Goal: Task Accomplishment & Management: Use online tool/utility

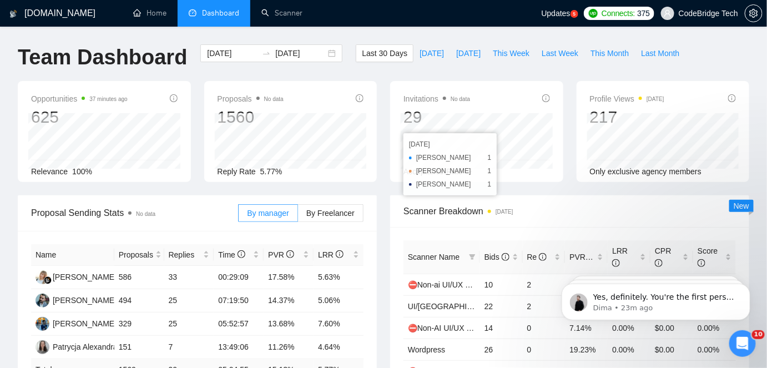
scroll to position [1991, 0]
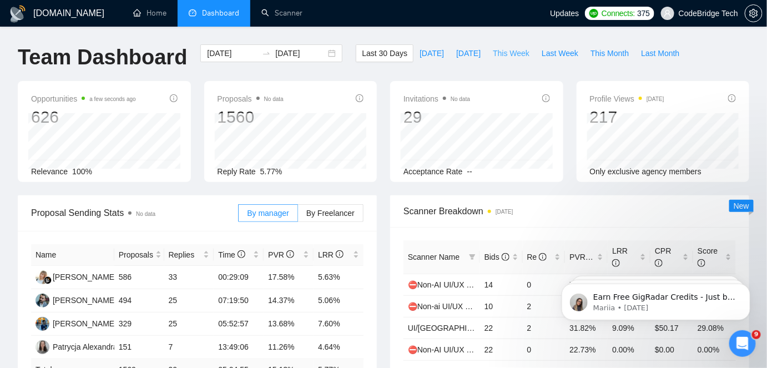
click at [503, 53] on span "This Week" at bounding box center [511, 53] width 37 height 12
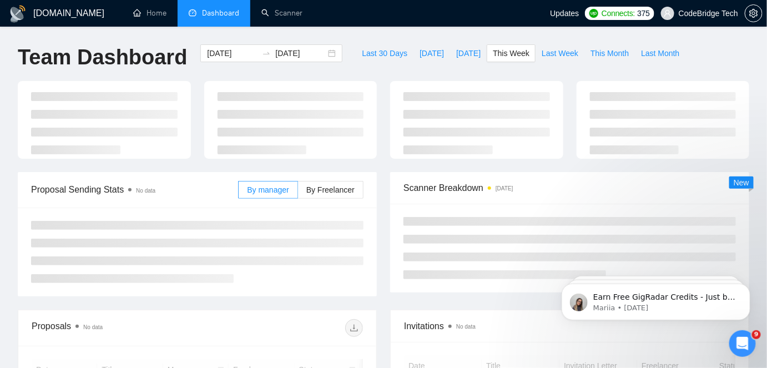
type input "[DATE]"
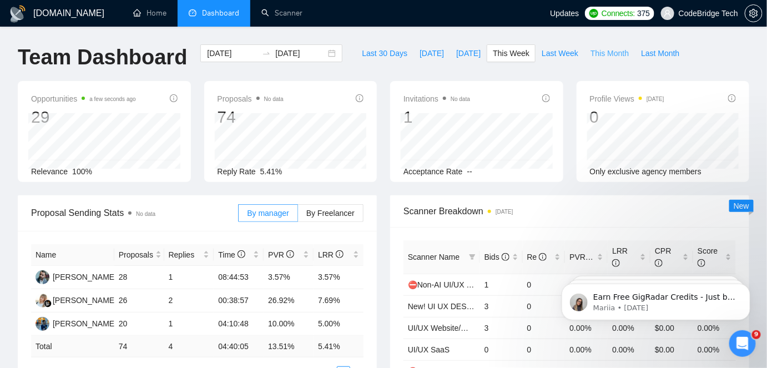
click at [590, 49] on span "This Month" at bounding box center [609, 53] width 38 height 12
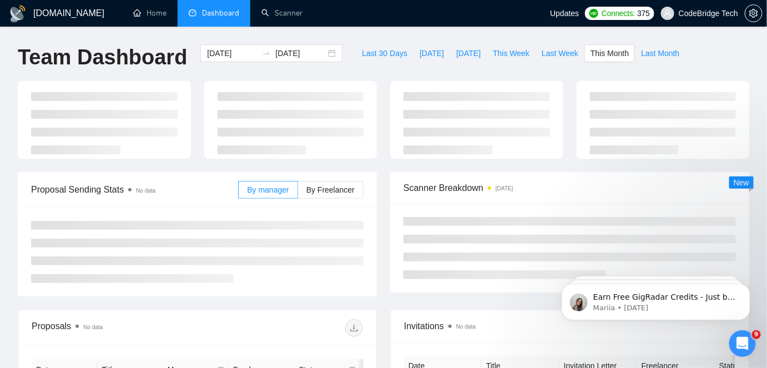
type input "[DATE]"
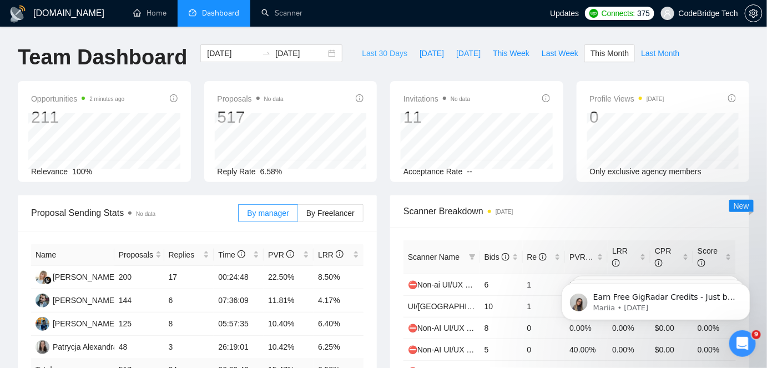
click at [373, 59] on span "Last 30 Days" at bounding box center [384, 53] width 45 height 12
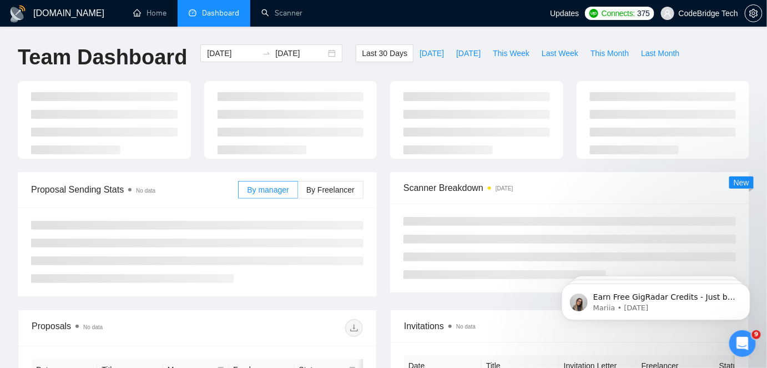
type input "[DATE]"
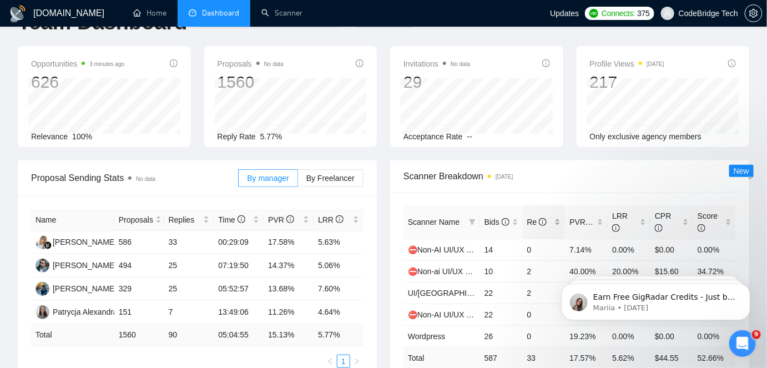
scroll to position [50, 0]
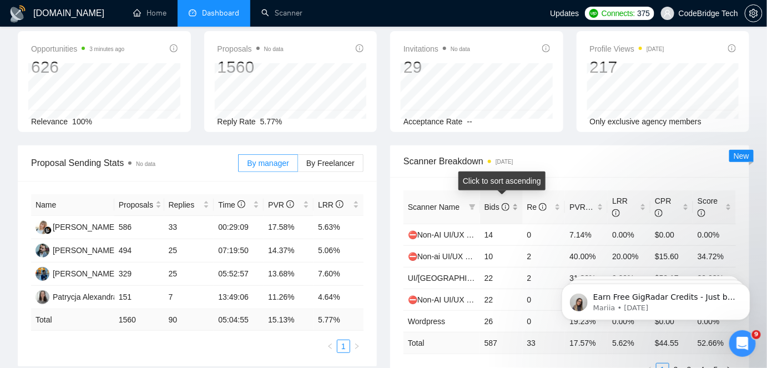
click at [495, 204] on span "Bids" at bounding box center [496, 206] width 25 height 9
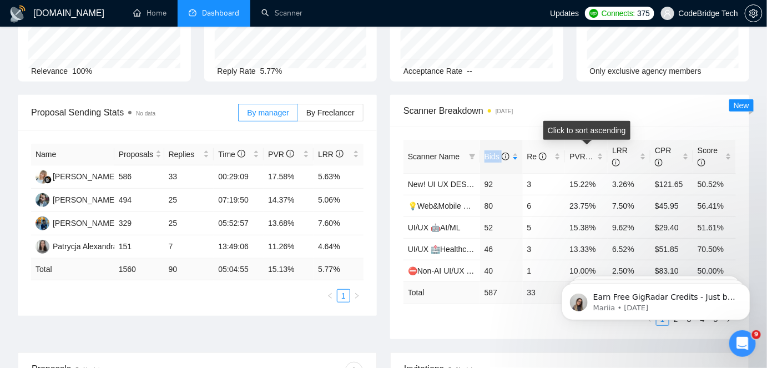
scroll to position [151, 0]
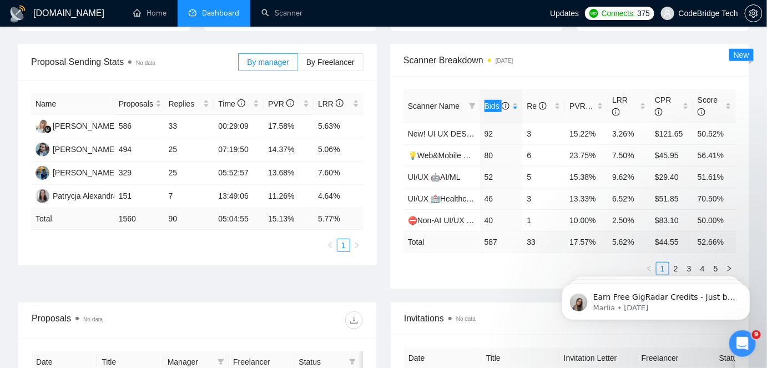
click at [670, 266] on body "Earn Free GigRadar Credits - Just by Sharing Your Story! 💬 Want more credits fo…" at bounding box center [655, 298] width 213 height 69
click at [670, 265] on body "Earn Free GigRadar Credits - Just by Sharing Your Story! 💬 Want more credits fo…" at bounding box center [655, 298] width 213 height 69
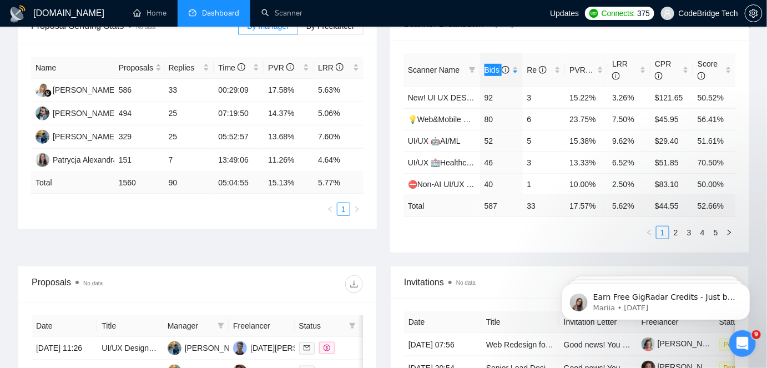
scroll to position [201, 0]
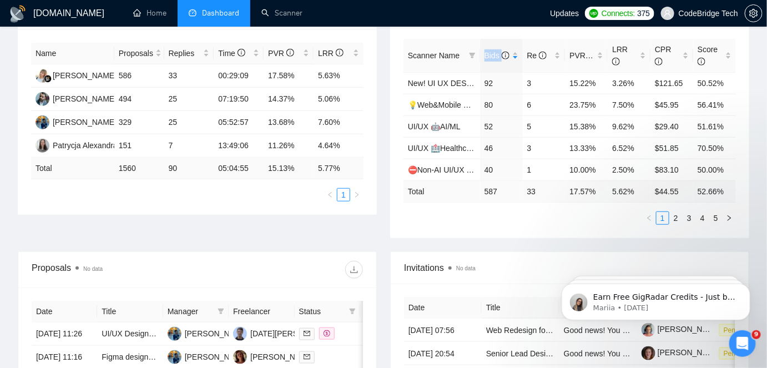
click at [675, 205] on div "Scanner Name Bids Re PVR LRR CPR Score New! UI UX DESIGNER GENERAL 92 3 15.22% …" at bounding box center [569, 132] width 332 height 186
click at [673, 212] on link "2" at bounding box center [676, 218] width 12 height 12
click at [685, 213] on link "3" at bounding box center [689, 218] width 12 height 12
click at [674, 221] on link "2" at bounding box center [676, 218] width 12 height 12
click at [665, 218] on link "1" at bounding box center [662, 218] width 12 height 12
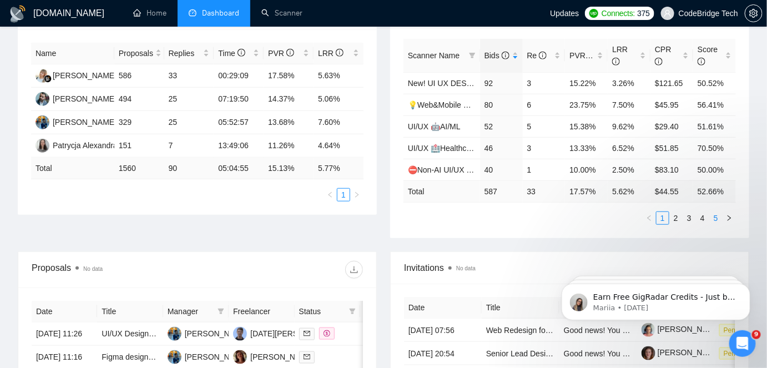
click at [715, 217] on link "5" at bounding box center [716, 218] width 12 height 12
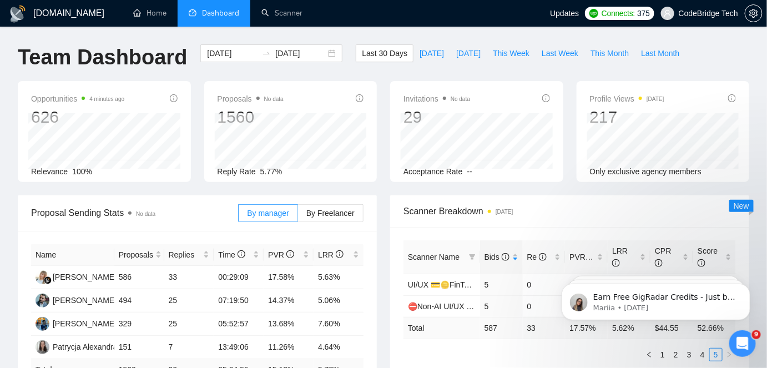
scroll to position [100, 0]
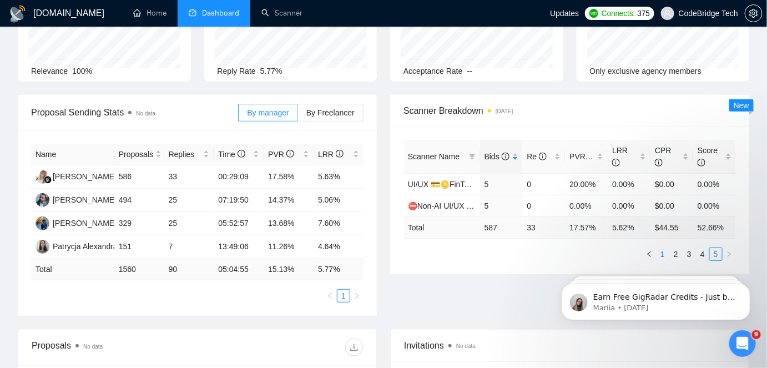
click at [659, 250] on link "1" at bounding box center [662, 254] width 12 height 12
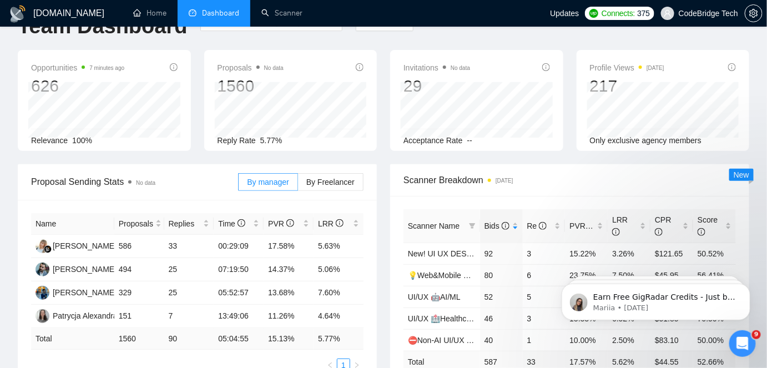
scroll to position [0, 0]
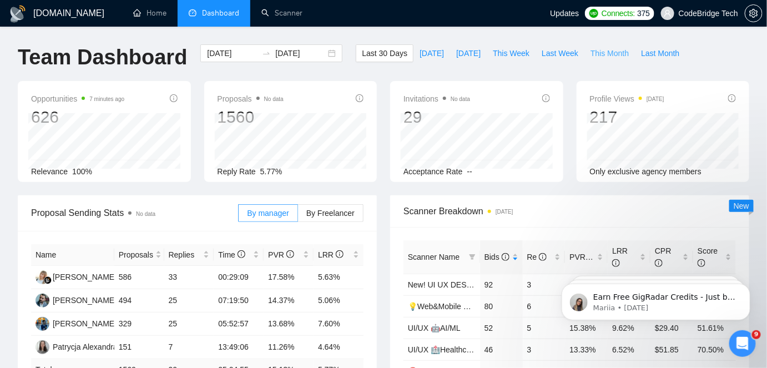
click at [601, 52] on span "This Month" at bounding box center [609, 53] width 38 height 12
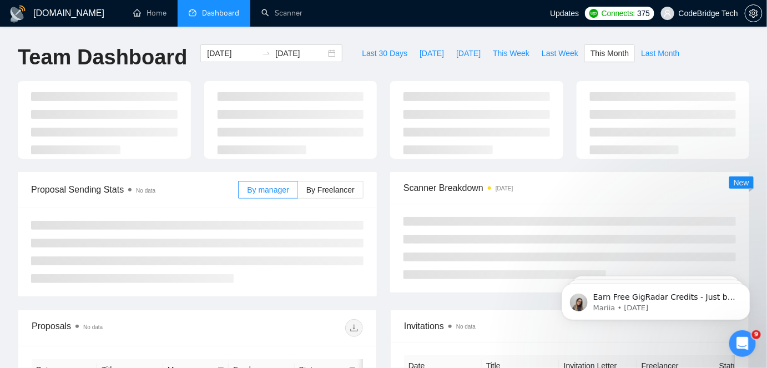
type input "2025-08-01"
type input "[DATE]"
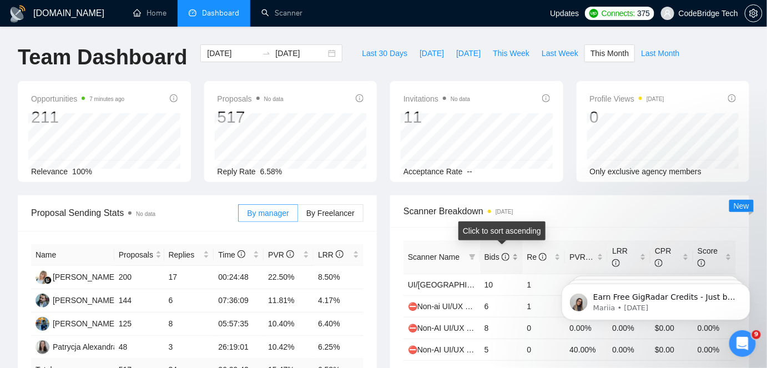
click at [498, 255] on span "Bids" at bounding box center [496, 256] width 25 height 9
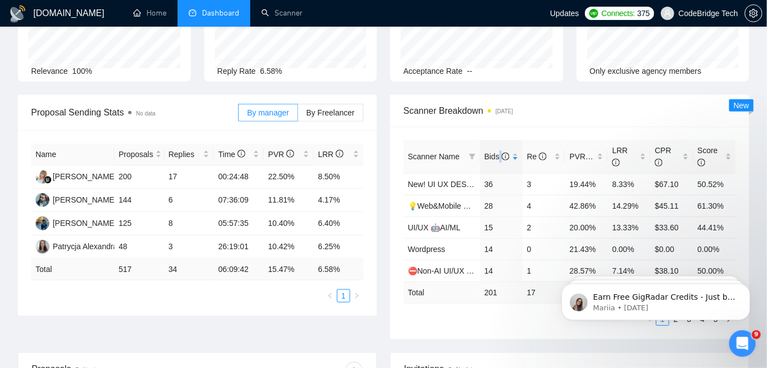
scroll to position [151, 0]
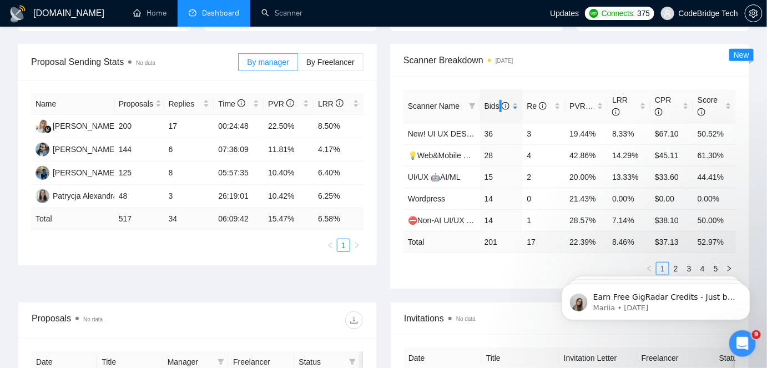
click at [670, 267] on body "Earn Free GigRadar Credits - Just by Sharing Your Story! 💬 Want more credits fo…" at bounding box center [655, 298] width 213 height 69
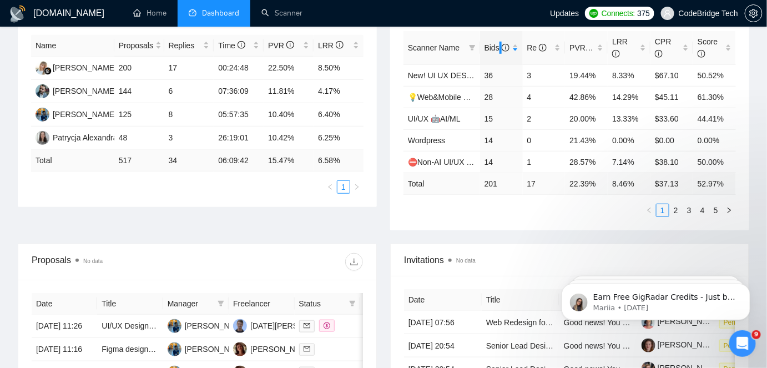
scroll to position [252, 0]
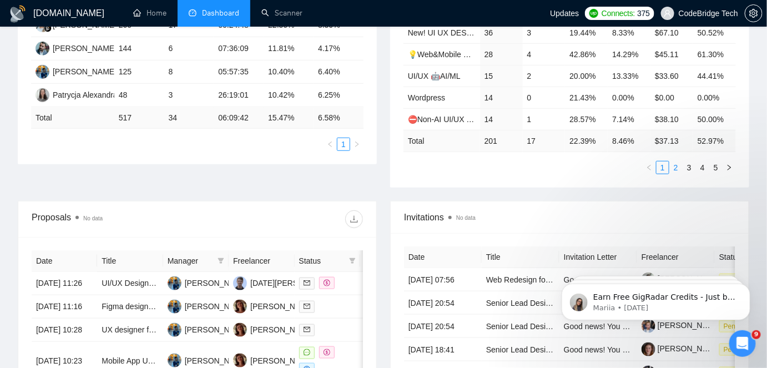
click at [675, 163] on link "2" at bounding box center [676, 167] width 12 height 12
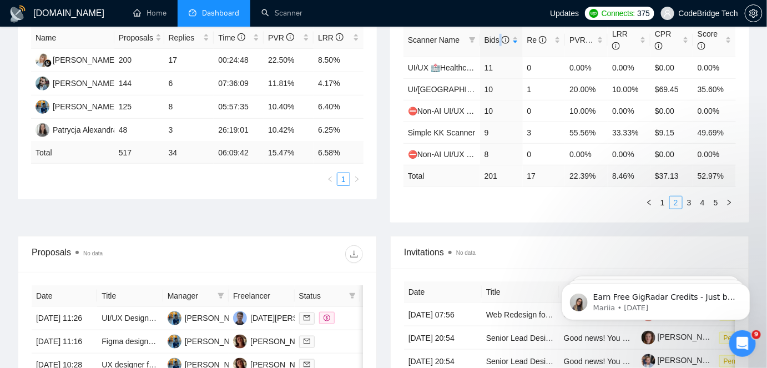
scroll to position [201, 0]
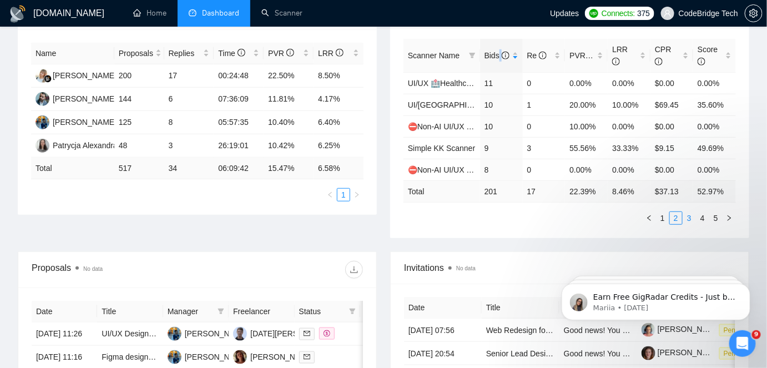
click at [691, 219] on link "3" at bounding box center [689, 218] width 12 height 12
click at [702, 217] on link "4" at bounding box center [702, 218] width 12 height 12
click at [711, 214] on link "5" at bounding box center [716, 218] width 12 height 12
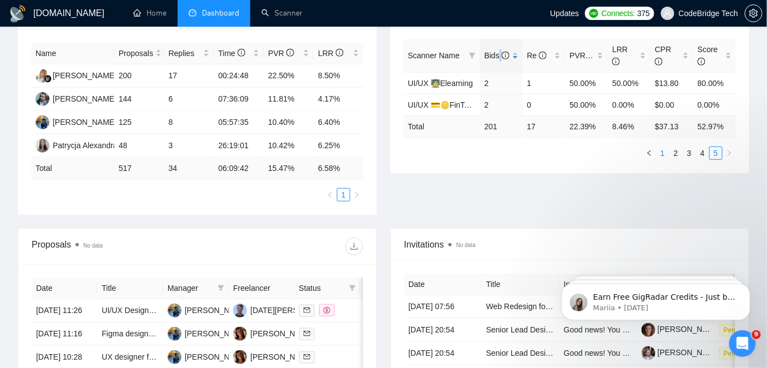
click at [667, 154] on link "1" at bounding box center [662, 153] width 12 height 12
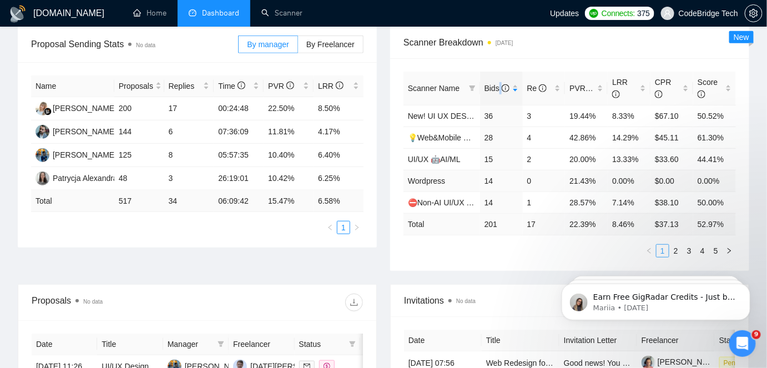
scroll to position [151, 0]
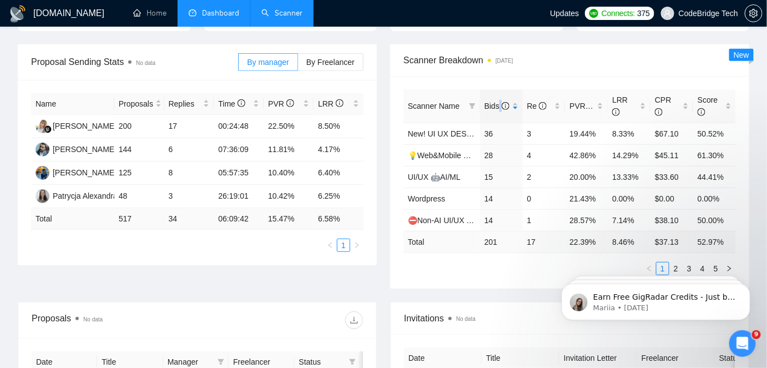
click at [261, 10] on link "Scanner" at bounding box center [281, 12] width 41 height 9
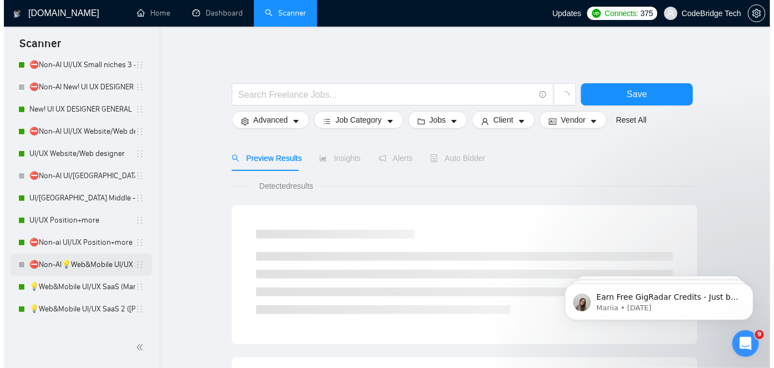
scroll to position [494, 0]
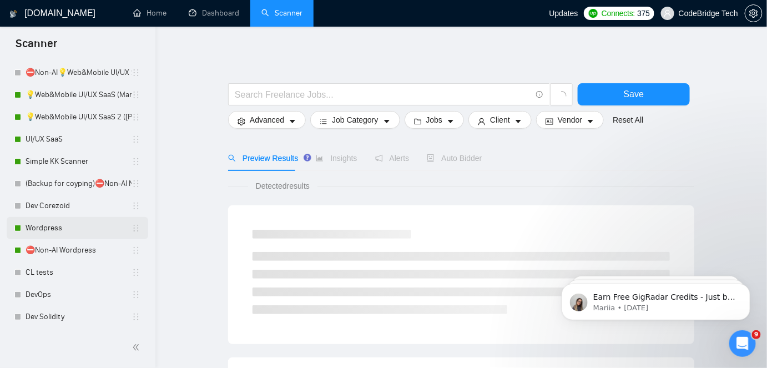
click at [77, 233] on link "Wordpress" at bounding box center [79, 228] width 106 height 22
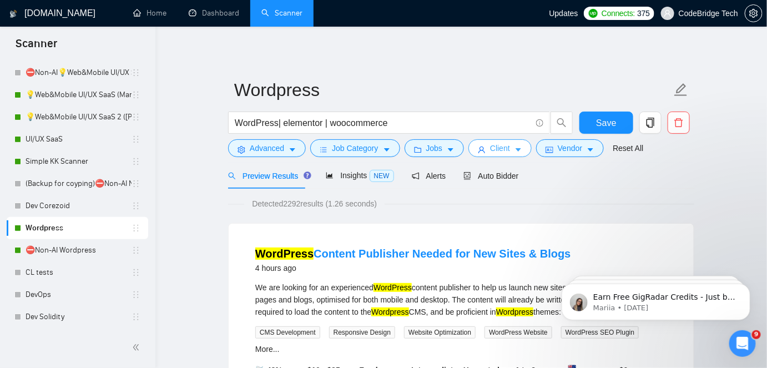
click at [482, 153] on button "Client" at bounding box center [499, 148] width 63 height 18
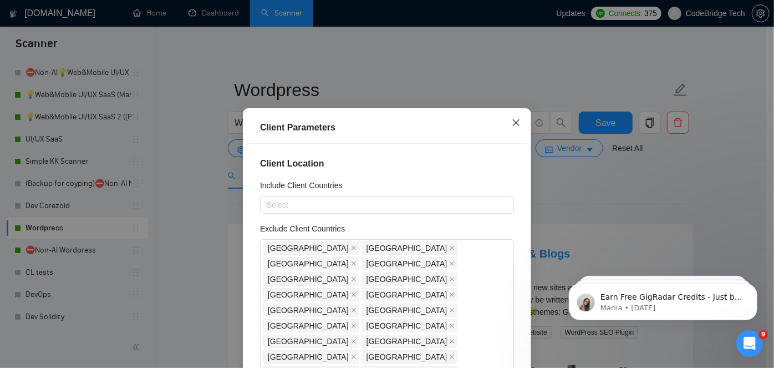
click at [512, 124] on icon "close" at bounding box center [516, 122] width 9 height 9
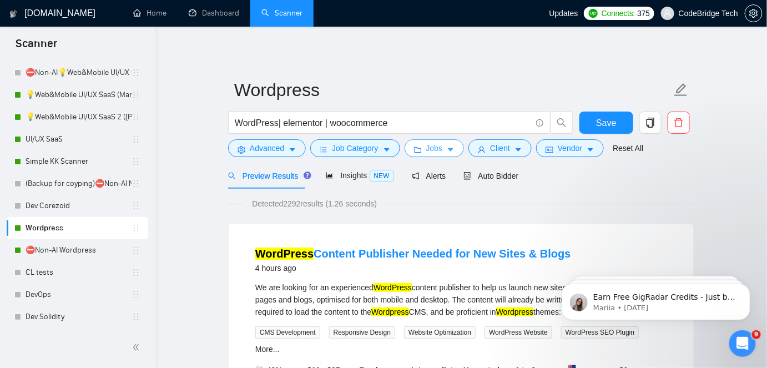
click at [426, 145] on span "Jobs" at bounding box center [434, 148] width 17 height 12
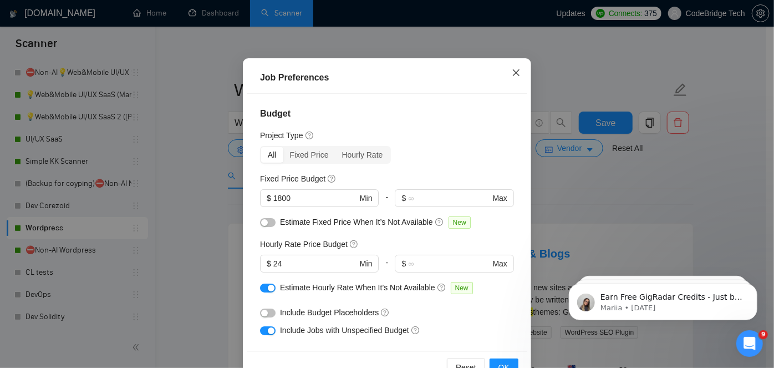
click at [512, 77] on icon "close" at bounding box center [516, 72] width 9 height 9
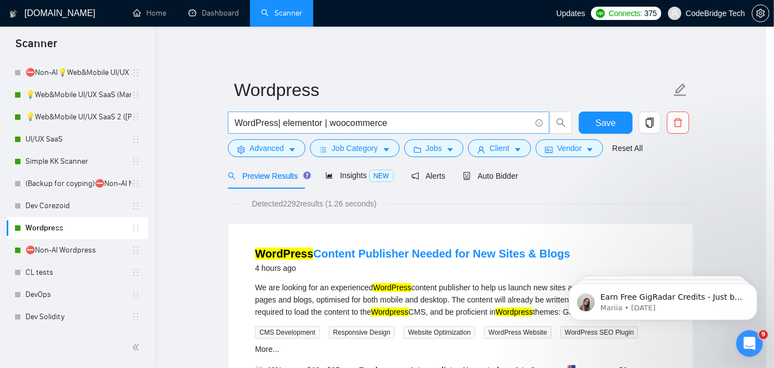
scroll to position [40, 0]
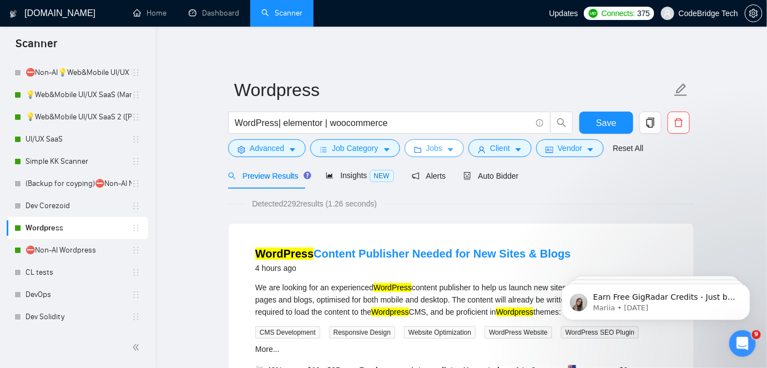
click at [431, 151] on span "Jobs" at bounding box center [434, 148] width 17 height 12
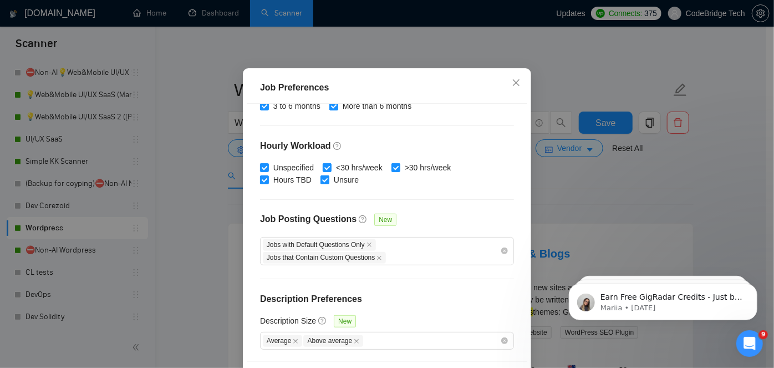
scroll to position [82, 0]
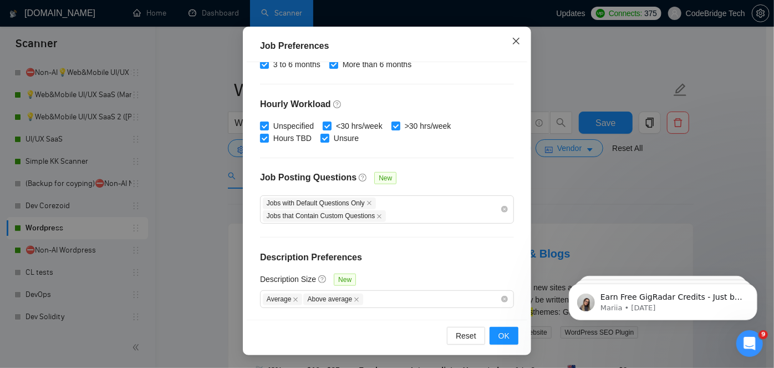
click at [503, 43] on span "Close" at bounding box center [516, 42] width 30 height 30
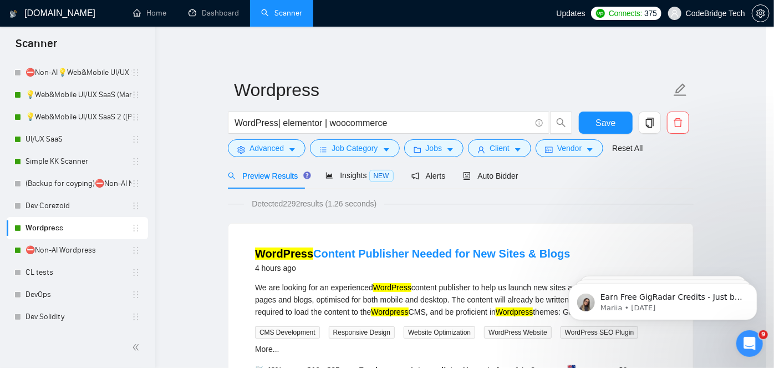
scroll to position [40, 0]
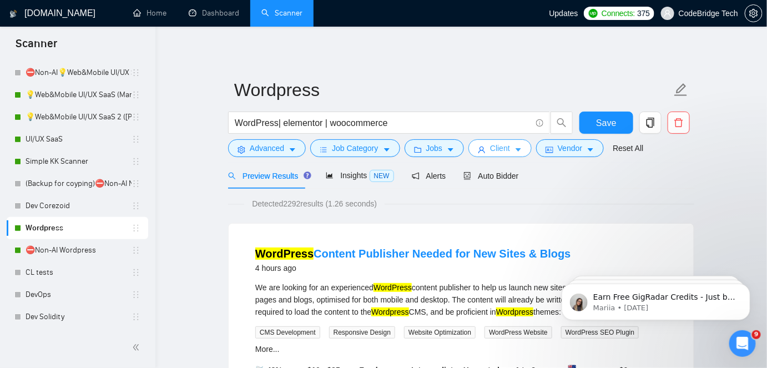
click at [504, 146] on span "Client" at bounding box center [500, 148] width 20 height 12
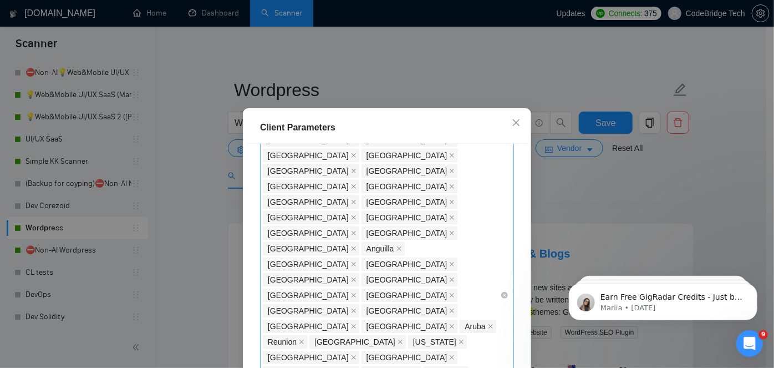
scroll to position [605, 0]
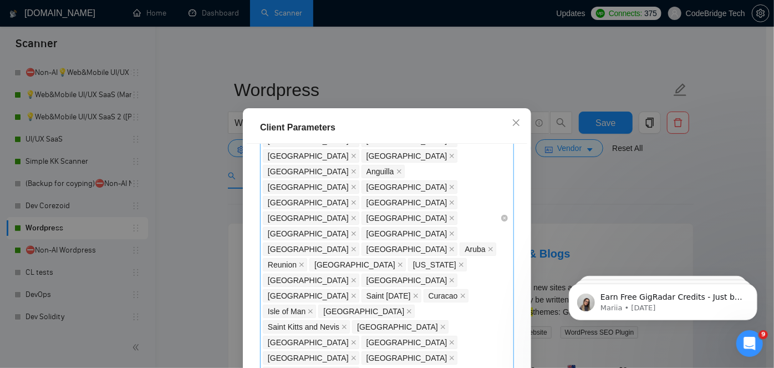
click at [440, 246] on div "India Pakistan Russia Nigeria Malaysia Turkey Egypt Bangladesh Thailand Kenya P…" at bounding box center [381, 218] width 237 height 1165
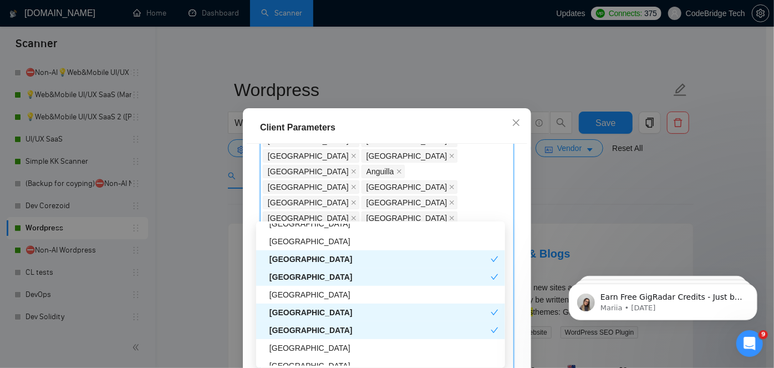
scroll to position [1311, 0]
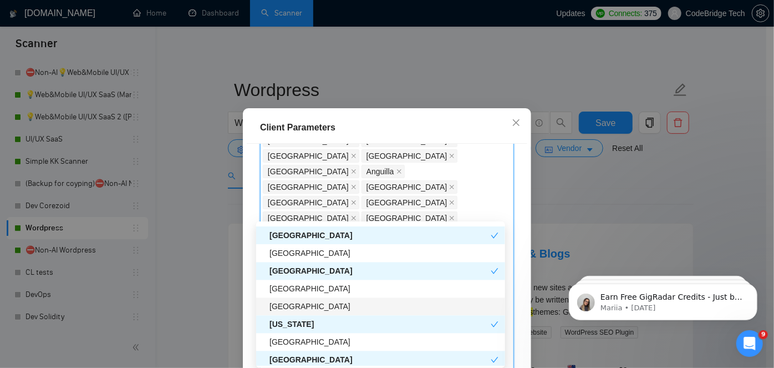
click at [414, 292] on div "Slovenia" at bounding box center [384, 288] width 229 height 12
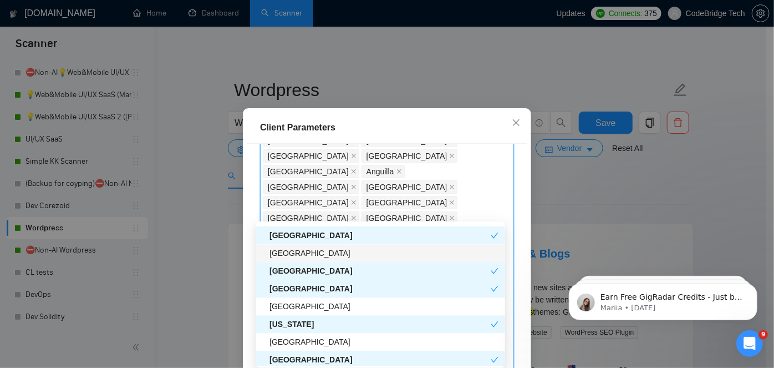
click at [359, 256] on div "Albania" at bounding box center [384, 253] width 229 height 12
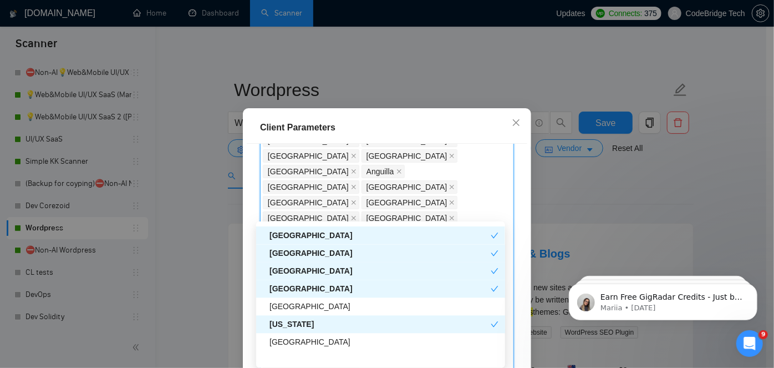
scroll to position [1260, 0]
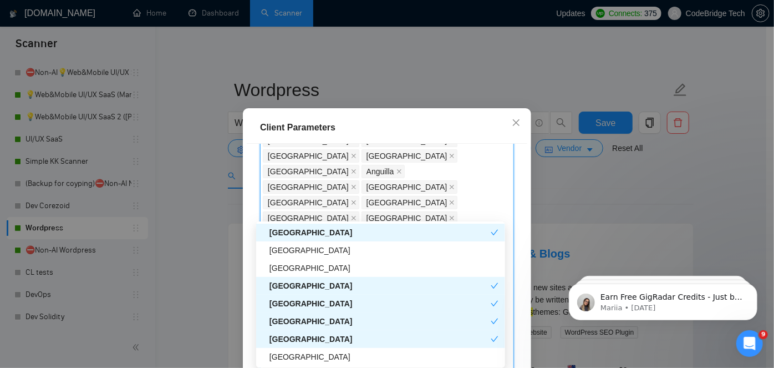
click at [320, 343] on div "Slovenia" at bounding box center [380, 339] width 221 height 12
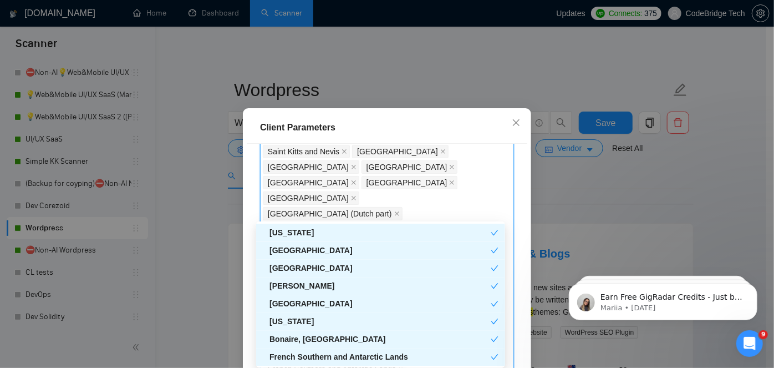
scroll to position [857, 0]
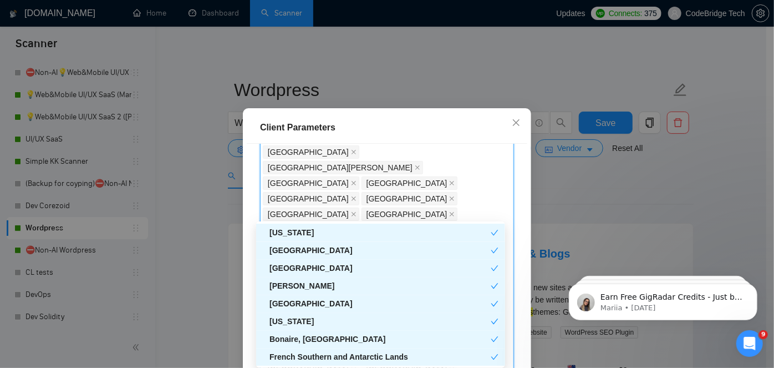
click at [466, 122] on div "Client Parameters" at bounding box center [387, 127] width 254 height 13
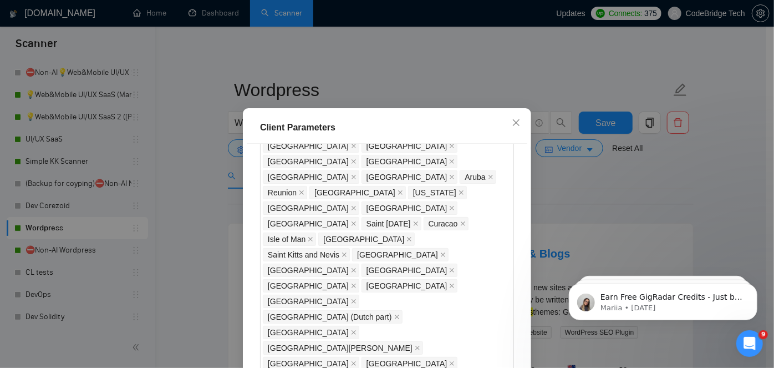
scroll to position [655, 0]
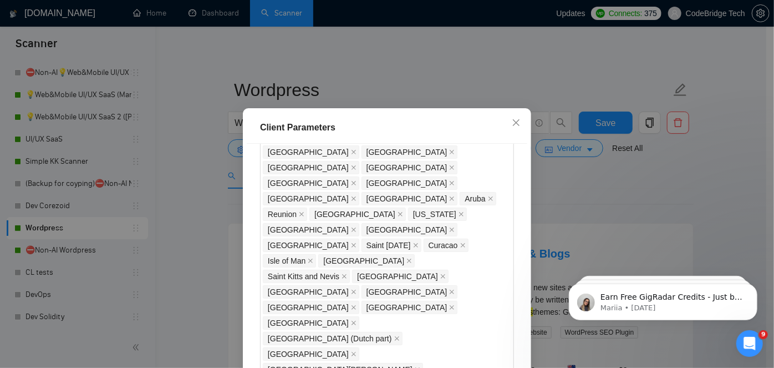
checkbox input "false"
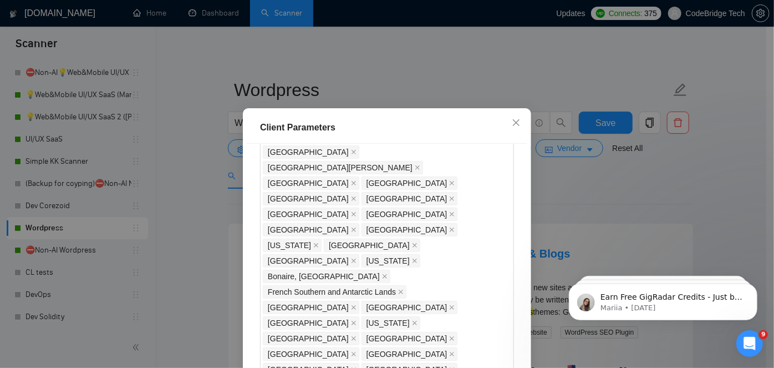
scroll to position [1049, 0]
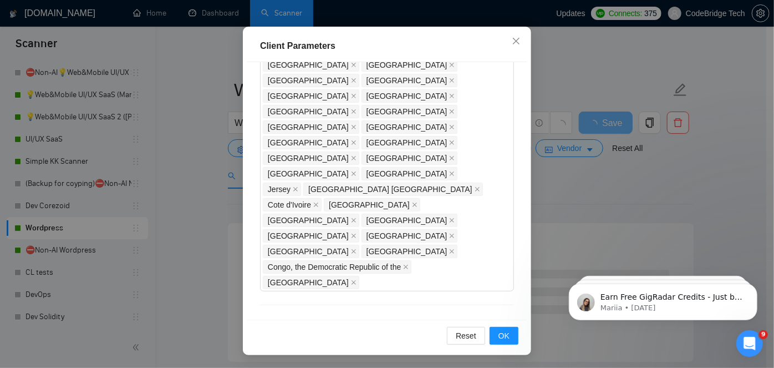
click at [503, 324] on div "Reset OK" at bounding box center [387, 336] width 281 height 32
click at [498, 343] on button "OK" at bounding box center [504, 336] width 29 height 18
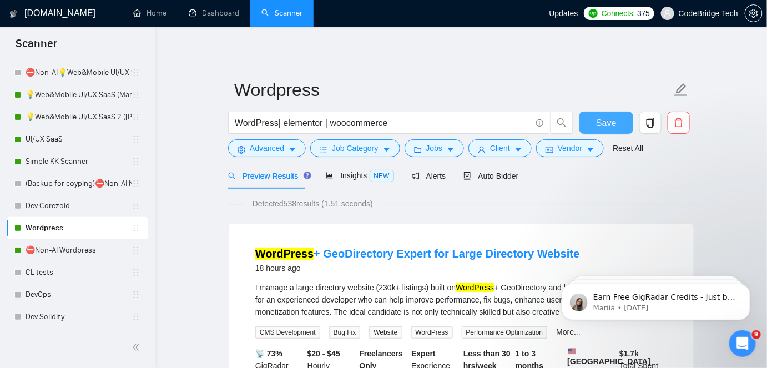
click at [608, 121] on span "Save" at bounding box center [606, 123] width 20 height 14
click at [78, 252] on link "⛔Non-AI Wordpress" at bounding box center [79, 250] width 106 height 22
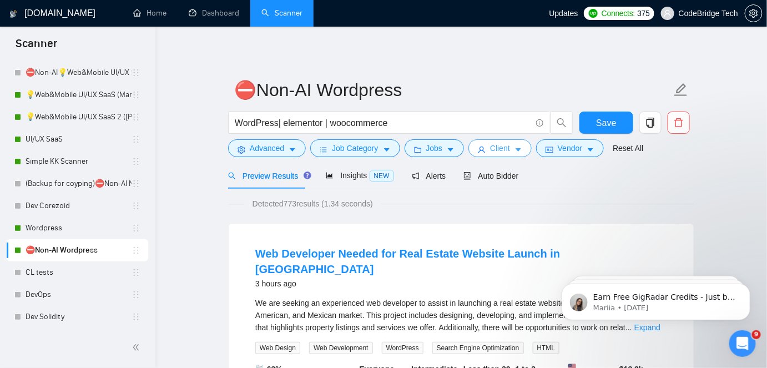
click at [495, 145] on span "Client" at bounding box center [500, 148] width 20 height 12
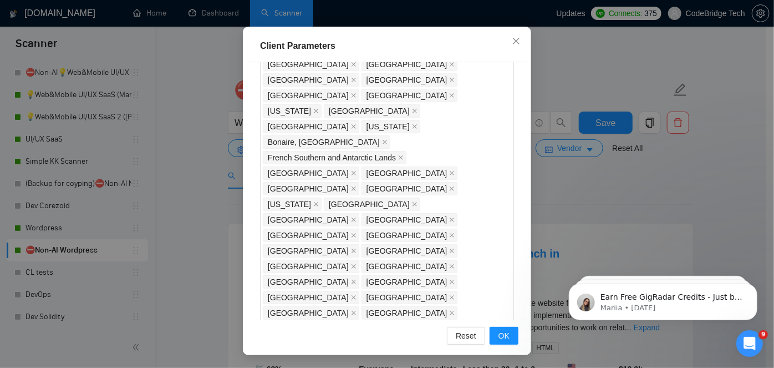
scroll to position [960, 0]
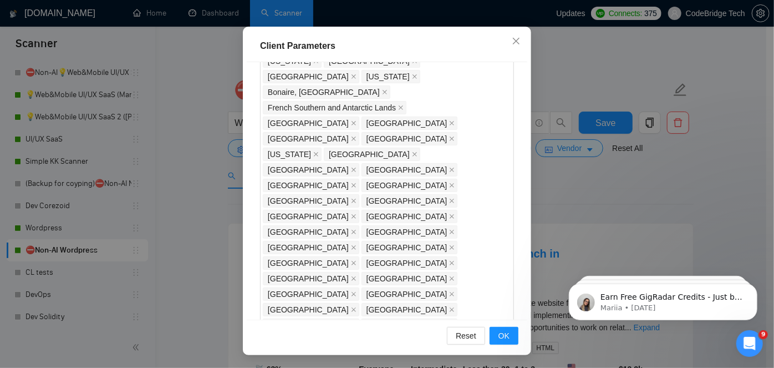
click at [503, 345] on div "Reset OK" at bounding box center [387, 336] width 281 height 32
click at [503, 336] on span "OK" at bounding box center [504, 336] width 11 height 12
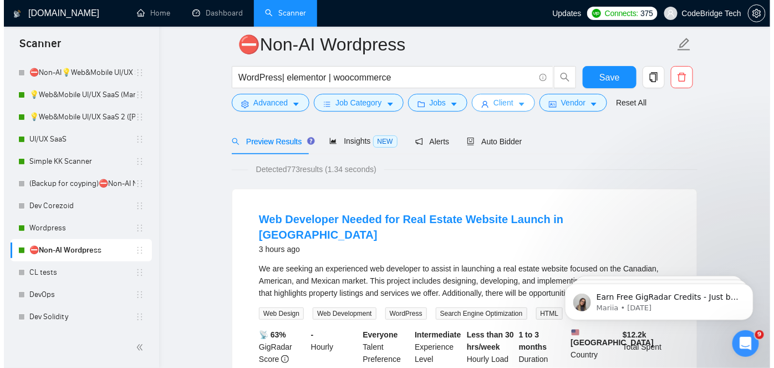
scroll to position [50, 0]
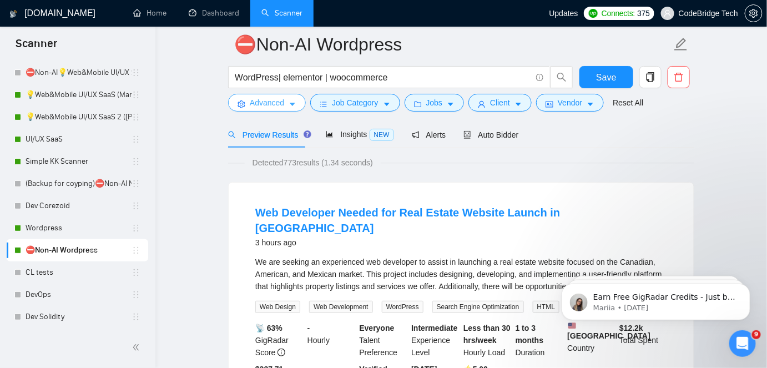
click at [270, 109] on button "Advanced" at bounding box center [267, 103] width 78 height 18
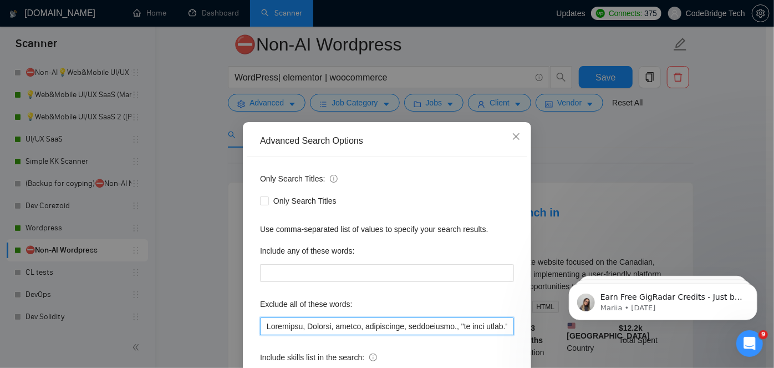
click at [260, 330] on input "text" at bounding box center [387, 326] width 254 height 18
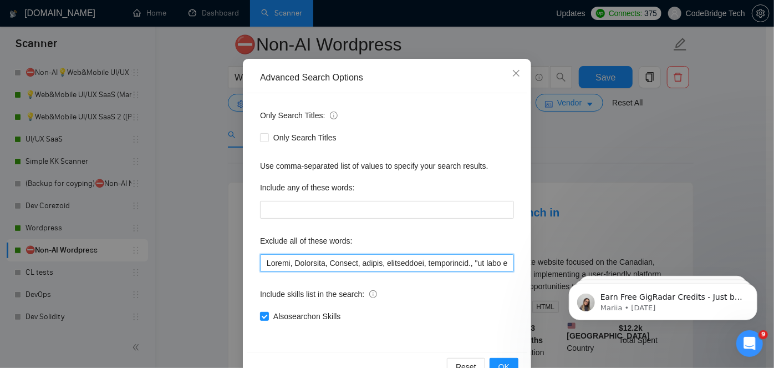
scroll to position [93, 0]
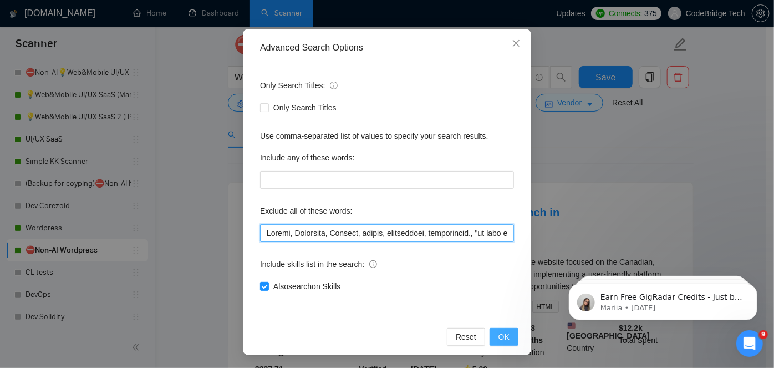
type input "Mexico, Highlevel, Bespoke, groove, gohighlevel, gohighlevel., "go high level."…"
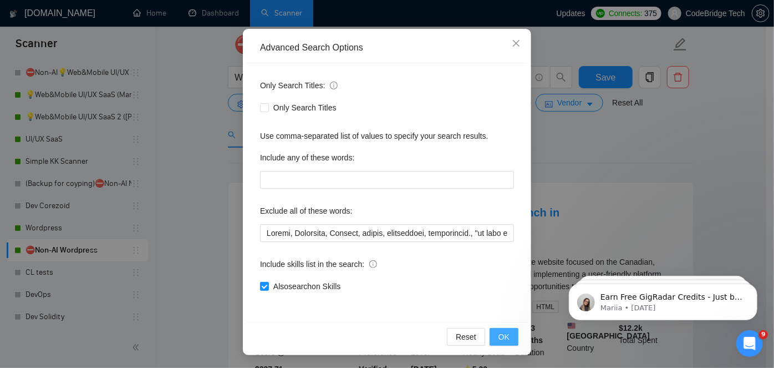
click at [506, 332] on button "OK" at bounding box center [504, 337] width 29 height 18
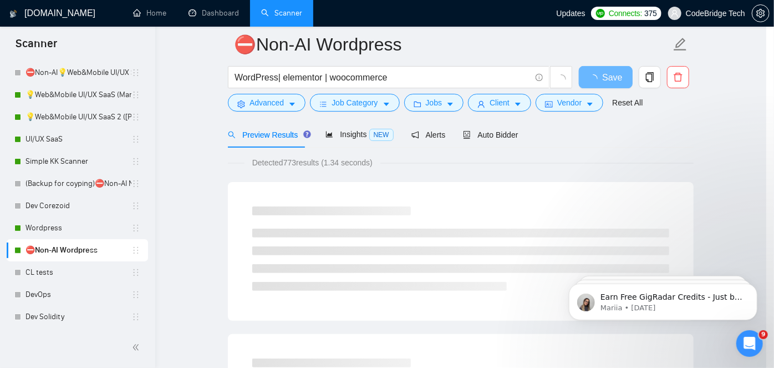
scroll to position [38, 0]
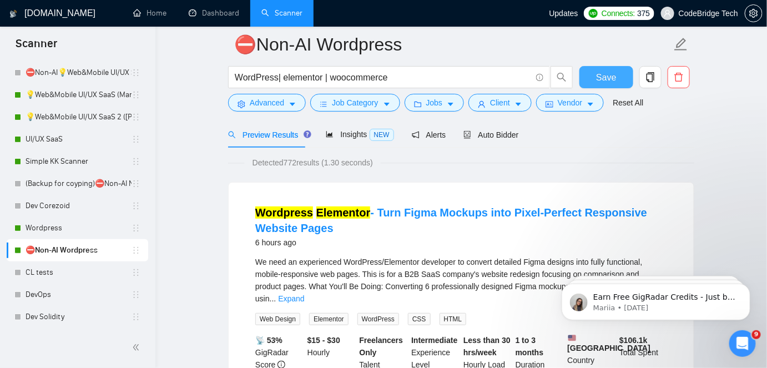
click at [610, 74] on span "Save" at bounding box center [606, 77] width 20 height 14
click at [435, 109] on button "Jobs" at bounding box center [434, 103] width 60 height 18
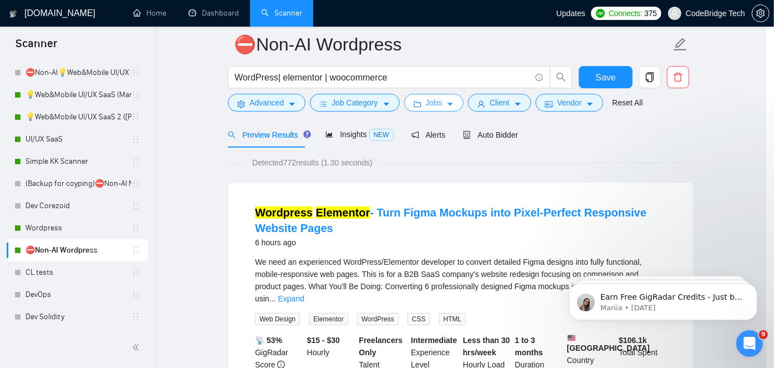
scroll to position [368, 0]
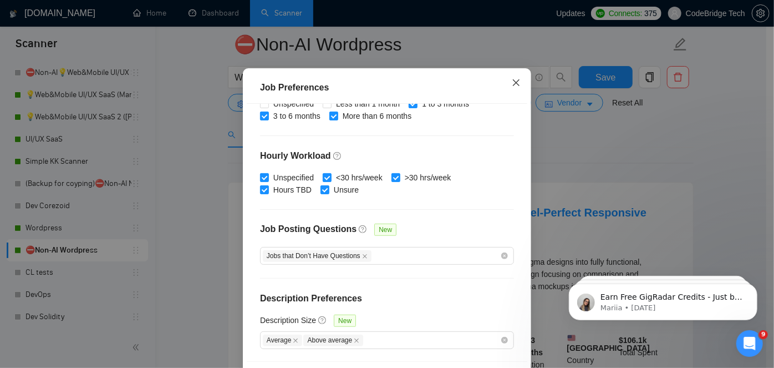
click at [512, 87] on icon "close" at bounding box center [516, 82] width 9 height 9
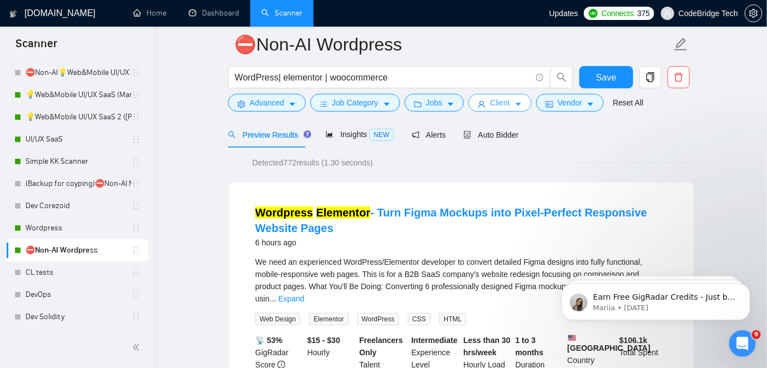
click at [510, 109] on button "Client" at bounding box center [499, 103] width 63 height 18
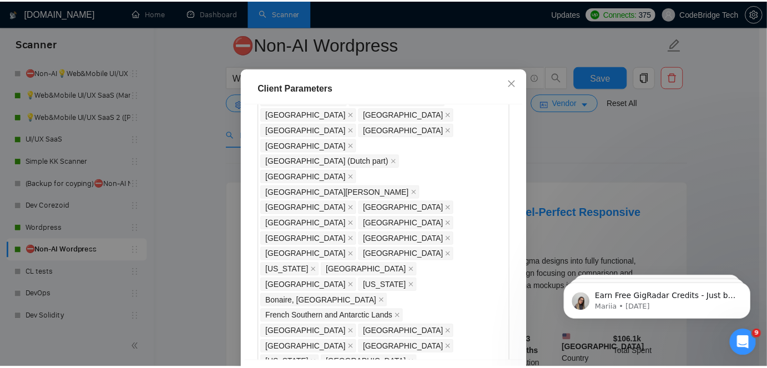
scroll to position [758, 0]
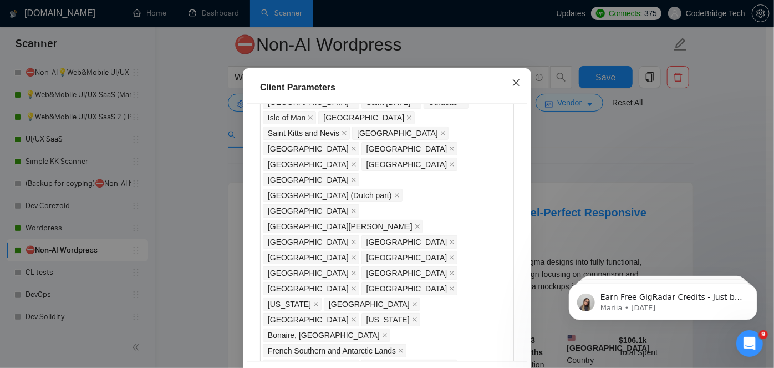
click at [515, 87] on icon "close" at bounding box center [516, 82] width 9 height 9
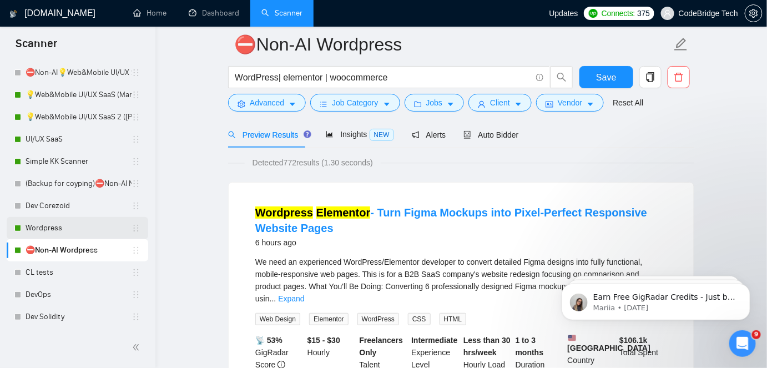
click at [81, 227] on link "Wordpress" at bounding box center [79, 228] width 106 height 22
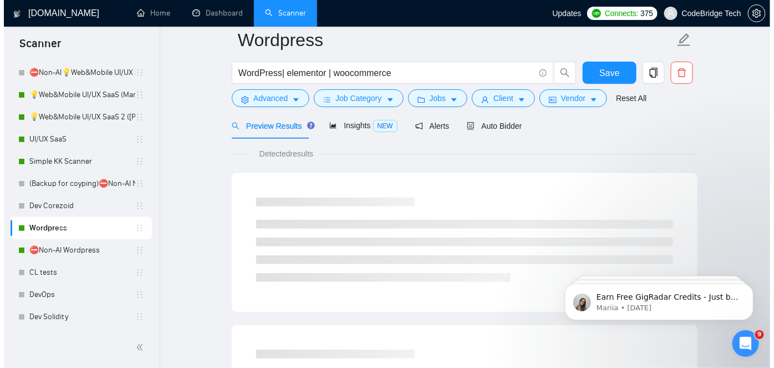
scroll to position [37, 0]
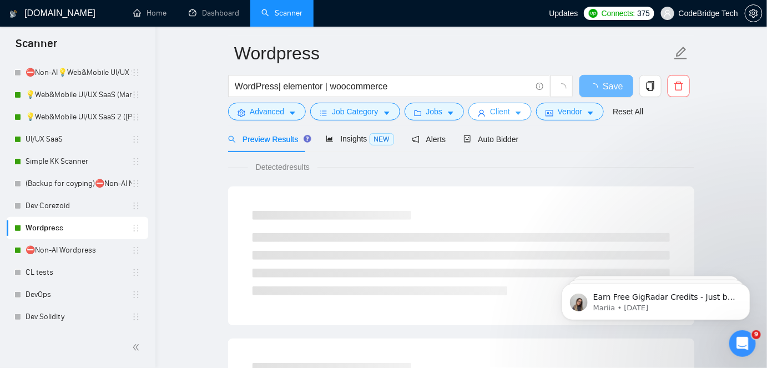
click at [501, 116] on span "Client" at bounding box center [500, 111] width 20 height 12
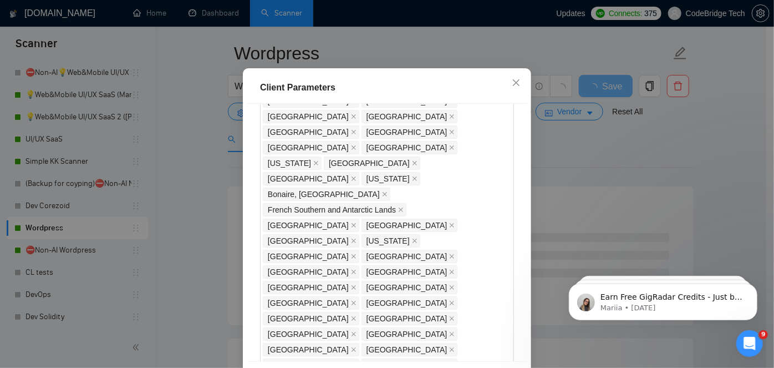
scroll to position [910, 0]
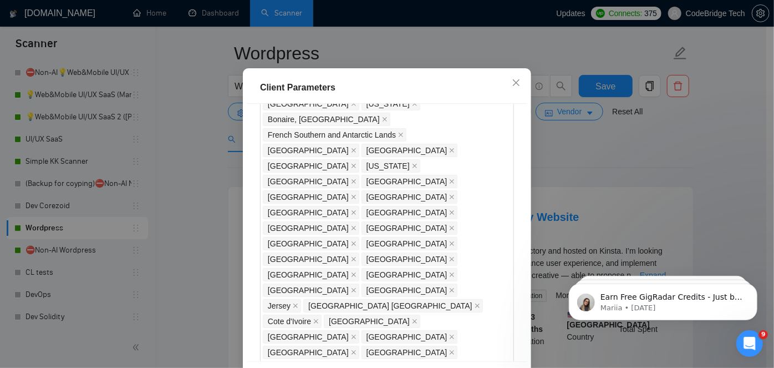
scroll to position [1049, 0]
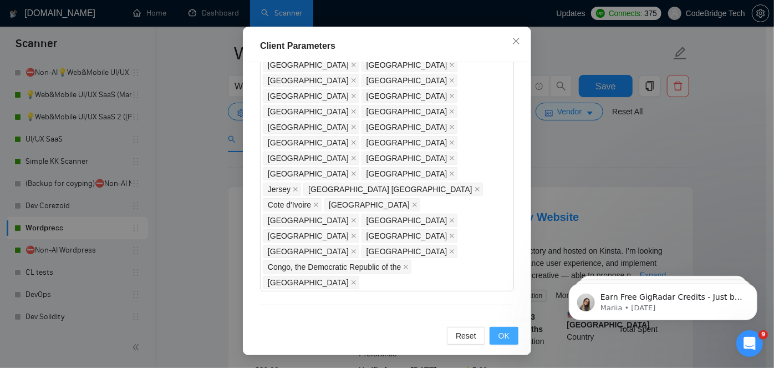
type input "24"
click at [500, 336] on span "OK" at bounding box center [504, 336] width 11 height 12
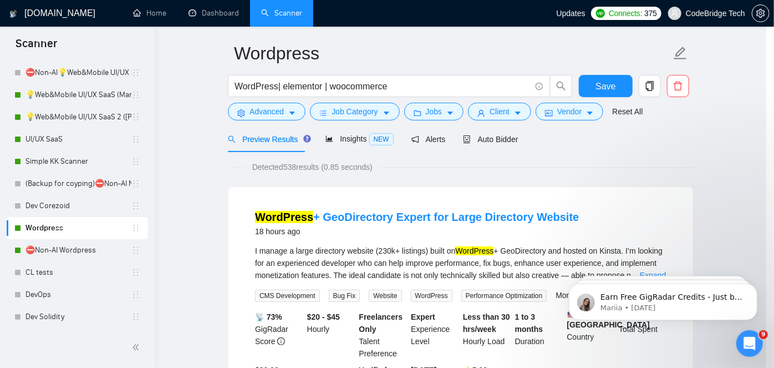
scroll to position [40, 0]
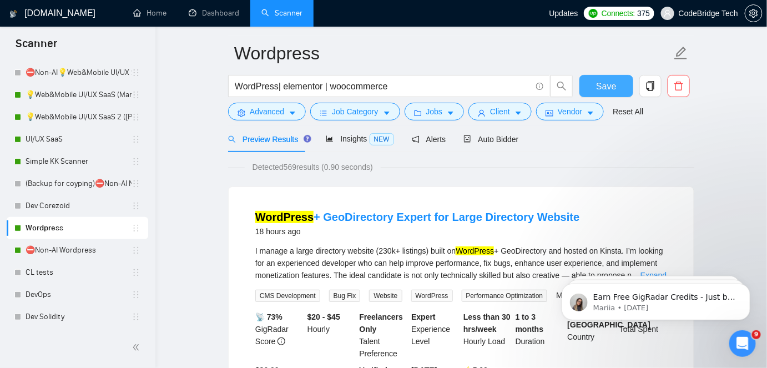
click at [600, 85] on span "Save" at bounding box center [606, 86] width 20 height 14
click at [78, 163] on link "Simple KK Scanner" at bounding box center [79, 161] width 106 height 22
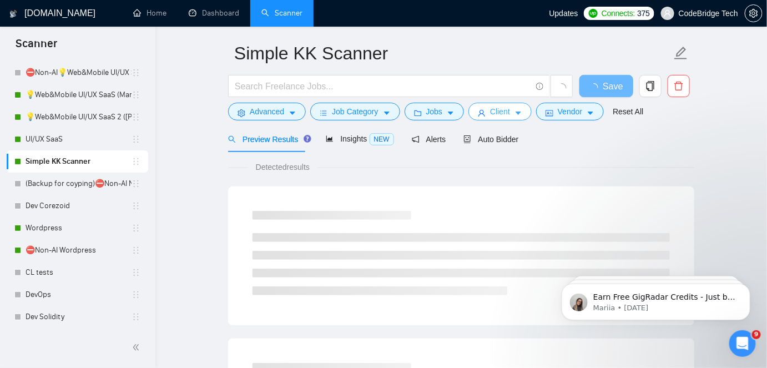
click at [480, 113] on icon "user" at bounding box center [482, 113] width 8 height 8
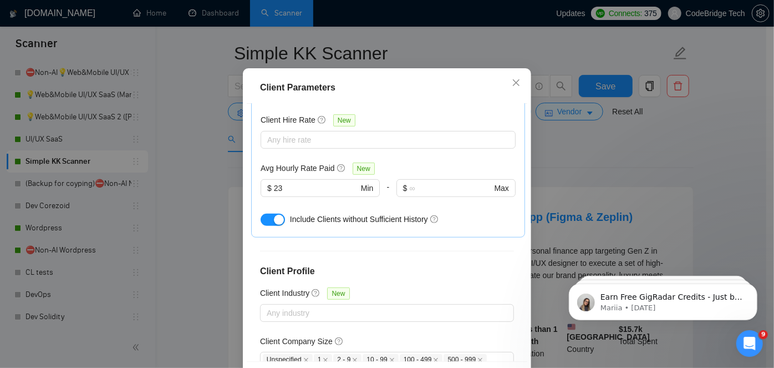
scroll to position [343, 0]
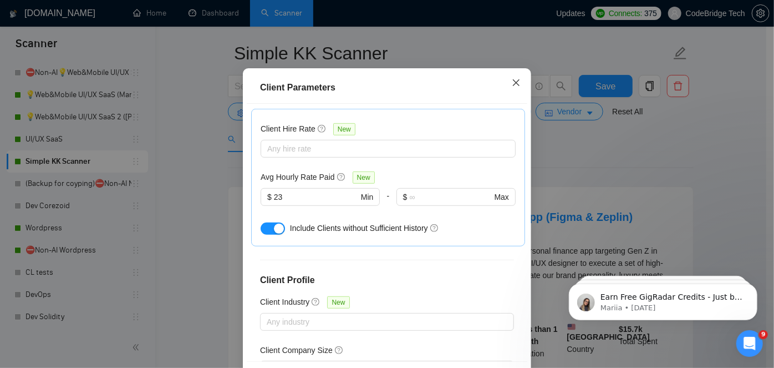
click at [521, 98] on span "Close" at bounding box center [516, 83] width 30 height 30
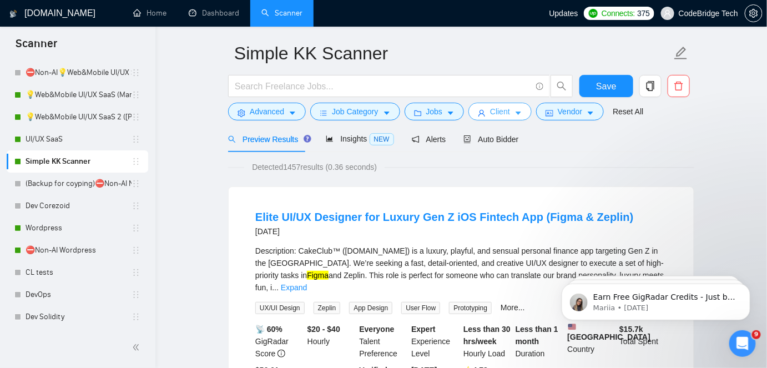
click at [513, 117] on button "Client" at bounding box center [499, 112] width 63 height 18
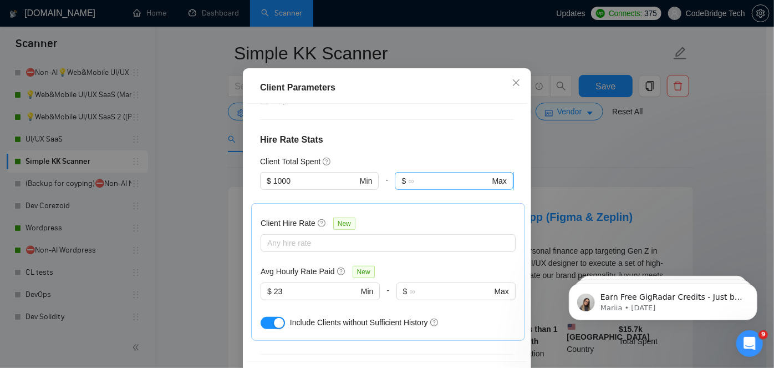
scroll to position [242, 0]
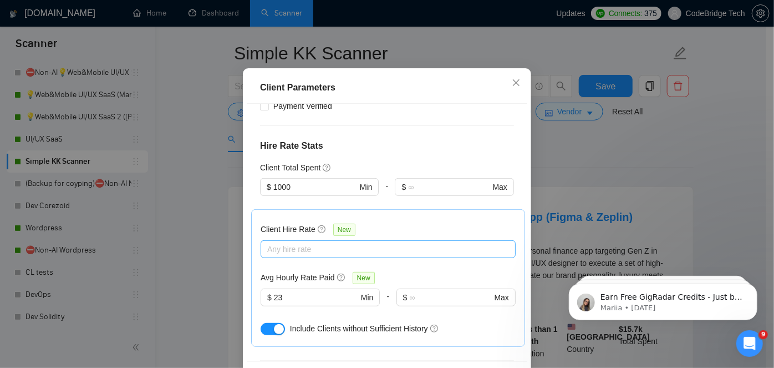
click at [300, 256] on div at bounding box center [383, 248] width 239 height 13
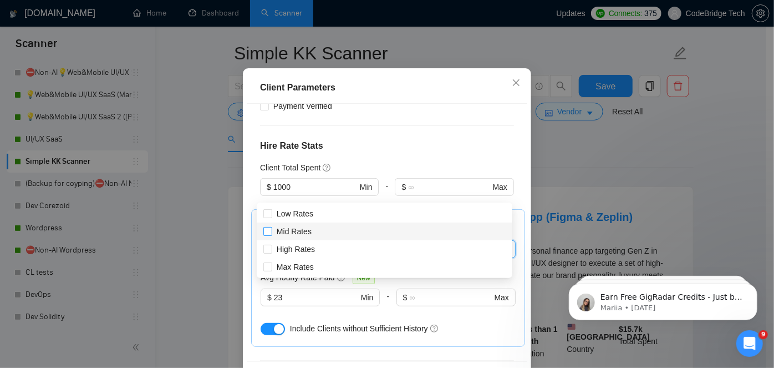
click at [300, 232] on span "Mid Rates" at bounding box center [294, 231] width 35 height 9
click at [271, 232] on input "Mid Rates" at bounding box center [268, 231] width 8 height 8
checkbox input "true"
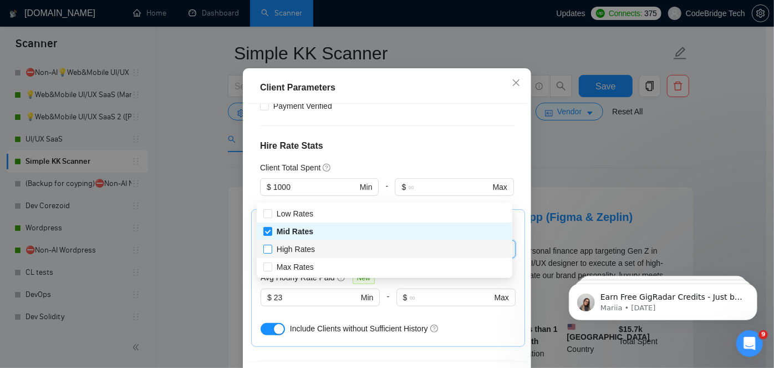
click at [291, 250] on span "High Rates" at bounding box center [296, 249] width 38 height 9
click at [271, 250] on input "High Rates" at bounding box center [268, 249] width 8 height 8
checkbox input "true"
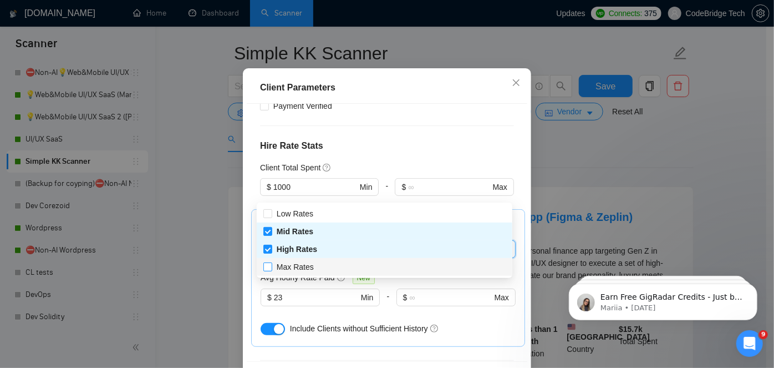
click at [290, 266] on span "Max Rates" at bounding box center [295, 266] width 37 height 9
click at [271, 266] on input "Max Rates" at bounding box center [268, 266] width 8 height 8
checkbox input "true"
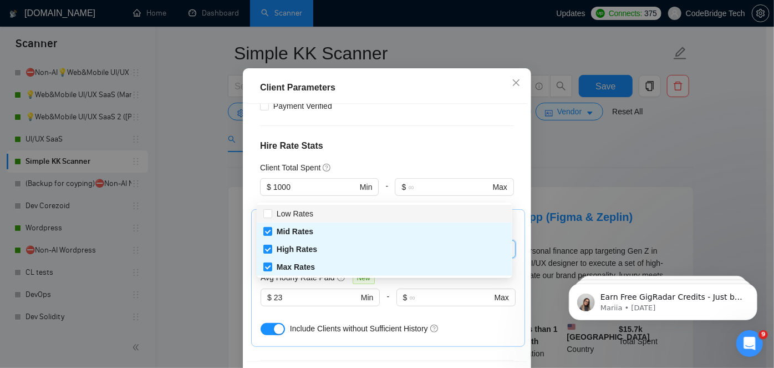
click at [374, 104] on div "Client Parameters" at bounding box center [387, 88] width 281 height 32
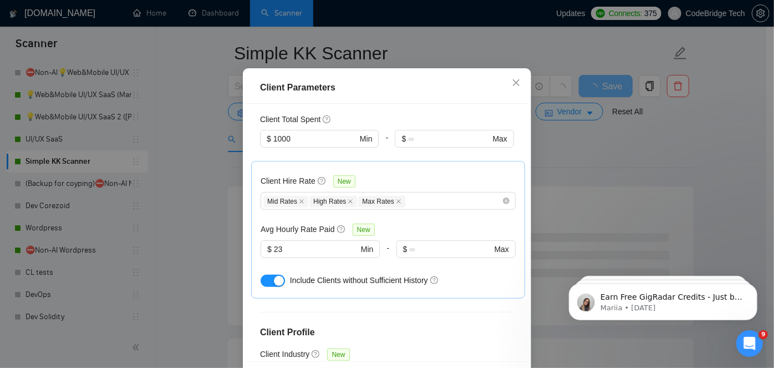
scroll to position [293, 0]
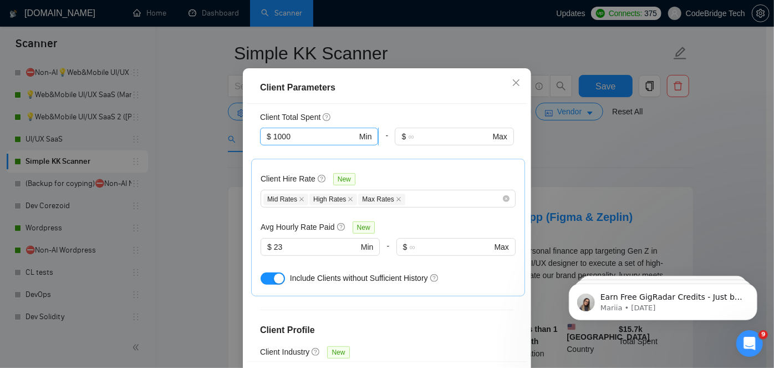
click at [326, 143] on input "1000" at bounding box center [315, 136] width 84 height 12
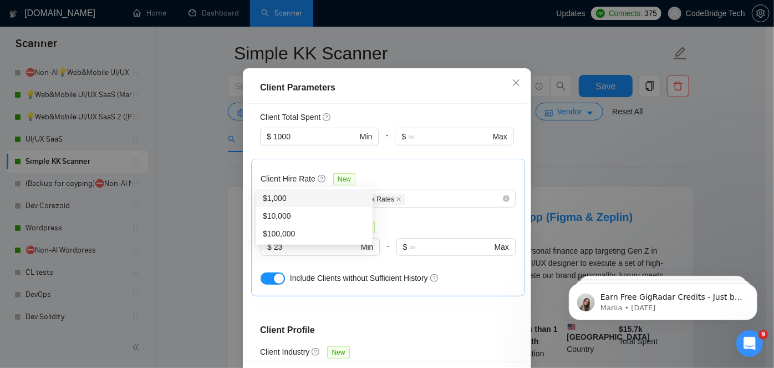
click at [353, 123] on div "Client Total Spent" at bounding box center [387, 117] width 254 height 12
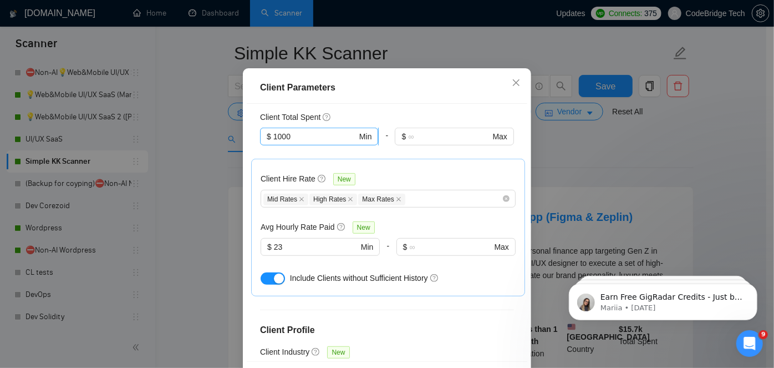
click at [333, 145] on span "$ 1000 Min" at bounding box center [319, 137] width 118 height 18
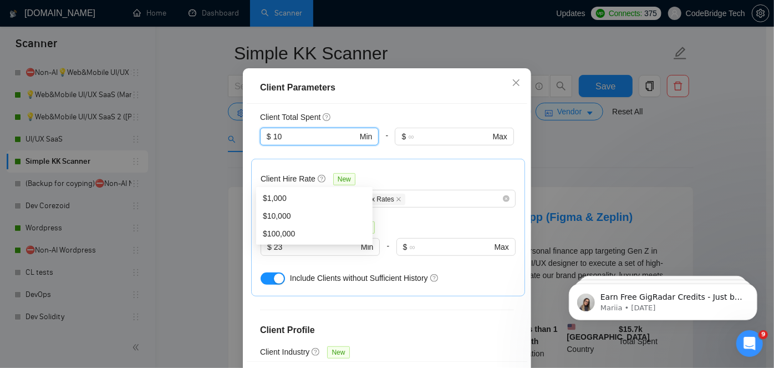
type input "1"
click at [373, 149] on div "Client Location Include Client Countries United States Canada Exclude Client Co…" at bounding box center [387, 232] width 281 height 257
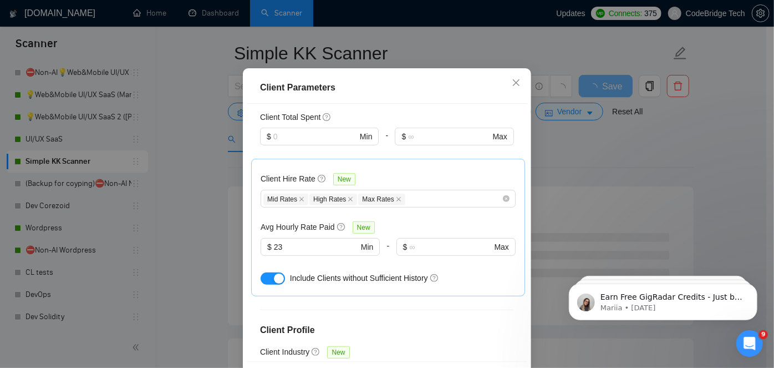
scroll to position [444, 0]
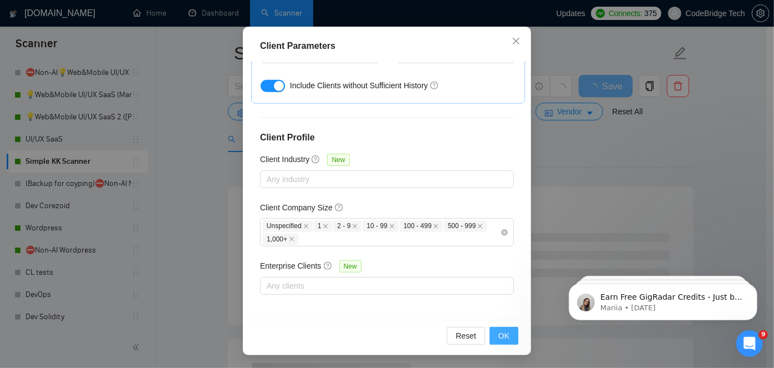
click at [507, 337] on button "OK" at bounding box center [504, 336] width 29 height 18
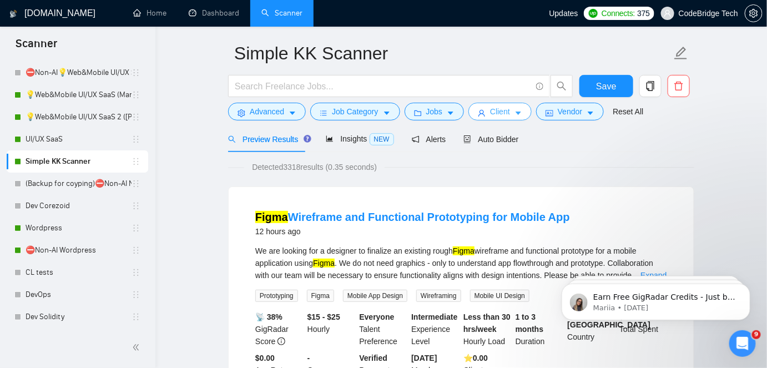
click at [493, 111] on span "Client" at bounding box center [500, 111] width 20 height 12
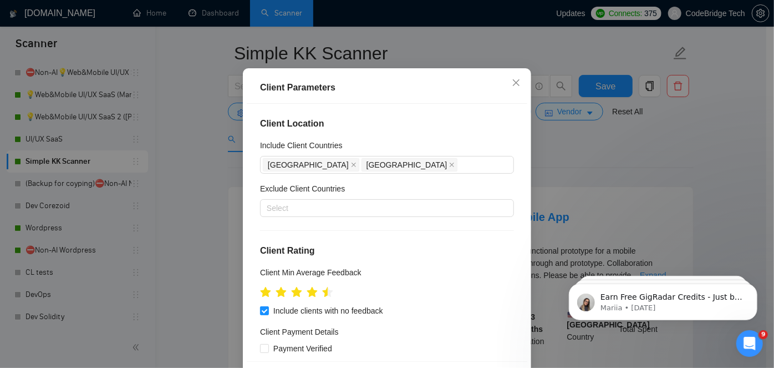
scroll to position [201, 0]
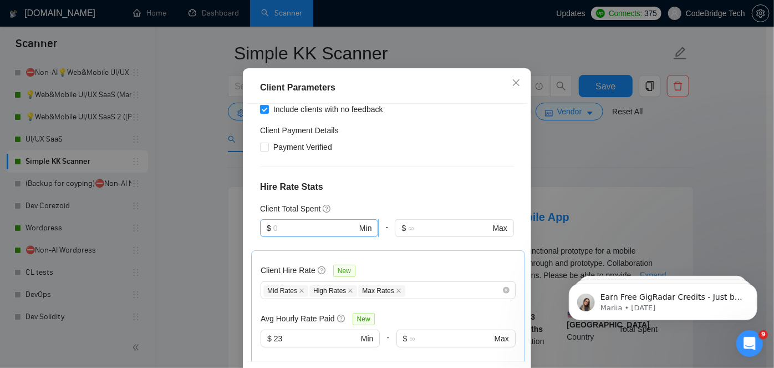
click at [321, 234] on input "text" at bounding box center [315, 228] width 84 height 12
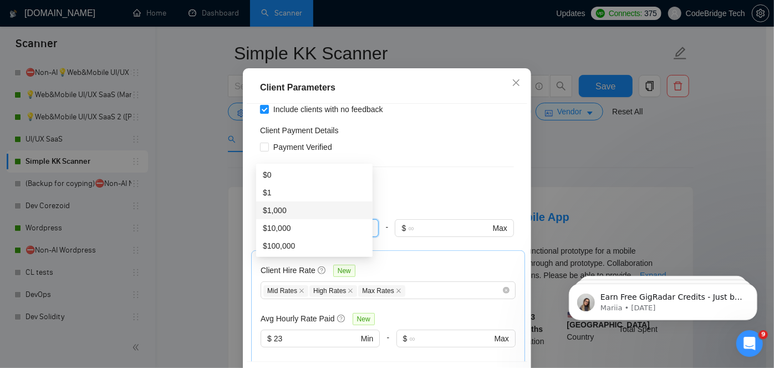
click at [307, 212] on div "$1,000" at bounding box center [314, 210] width 103 height 12
type input "1000"
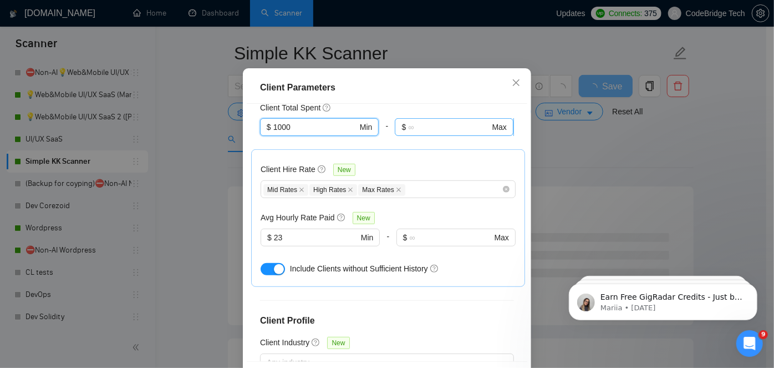
scroll to position [444, 0]
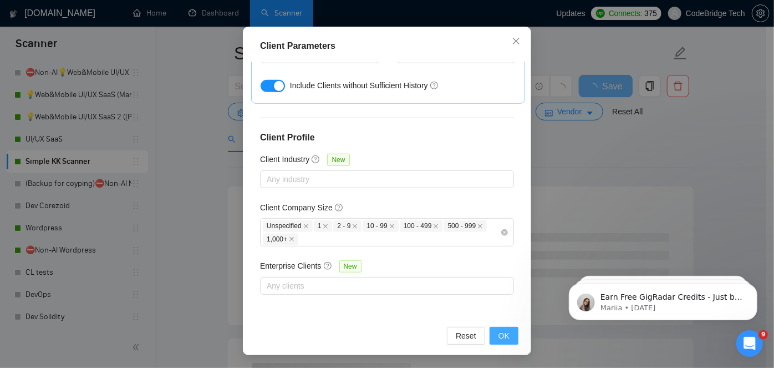
click at [499, 332] on span "OK" at bounding box center [504, 336] width 11 height 12
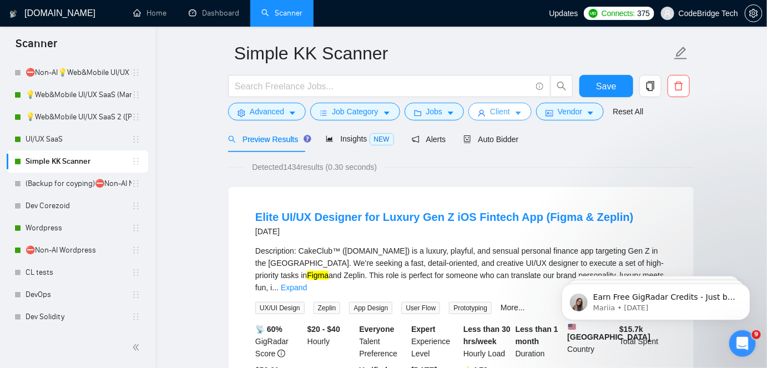
click at [503, 110] on span "Client" at bounding box center [500, 111] width 20 height 12
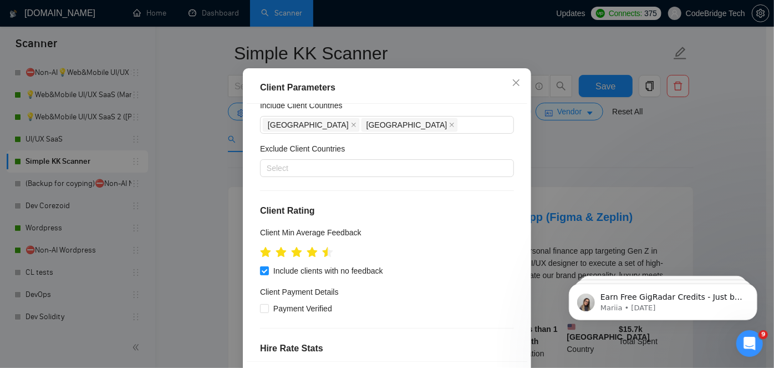
scroll to position [0, 0]
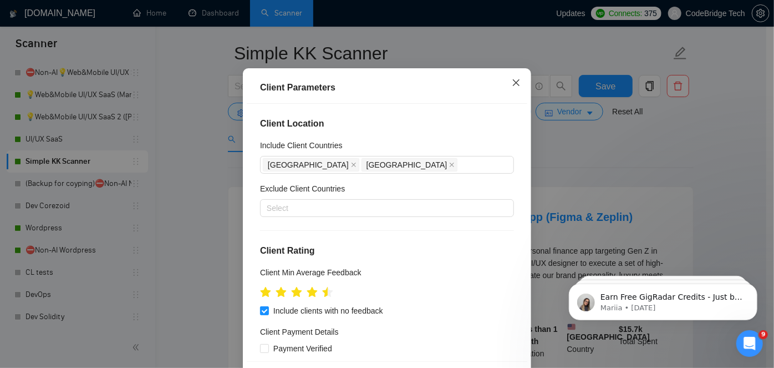
click at [518, 98] on span "Close" at bounding box center [516, 83] width 30 height 30
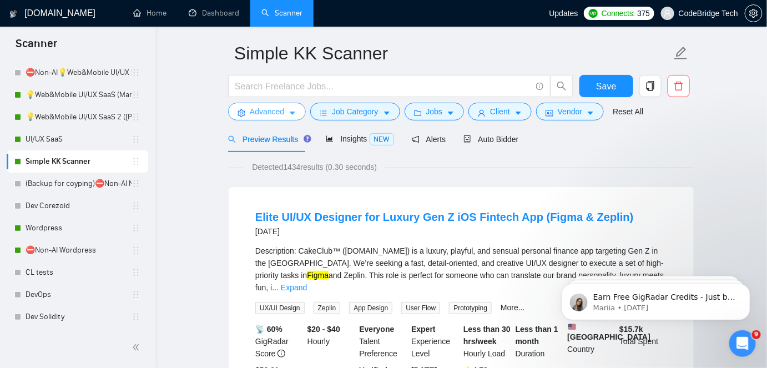
click at [268, 110] on span "Advanced" at bounding box center [267, 111] width 34 height 12
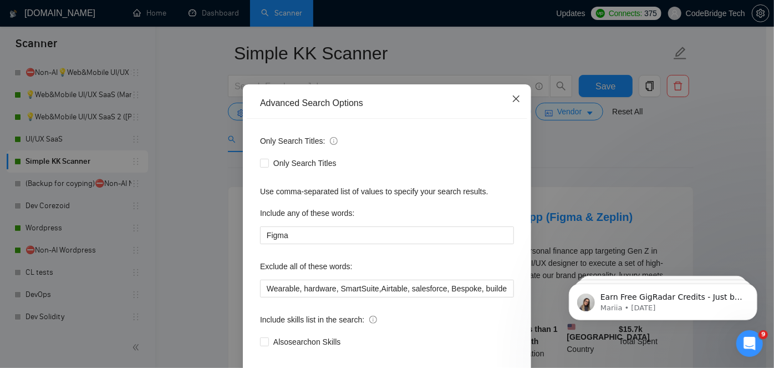
click at [513, 114] on span "Close" at bounding box center [516, 99] width 30 height 30
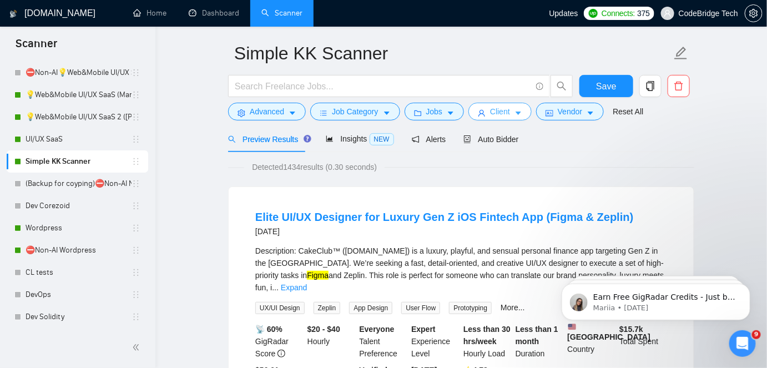
click at [502, 115] on span "Client" at bounding box center [500, 111] width 20 height 12
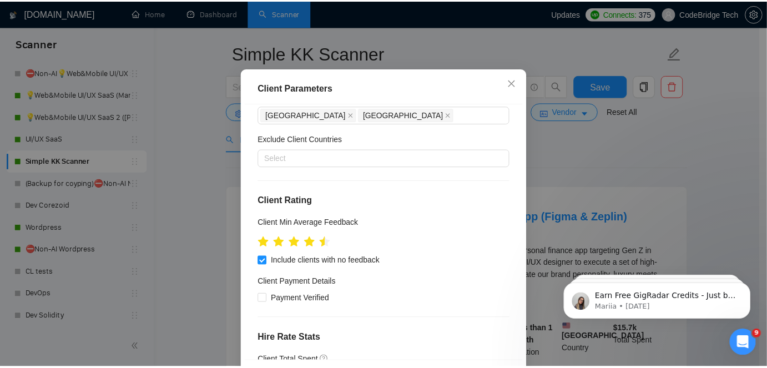
scroll to position [100, 0]
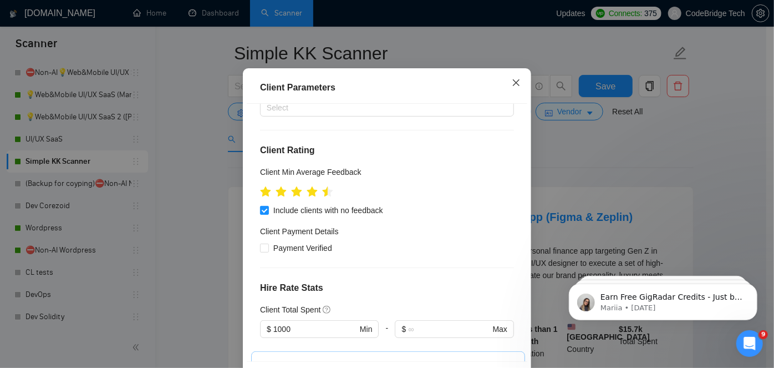
click at [513, 86] on icon "close" at bounding box center [516, 82] width 7 height 7
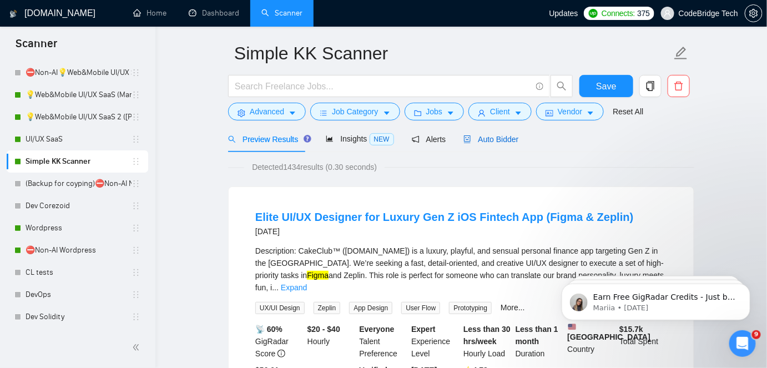
click at [473, 143] on span "Auto Bidder" at bounding box center [490, 139] width 55 height 9
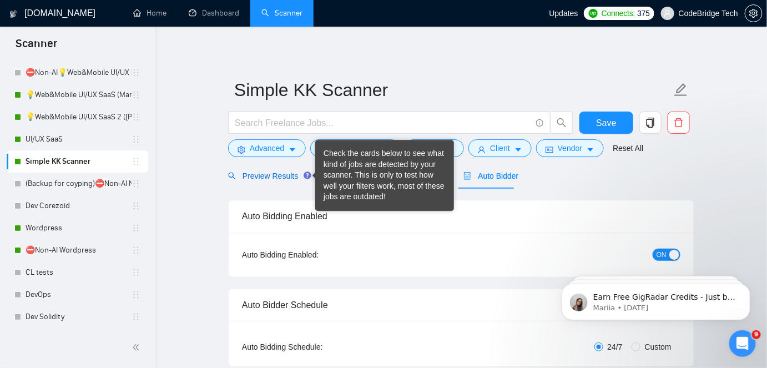
click at [293, 176] on span "Preview Results" at bounding box center [268, 175] width 80 height 9
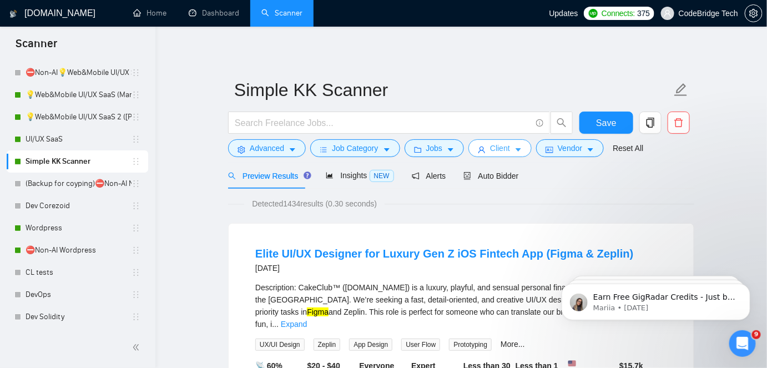
click at [485, 142] on button "Client" at bounding box center [499, 148] width 63 height 18
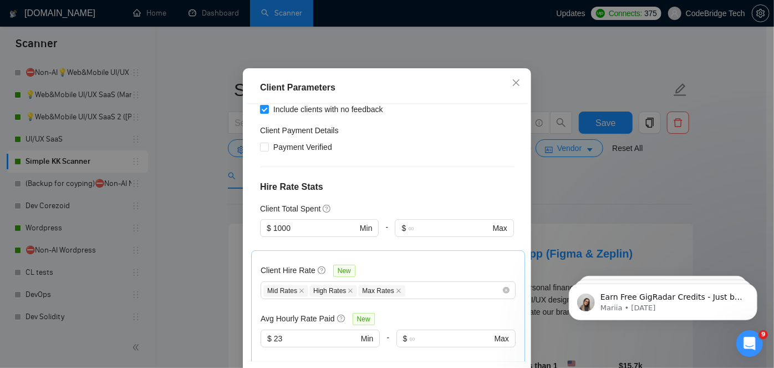
scroll to position [302, 0]
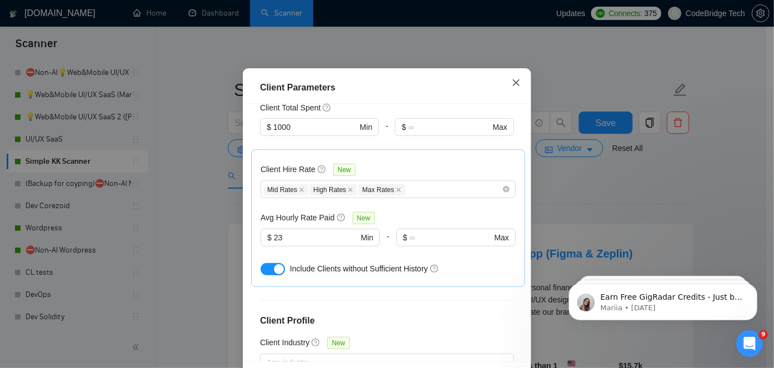
click at [512, 87] on icon "close" at bounding box center [516, 82] width 9 height 9
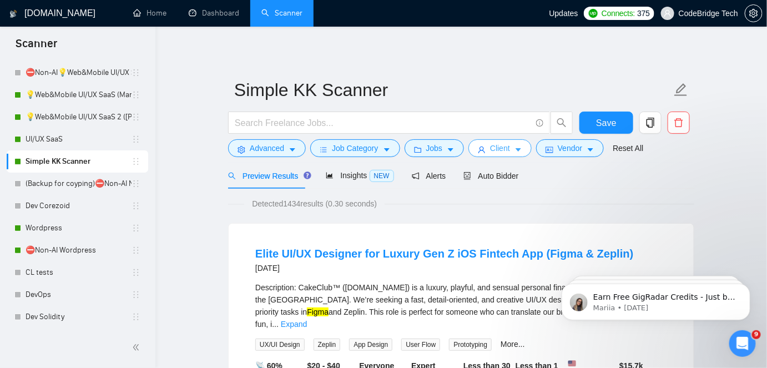
click at [507, 144] on button "Client" at bounding box center [499, 148] width 63 height 18
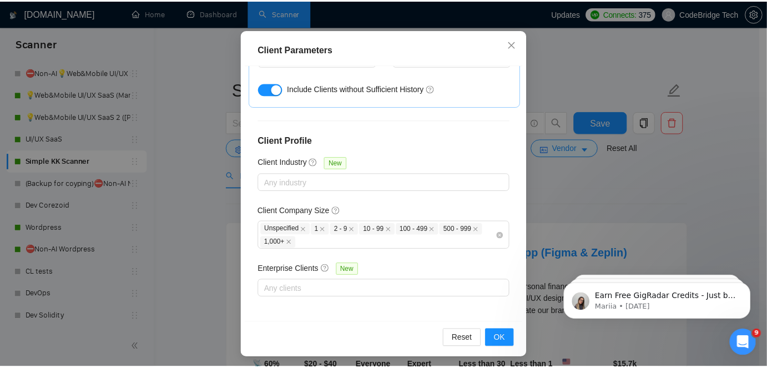
scroll to position [82, 0]
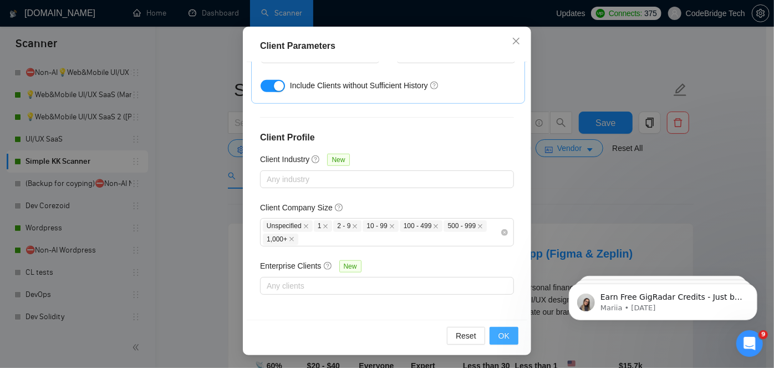
click at [503, 327] on button "OK" at bounding box center [504, 336] width 29 height 18
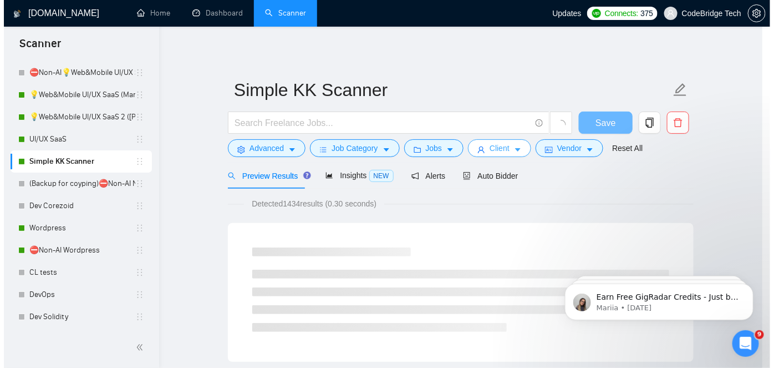
scroll to position [0, 0]
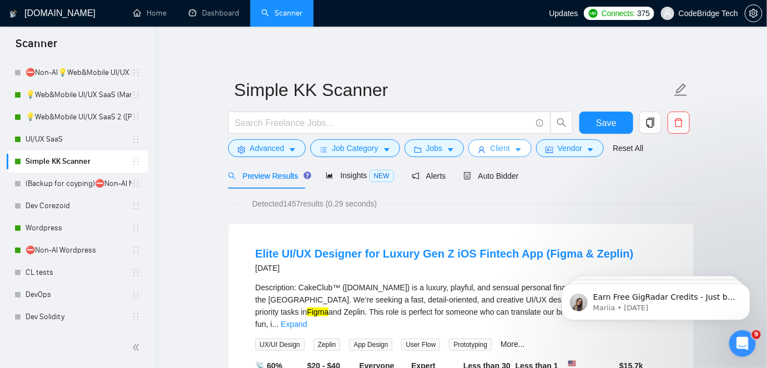
click at [500, 140] on button "Client" at bounding box center [499, 148] width 63 height 18
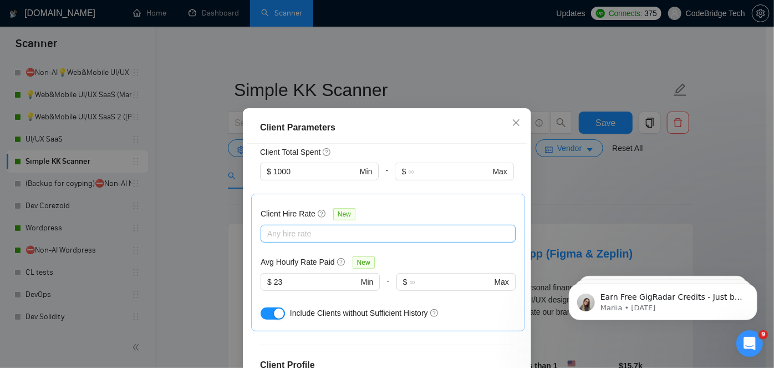
scroll to position [292, 0]
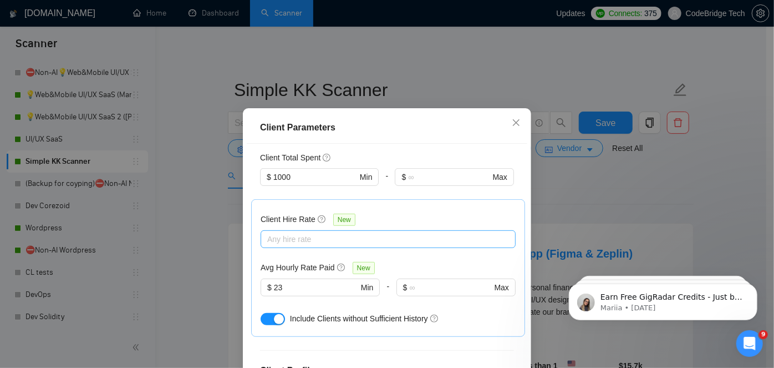
checkbox input "false"
click at [308, 234] on div at bounding box center [383, 238] width 239 height 13
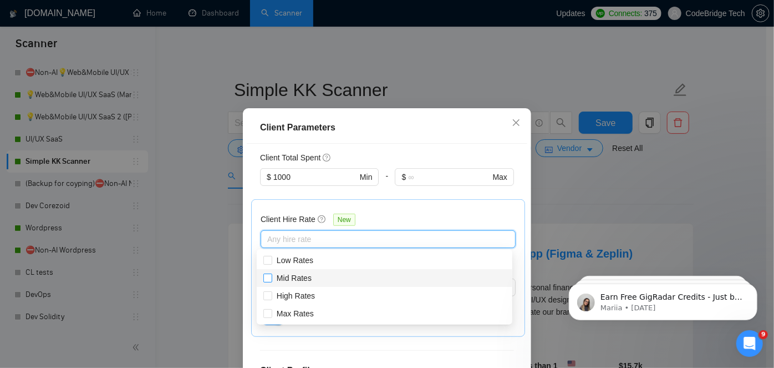
click at [276, 280] on span "Mid Rates" at bounding box center [294, 278] width 44 height 12
click at [271, 280] on input "Mid Rates" at bounding box center [268, 277] width 8 height 8
checkbox input "false"
click at [273, 294] on span "High Rates" at bounding box center [295, 296] width 47 height 12
click at [271, 294] on input "High Rates" at bounding box center [268, 295] width 8 height 8
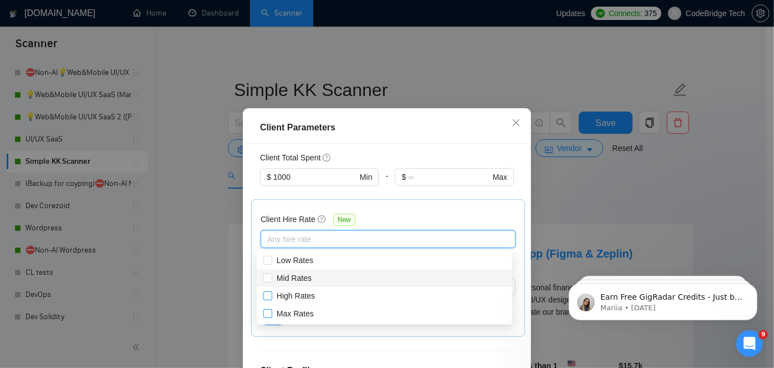
checkbox input "false"
click at [275, 314] on span "Max Rates" at bounding box center [295, 313] width 46 height 12
click at [271, 314] on input "Max Rates" at bounding box center [268, 313] width 8 height 8
checkbox input "false"
click at [266, 277] on input "Mid Rates" at bounding box center [268, 277] width 8 height 8
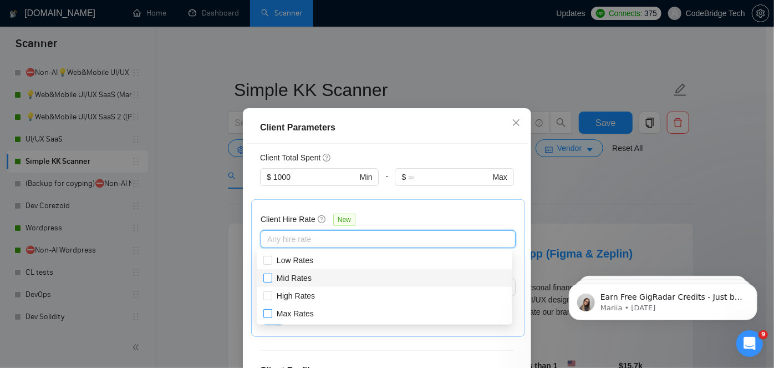
checkbox input "true"
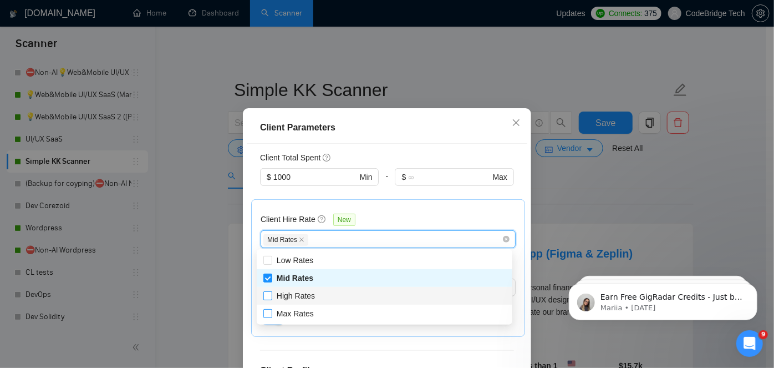
click at [270, 295] on input "High Rates" at bounding box center [268, 295] width 8 height 8
checkbox input "true"
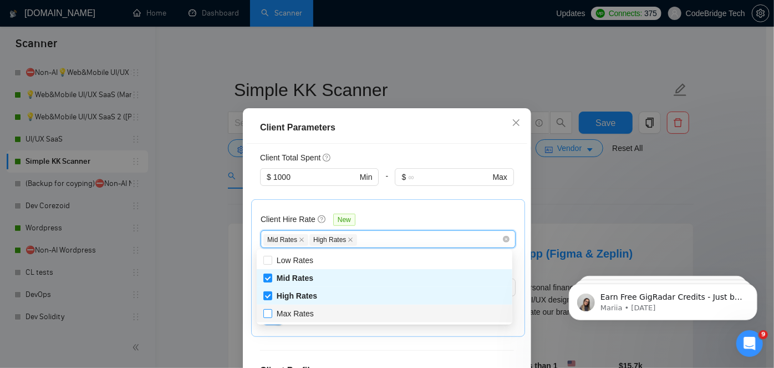
click at [270, 310] on input "Max Rates" at bounding box center [268, 313] width 8 height 8
checkbox input "true"
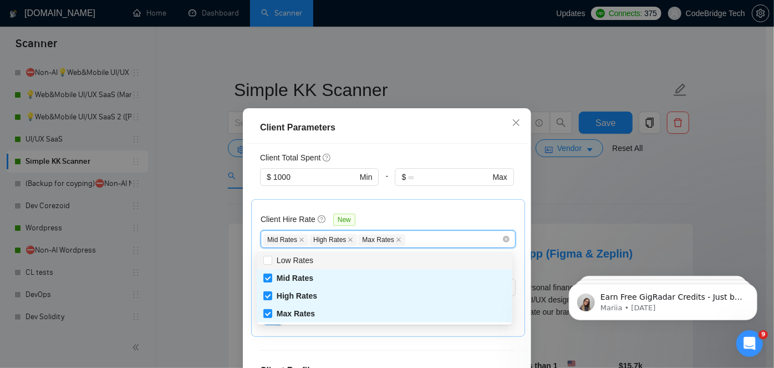
click at [352, 209] on div "Client Hire Rate New Mid Rates High Rates Max Rates Avg Hourly Rate Paid New $ …" at bounding box center [388, 268] width 255 height 119
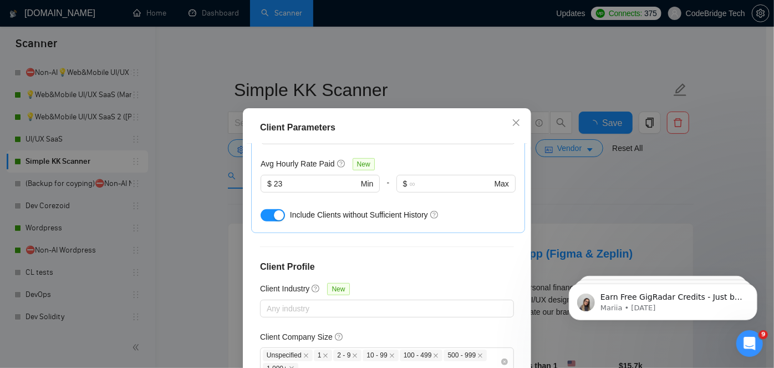
scroll to position [444, 0]
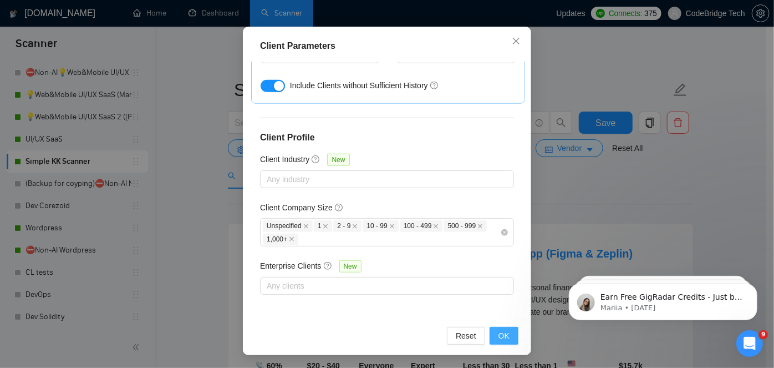
click at [499, 333] on span "OK" at bounding box center [504, 336] width 11 height 12
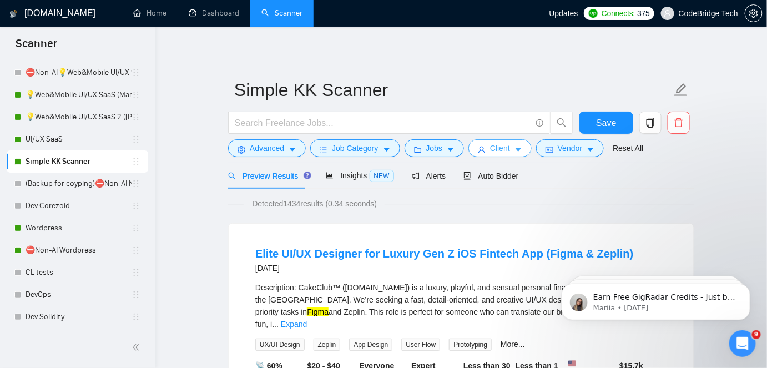
click at [495, 149] on span "Client" at bounding box center [500, 148] width 20 height 12
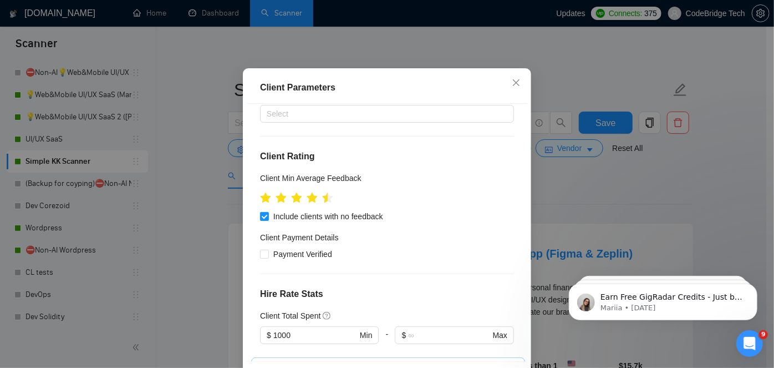
scroll to position [90, 0]
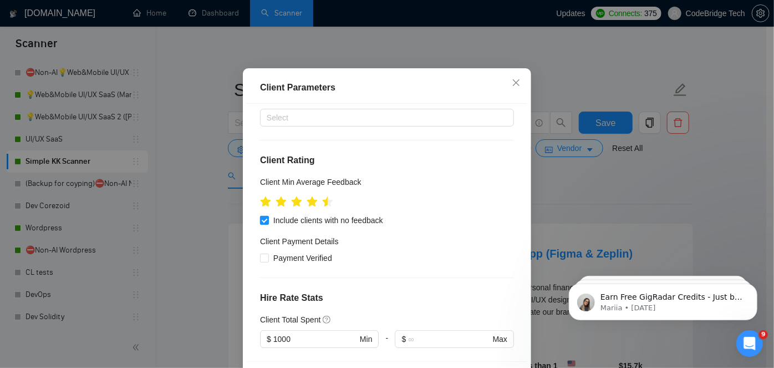
click at [369, 226] on span "Include clients with no feedback" at bounding box center [328, 220] width 119 height 12
click at [268, 224] on input "Include clients with no feedback" at bounding box center [264, 220] width 8 height 8
checkbox input "false"
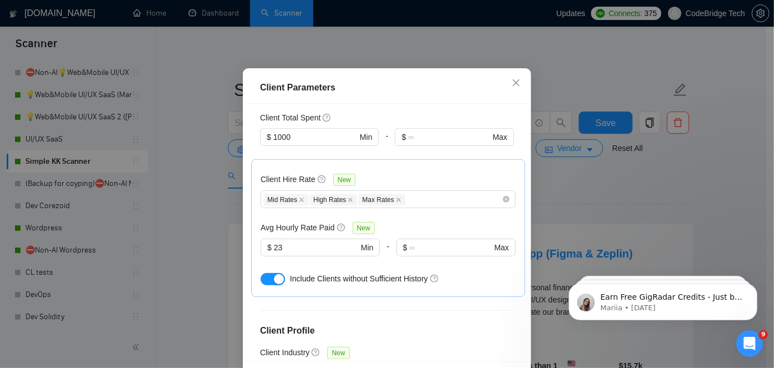
scroll to position [444, 0]
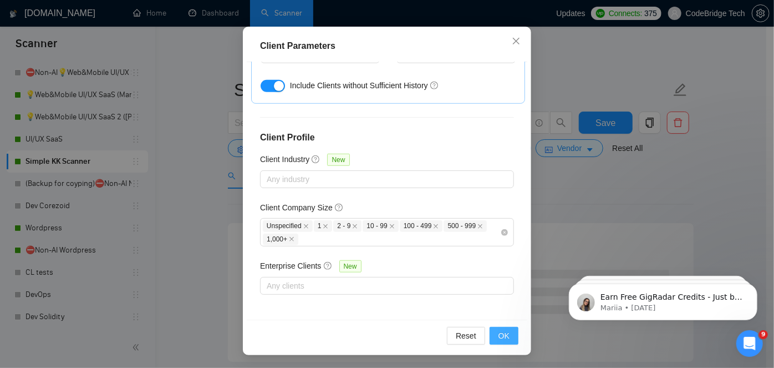
click at [499, 333] on span "OK" at bounding box center [504, 336] width 11 height 12
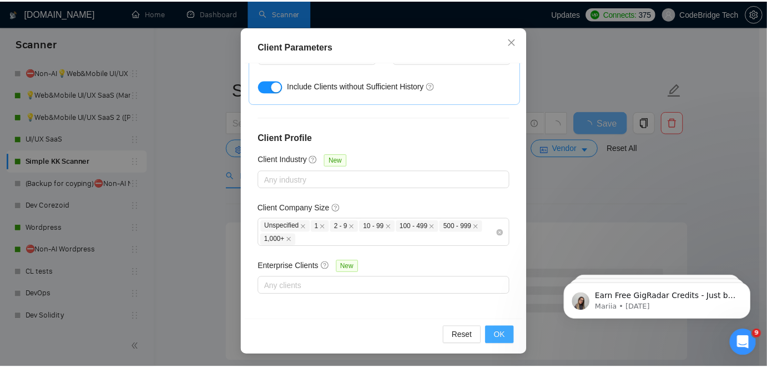
scroll to position [40, 0]
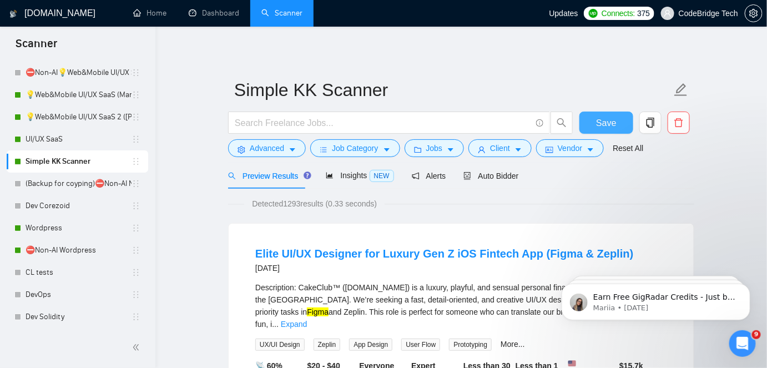
click at [589, 119] on button "Save" at bounding box center [606, 123] width 54 height 22
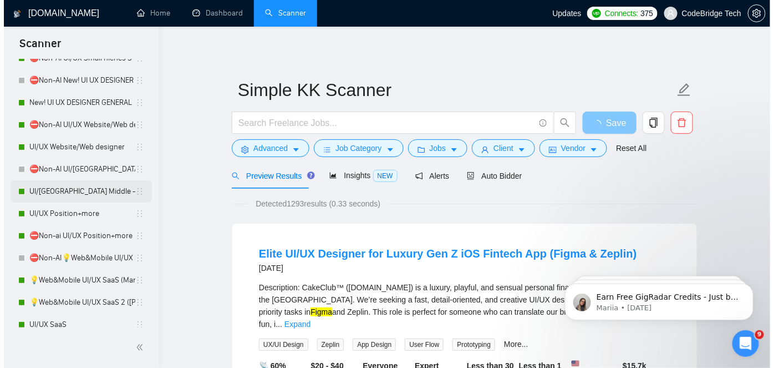
scroll to position [293, 0]
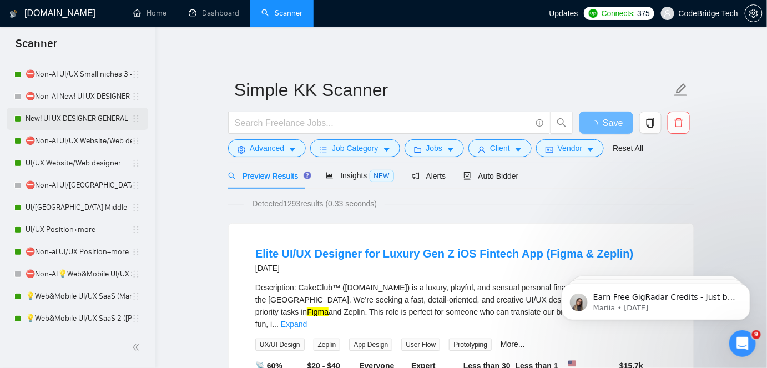
click at [59, 124] on link "New! UI UX DESIGNER GENERAL" at bounding box center [79, 119] width 106 height 22
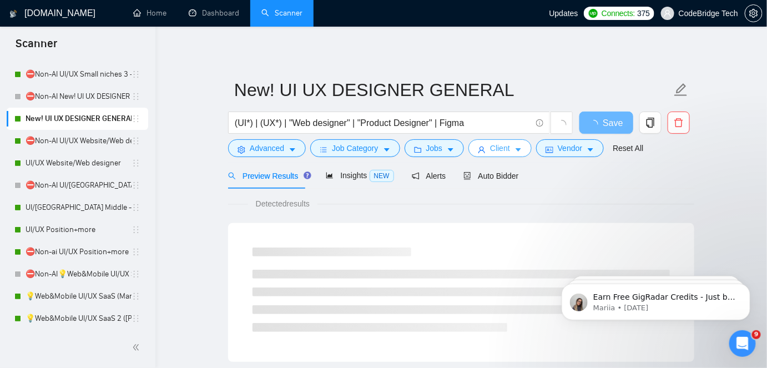
click at [490, 144] on span "Client" at bounding box center [500, 148] width 20 height 12
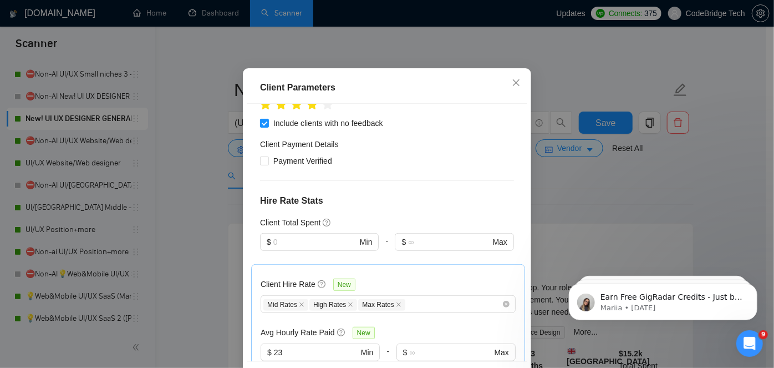
scroll to position [292, 0]
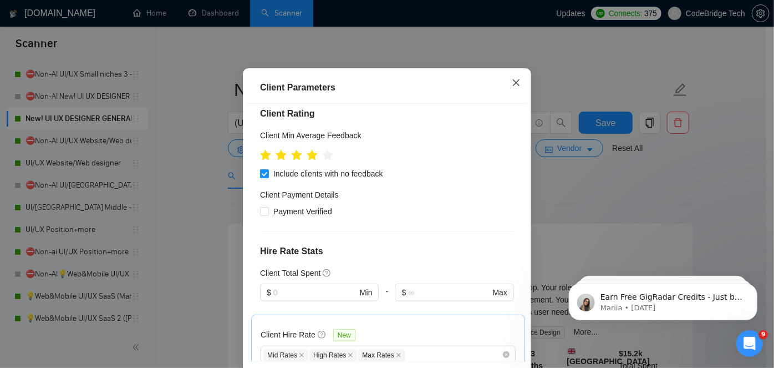
click at [506, 98] on span "Close" at bounding box center [516, 83] width 30 height 30
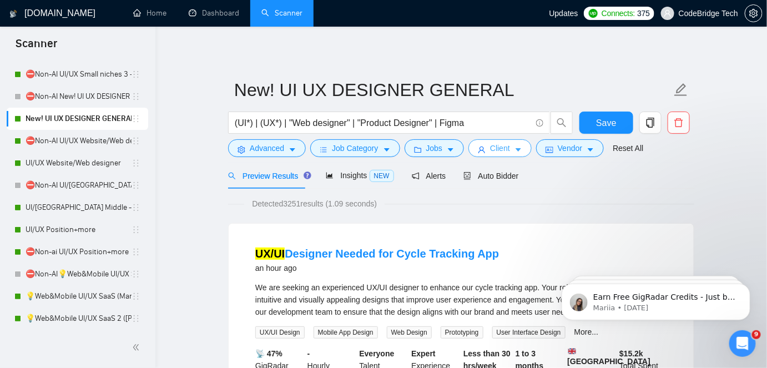
click at [490, 148] on span "Client" at bounding box center [500, 148] width 20 height 12
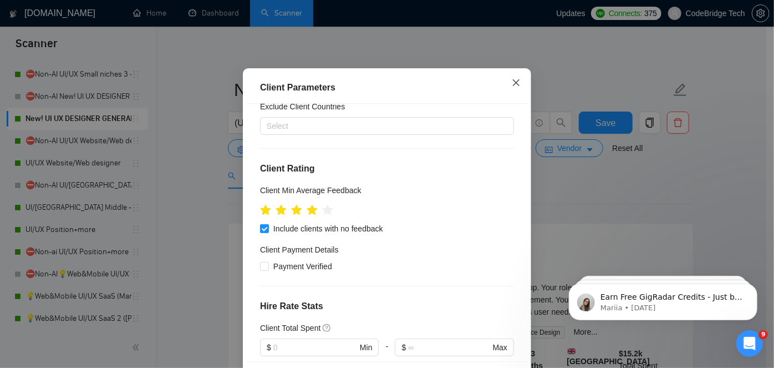
scroll to position [242, 0]
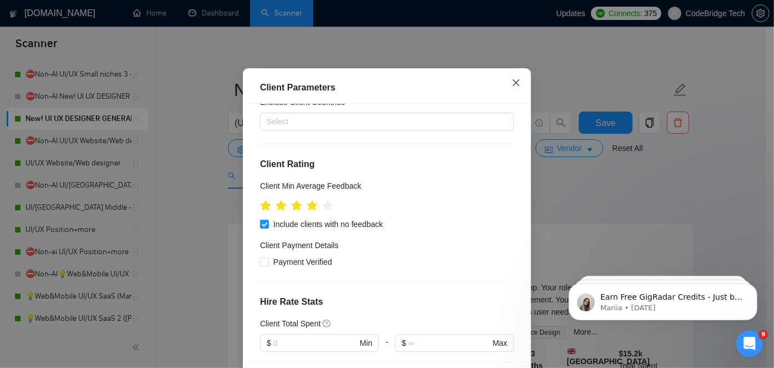
click at [513, 86] on icon "close" at bounding box center [516, 82] width 7 height 7
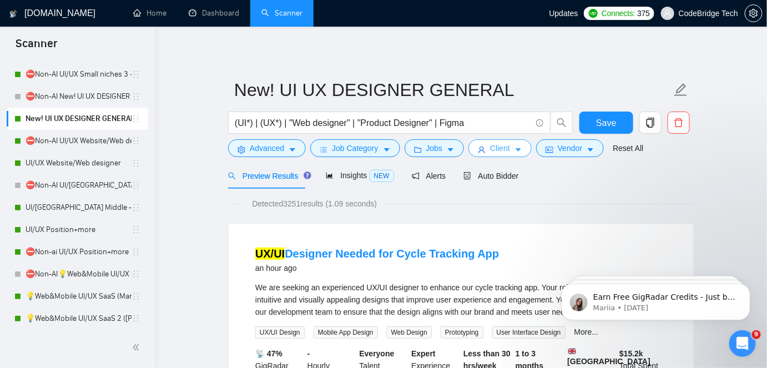
click at [493, 144] on span "Client" at bounding box center [500, 148] width 20 height 12
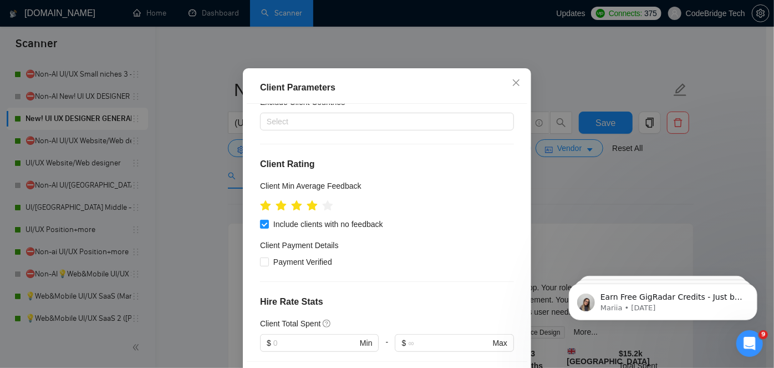
scroll to position [90, 0]
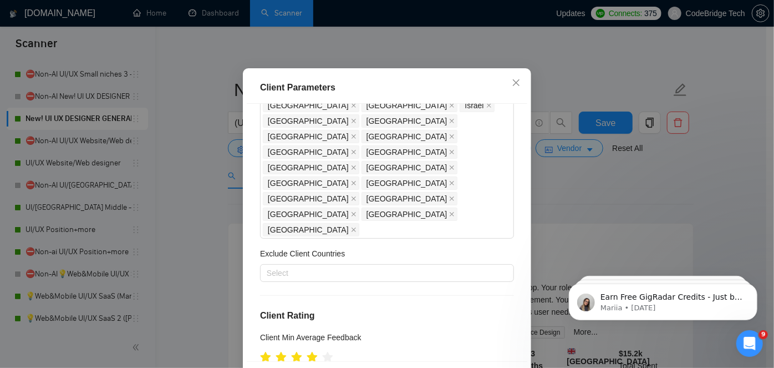
click at [268, 367] on input "Include clients with no feedback" at bounding box center [264, 375] width 8 height 8
checkbox input "false"
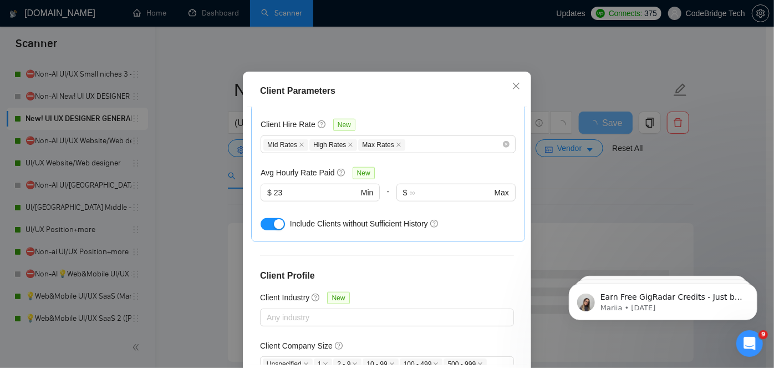
scroll to position [82, 0]
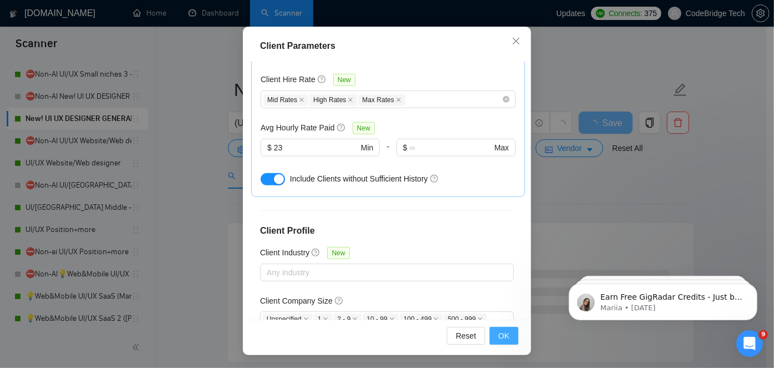
click at [501, 337] on span "OK" at bounding box center [504, 336] width 11 height 12
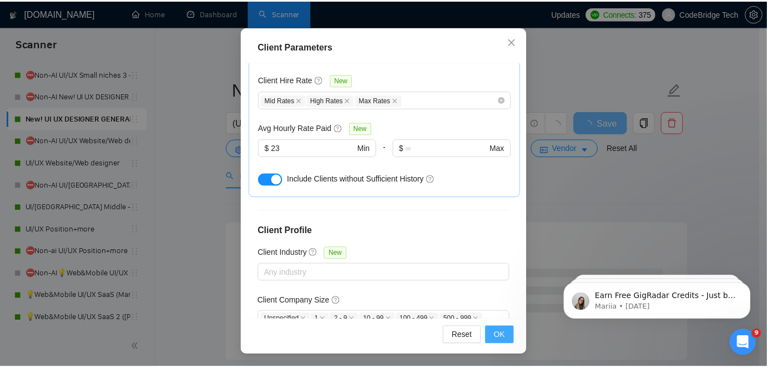
scroll to position [40, 0]
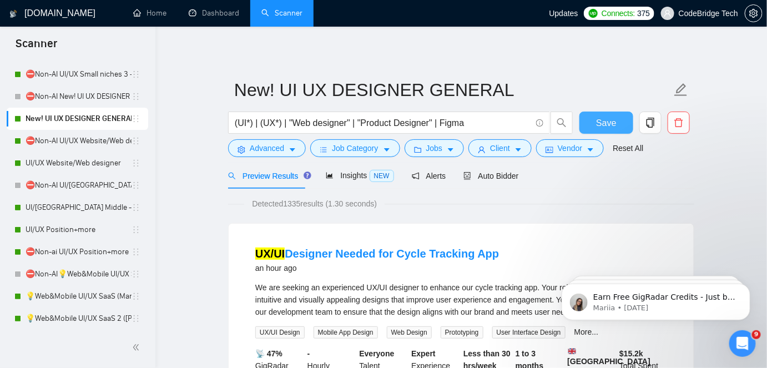
click at [612, 119] on span "Save" at bounding box center [606, 123] width 20 height 14
click at [232, 8] on link "Dashboard" at bounding box center [214, 12] width 50 height 9
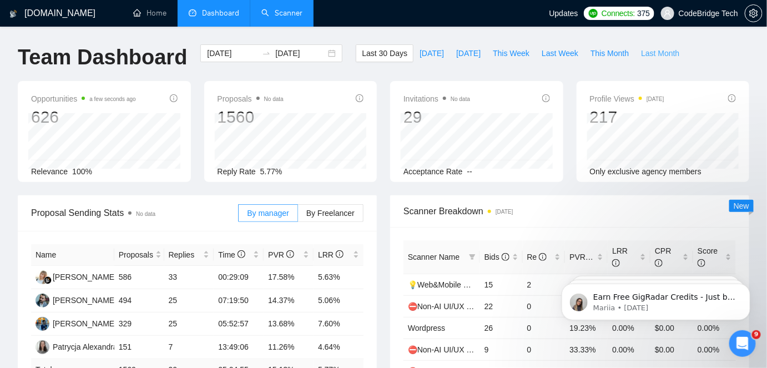
click at [644, 53] on span "Last Month" at bounding box center [660, 53] width 38 height 12
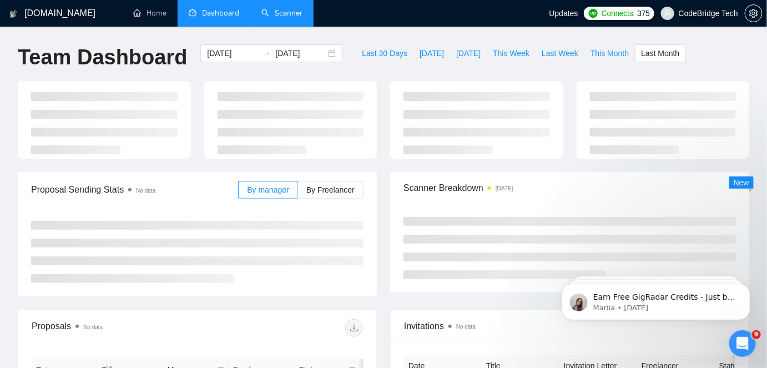
type input "[DATE]"
type input "2025-07-31"
click at [606, 58] on span "This Month" at bounding box center [609, 53] width 38 height 12
type input "[DATE]"
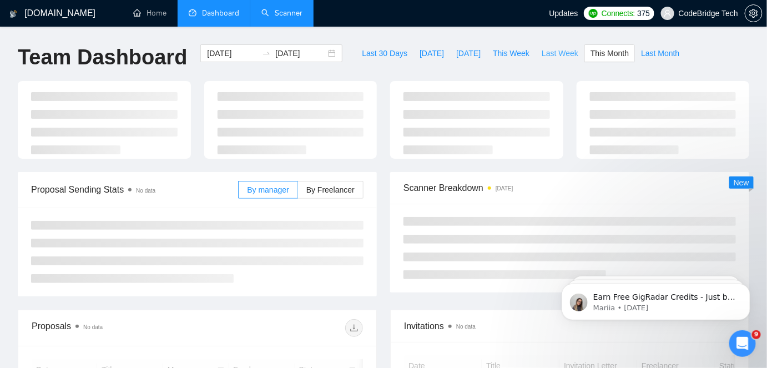
click at [549, 56] on span "Last Week" at bounding box center [559, 53] width 37 height 12
type input "[DATE]"
type input "2025-08-10"
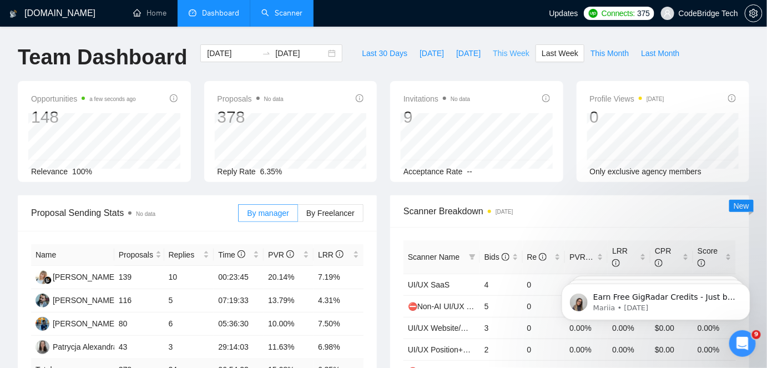
click at [514, 53] on span "This Week" at bounding box center [511, 53] width 37 height 12
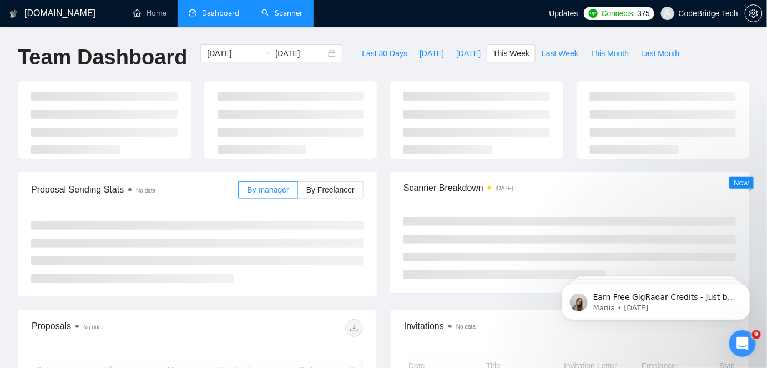
type input "[DATE]"
type input "2025-08-17"
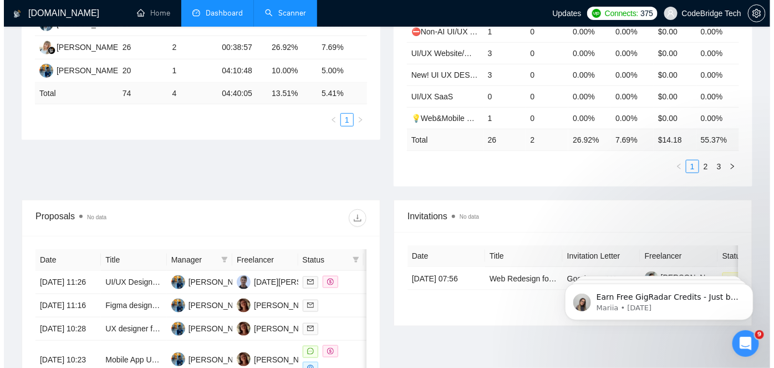
scroll to position [353, 0]
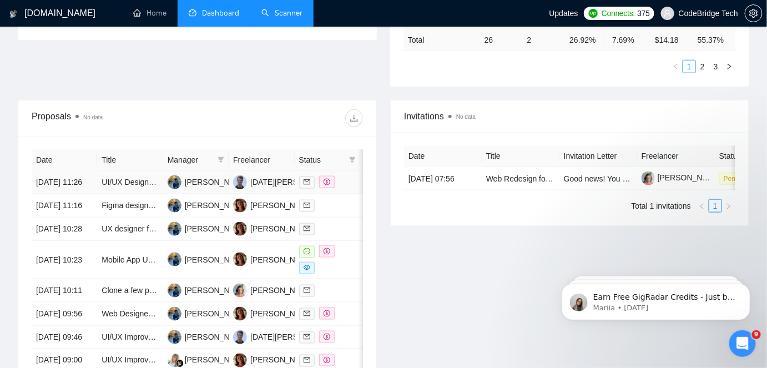
click at [128, 194] on td "UI/UX Designer Needed for Education App Enhancements" at bounding box center [129, 182] width 65 height 23
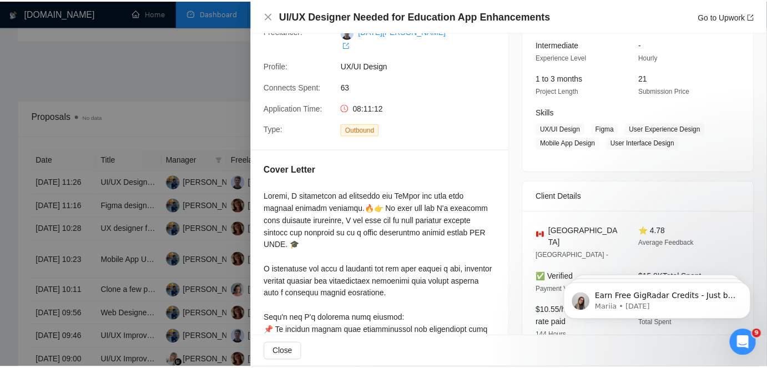
scroll to position [26, 0]
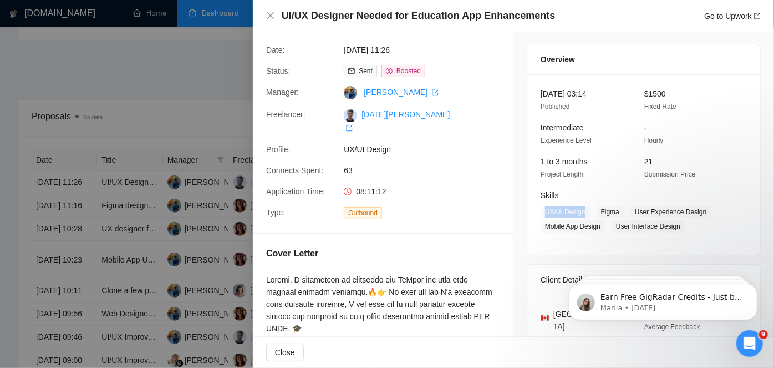
drag, startPoint x: 541, startPoint y: 208, endPoint x: 580, endPoint y: 210, distance: 38.3
click at [580, 210] on span "UX/UI Design" at bounding box center [565, 212] width 49 height 12
click at [160, 83] on div at bounding box center [387, 184] width 774 height 368
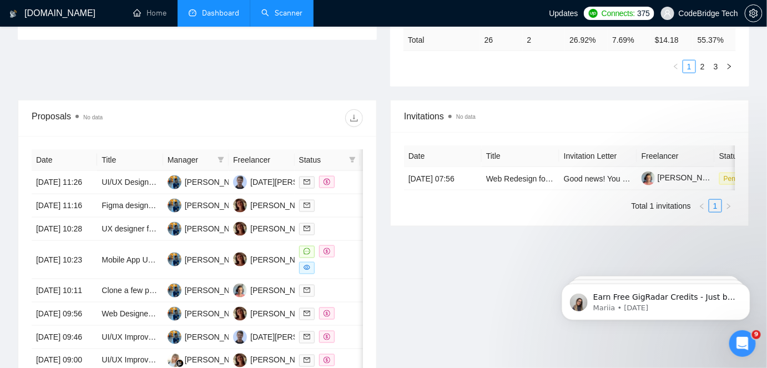
click at [276, 16] on link "Scanner" at bounding box center [281, 12] width 41 height 9
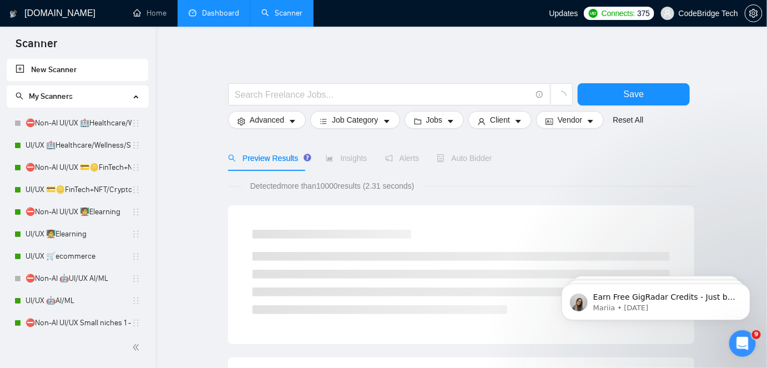
click at [236, 14] on link "Dashboard" at bounding box center [214, 12] width 50 height 9
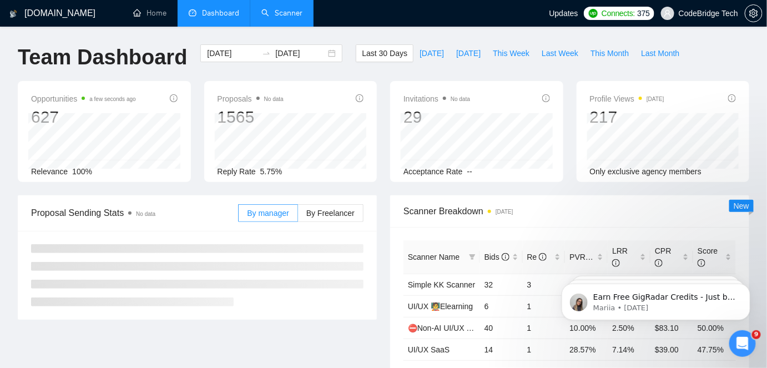
click at [275, 18] on link "Scanner" at bounding box center [281, 12] width 41 height 9
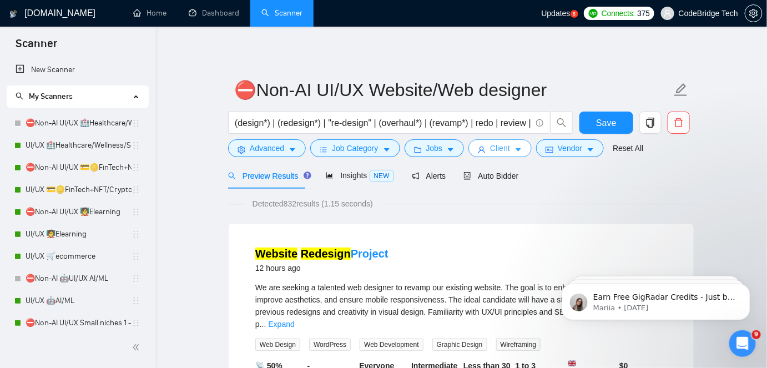
click at [494, 151] on span "Client" at bounding box center [500, 148] width 20 height 12
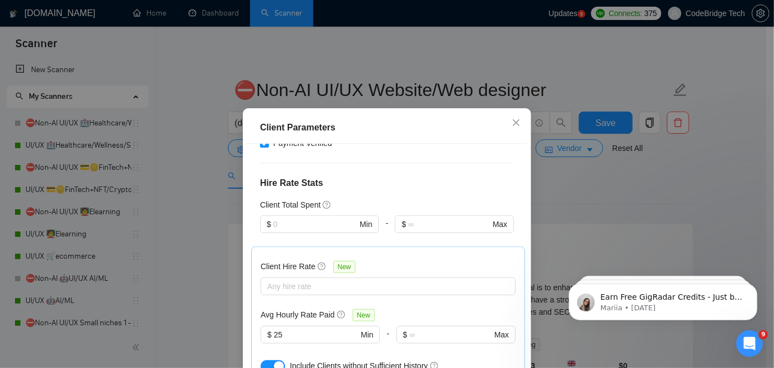
scroll to position [403, 0]
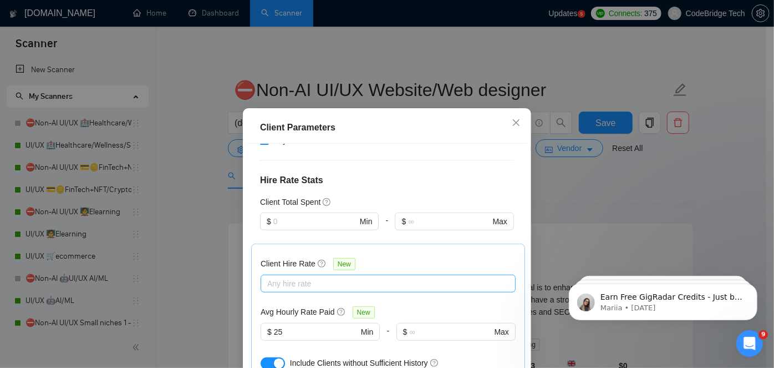
click at [368, 277] on div at bounding box center [383, 283] width 239 height 13
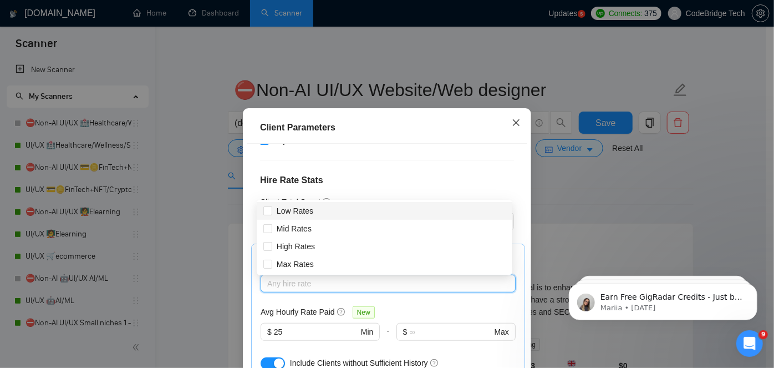
click at [512, 120] on icon "close" at bounding box center [516, 122] width 9 height 9
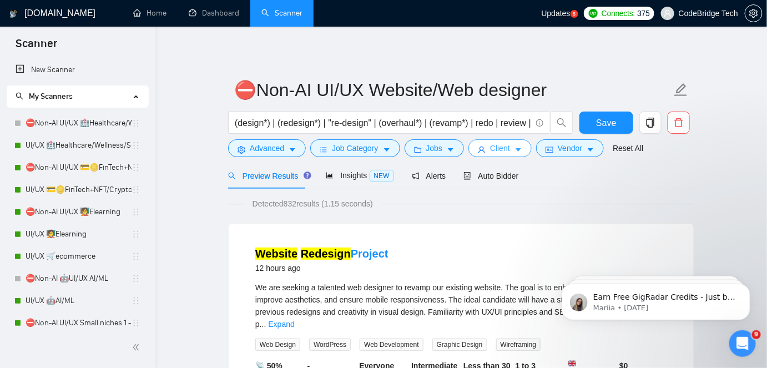
click at [478, 149] on icon "user" at bounding box center [482, 150] width 8 height 8
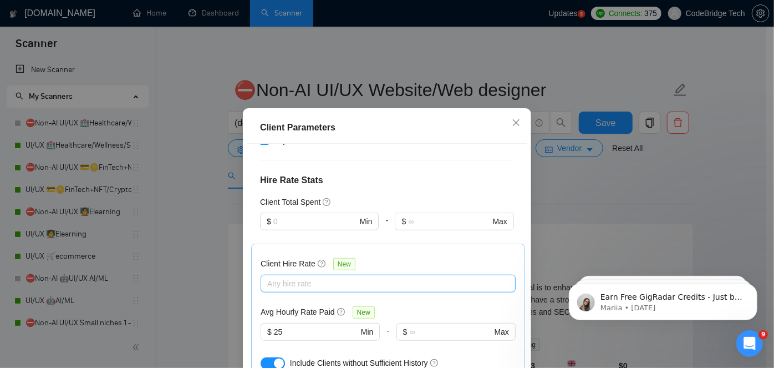
click at [326, 277] on div at bounding box center [383, 283] width 239 height 13
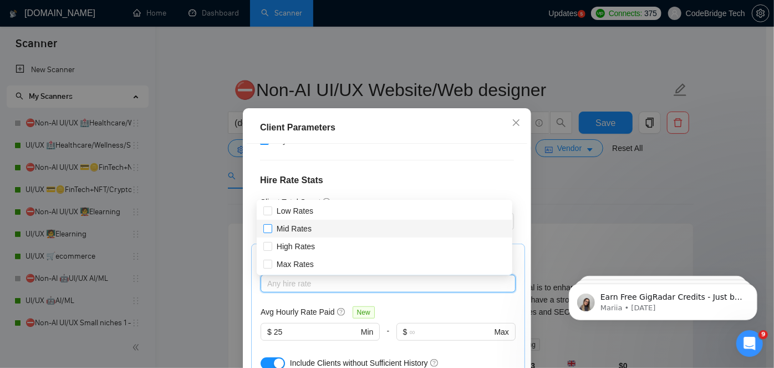
click at [288, 231] on span "Mid Rates" at bounding box center [294, 228] width 35 height 9
click at [271, 231] on input "Mid Rates" at bounding box center [268, 228] width 8 height 8
checkbox input "true"
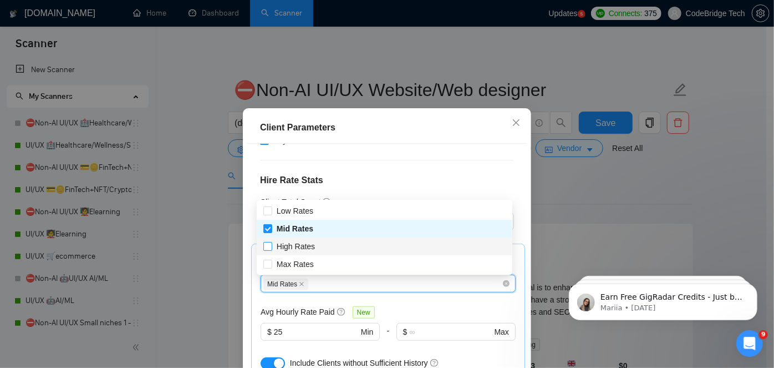
click at [291, 243] on span "High Rates" at bounding box center [296, 246] width 38 height 9
click at [271, 243] on input "High Rates" at bounding box center [268, 246] width 8 height 8
checkbox input "true"
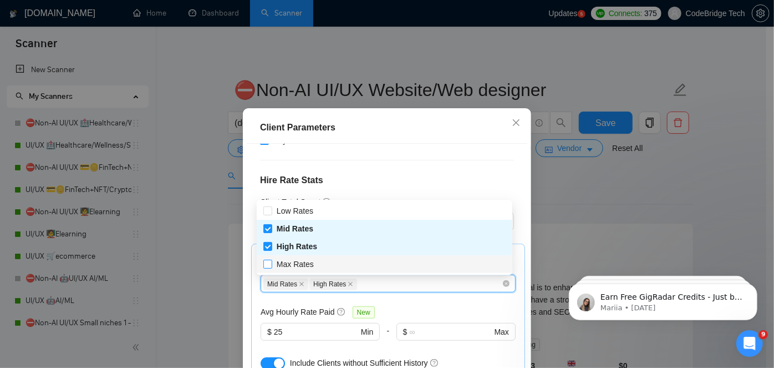
click at [293, 266] on span "Max Rates" at bounding box center [295, 264] width 37 height 9
click at [271, 266] on input "Max Rates" at bounding box center [268, 264] width 8 height 8
checkbox input "true"
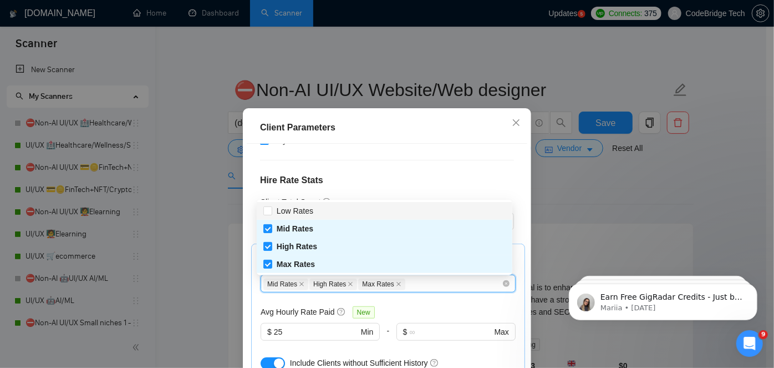
click at [406, 244] on div "Client Hire Rate New Mid Rates High Rates Max Rates Avg Hourly Rate Paid New $ …" at bounding box center [388, 313] width 274 height 138
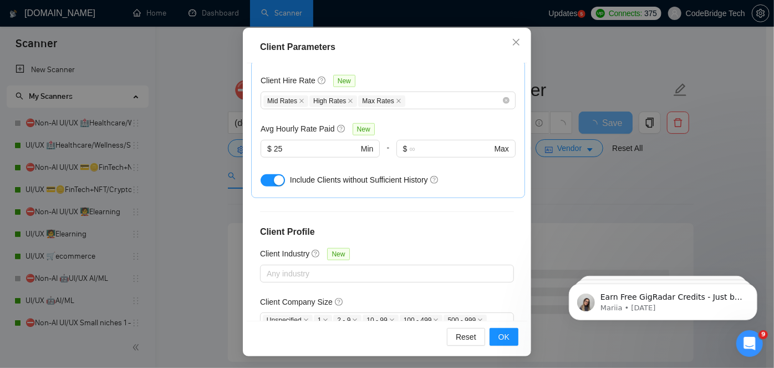
scroll to position [82, 0]
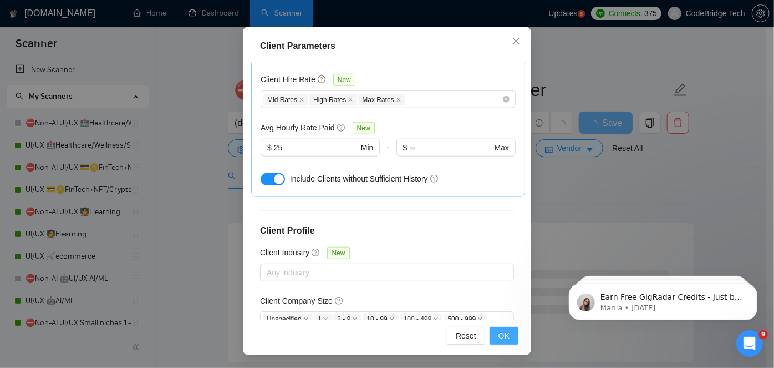
click at [506, 331] on button "OK" at bounding box center [504, 336] width 29 height 18
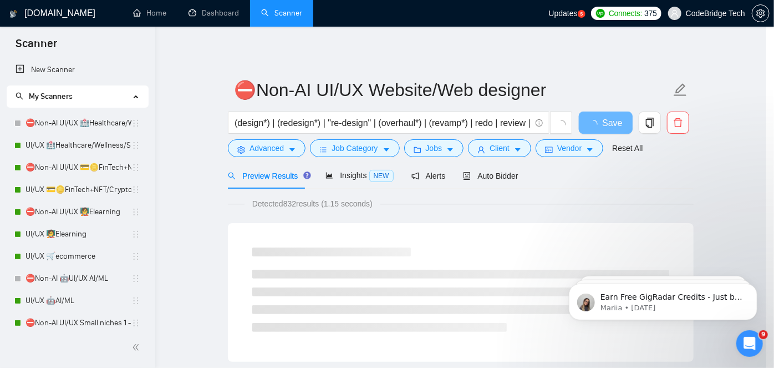
scroll to position [40, 0]
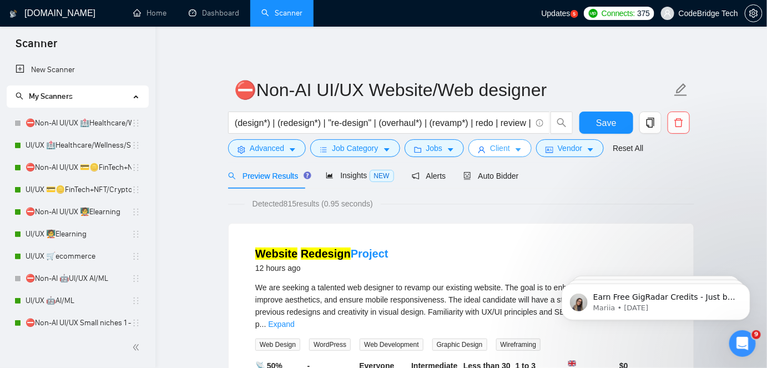
click at [482, 147] on button "Client" at bounding box center [499, 148] width 63 height 18
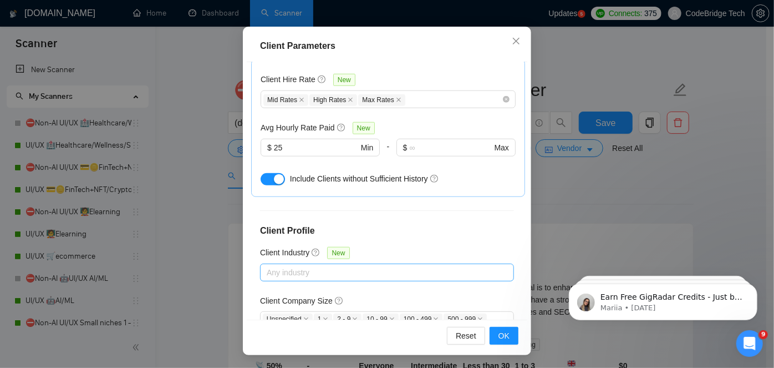
scroll to position [304, 0]
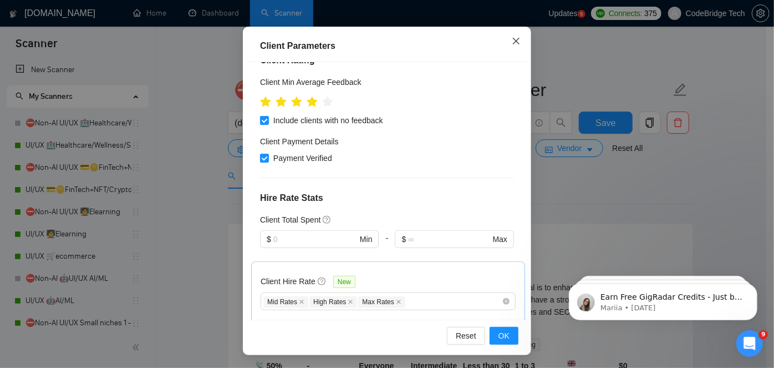
click at [510, 46] on span "Close" at bounding box center [516, 42] width 30 height 30
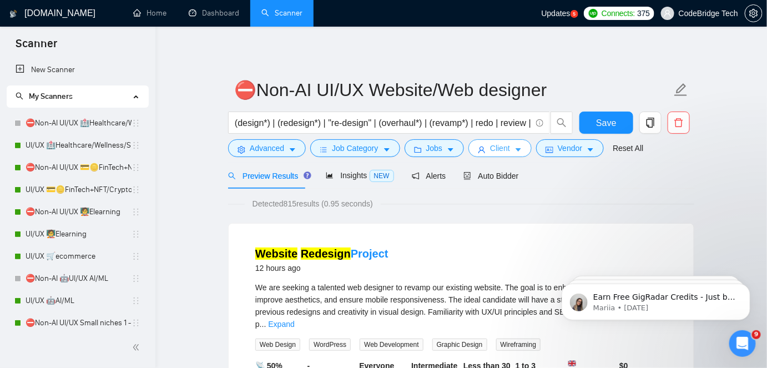
click at [493, 149] on span "Client" at bounding box center [500, 148] width 20 height 12
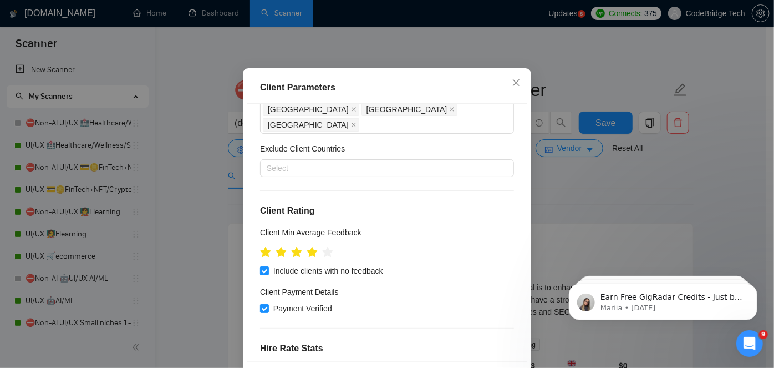
scroll to position [201, 0]
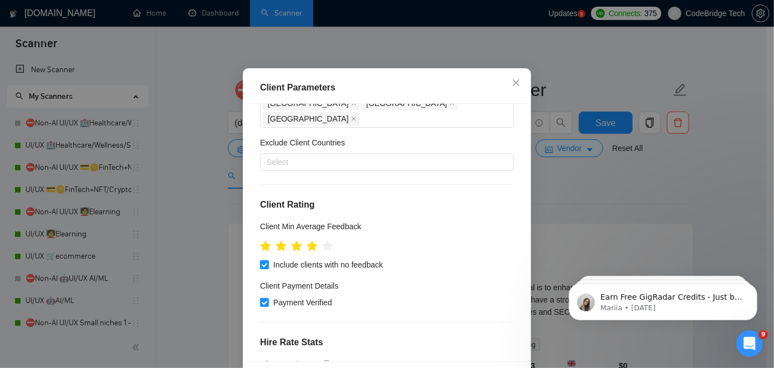
click at [262, 260] on span at bounding box center [264, 264] width 9 height 9
click at [262, 260] on input "Include clients with no feedback" at bounding box center [264, 264] width 8 height 8
checkbox input "false"
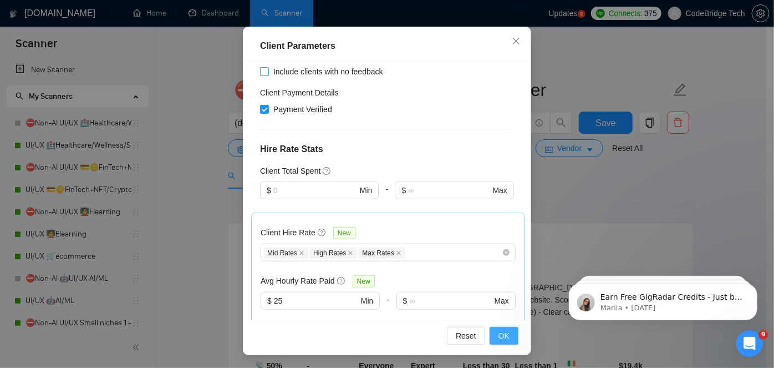
scroll to position [354, 0]
click at [506, 332] on button "OK" at bounding box center [504, 336] width 29 height 18
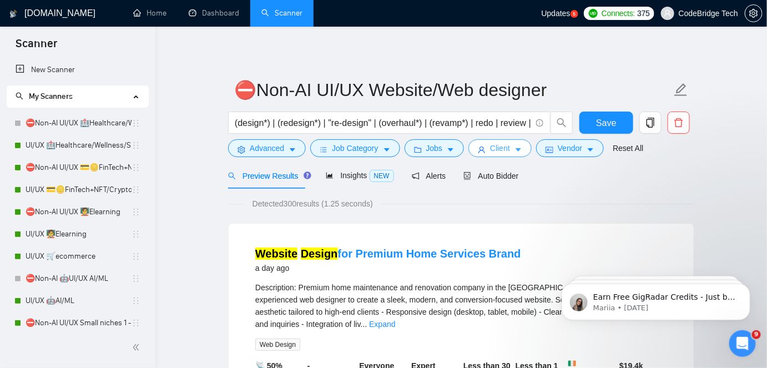
click at [514, 145] on span "caret-down" at bounding box center [518, 149] width 8 height 8
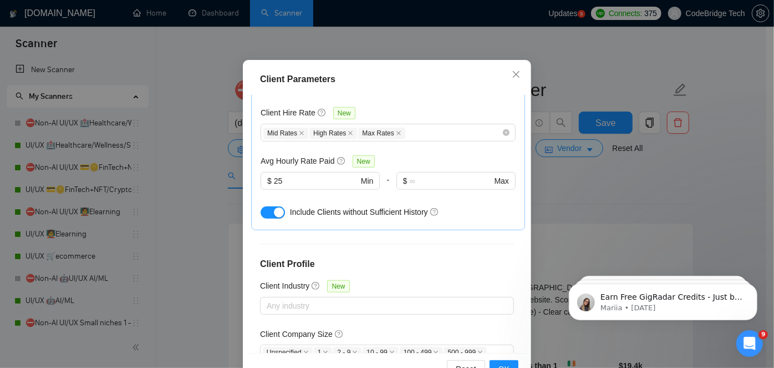
scroll to position [82, 0]
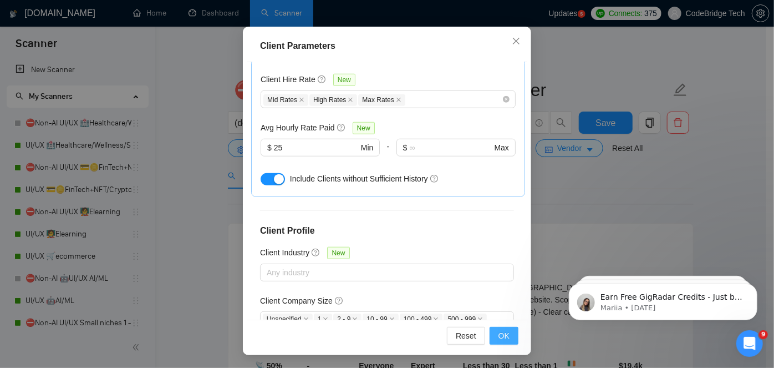
click at [495, 328] on button "OK" at bounding box center [504, 336] width 29 height 18
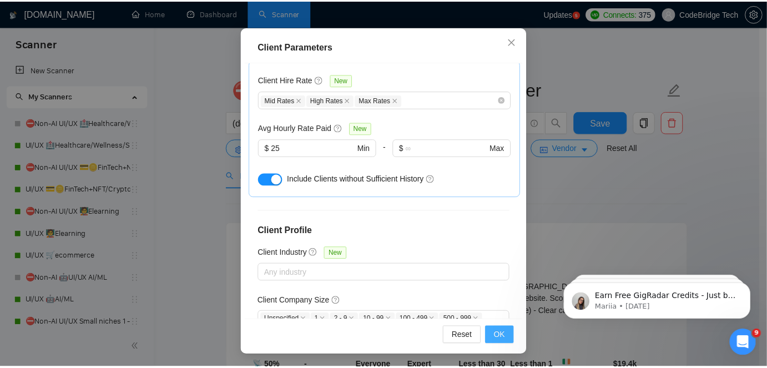
scroll to position [40, 0]
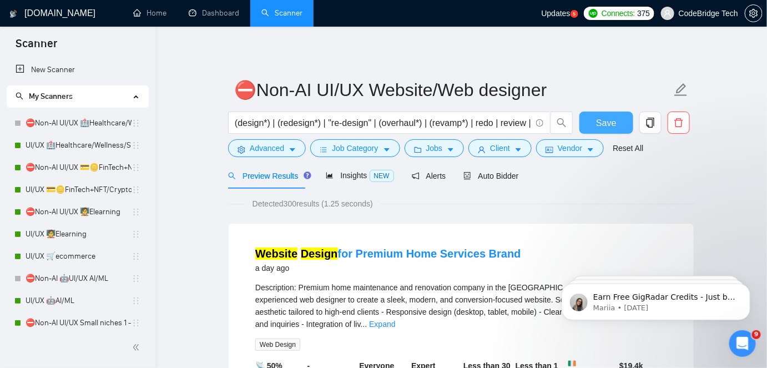
click at [604, 121] on span "Save" at bounding box center [606, 123] width 20 height 14
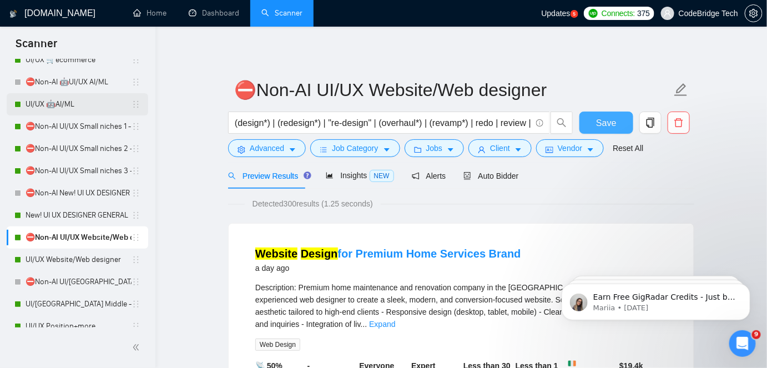
scroll to position [201, 0]
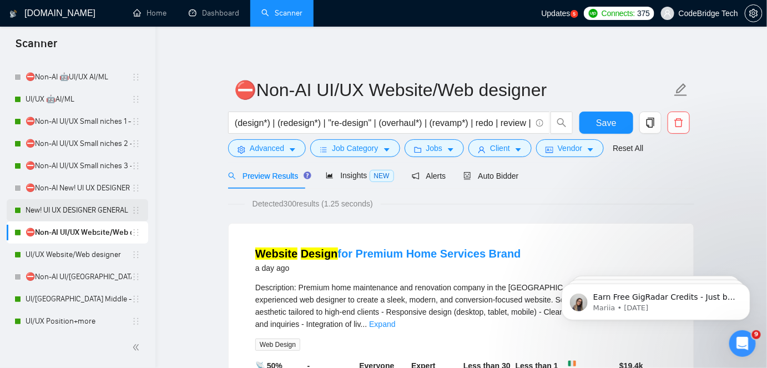
click at [82, 209] on link "New! UI UX DESIGNER GENERAL" at bounding box center [79, 210] width 106 height 22
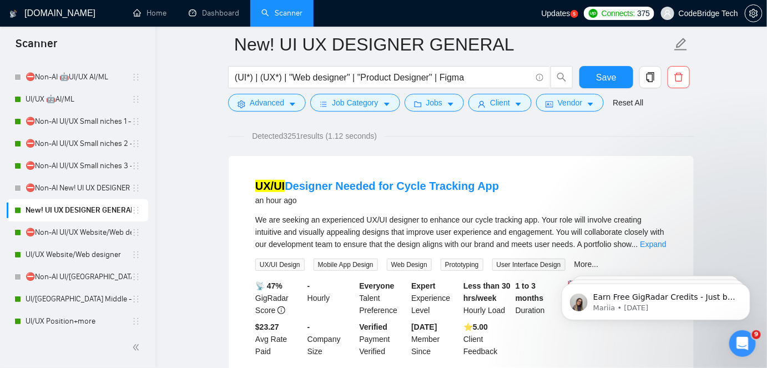
scroll to position [100, 0]
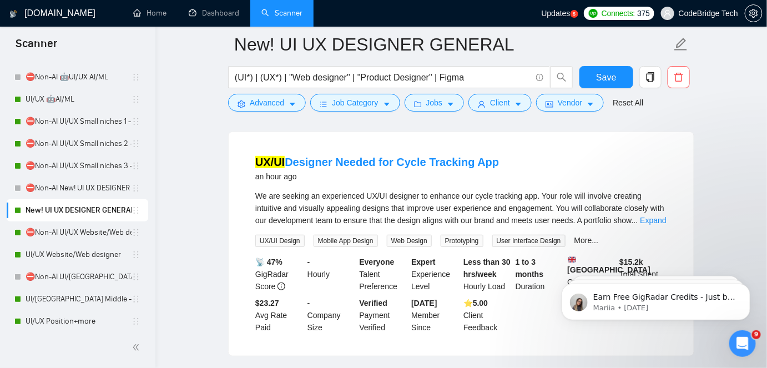
click at [572, 244] on div "More..." at bounding box center [586, 240] width 29 height 13
click at [579, 241] on link "More..." at bounding box center [586, 240] width 24 height 9
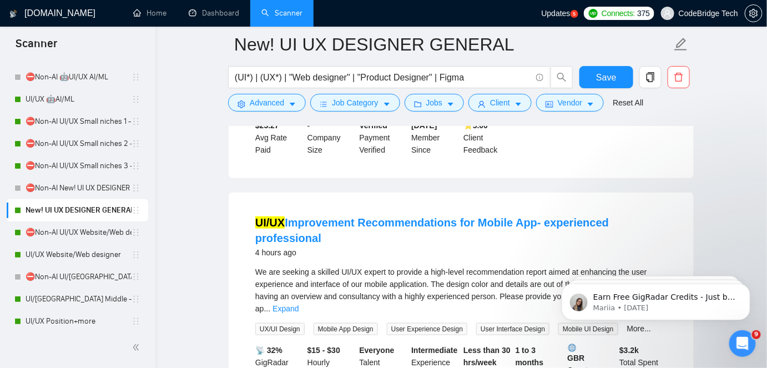
scroll to position [353, 0]
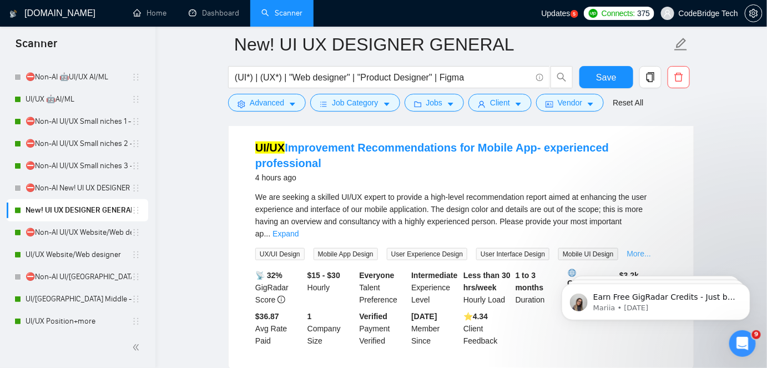
click at [640, 249] on link "More..." at bounding box center [639, 253] width 24 height 9
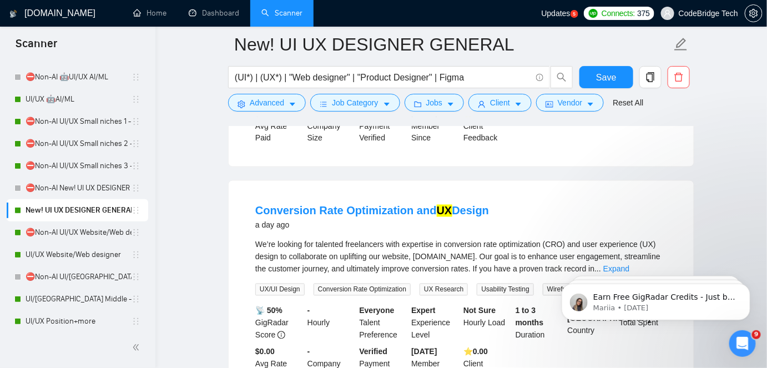
scroll to position [605, 0]
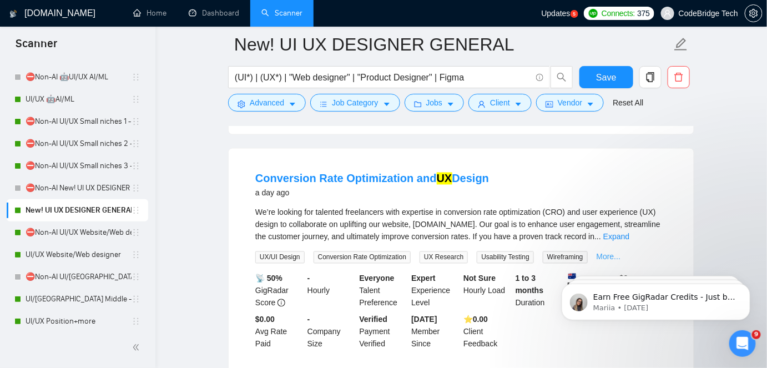
click at [602, 252] on link "More..." at bounding box center [608, 256] width 24 height 9
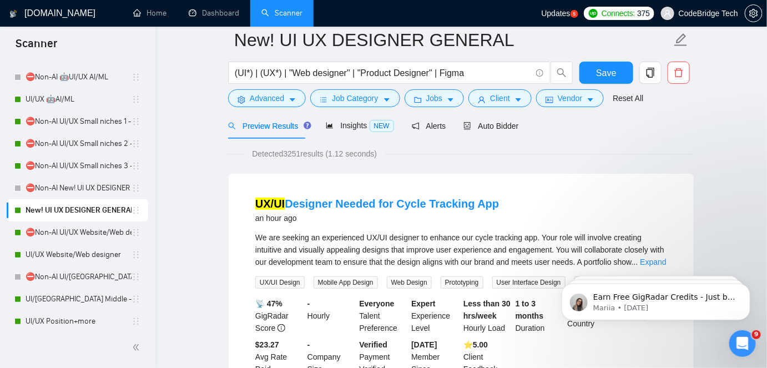
scroll to position [0, 0]
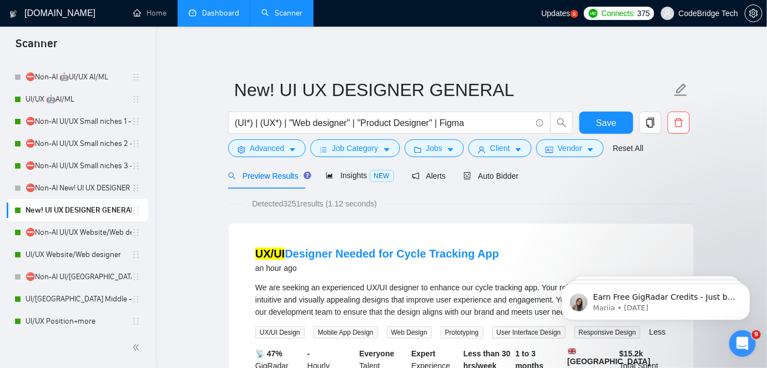
click at [227, 8] on link "Dashboard" at bounding box center [214, 12] width 50 height 9
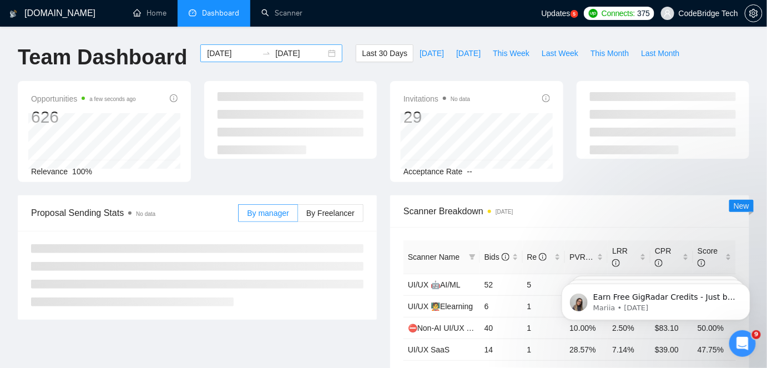
click at [225, 53] on input "[DATE]" at bounding box center [232, 53] width 50 height 12
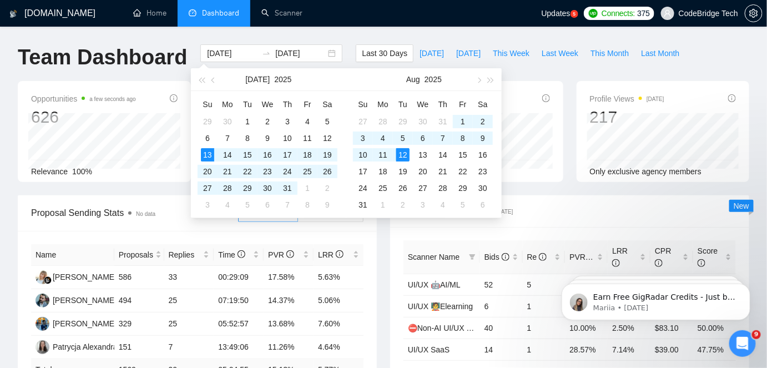
click at [517, 77] on div "Last 30 Days Today Yesterday This Week Last Week This Month Last Month" at bounding box center [520, 62] width 343 height 37
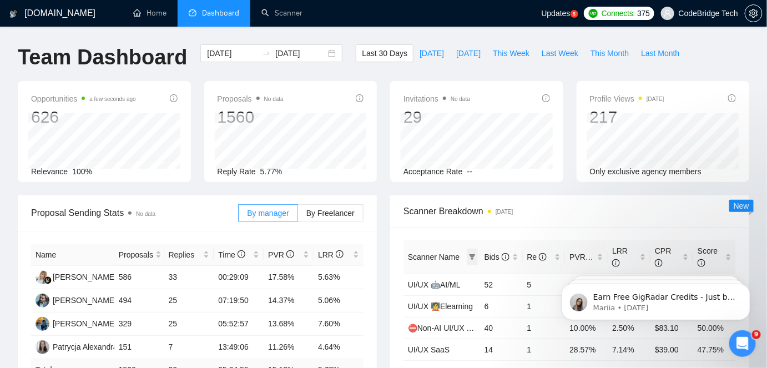
click at [470, 256] on icon "filter" at bounding box center [472, 257] width 7 height 7
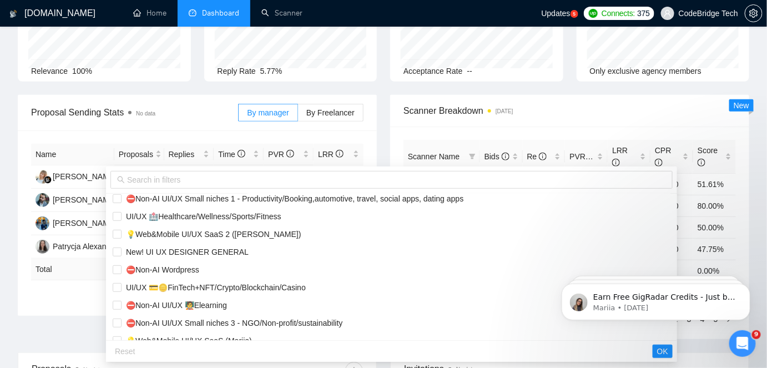
scroll to position [249, 0]
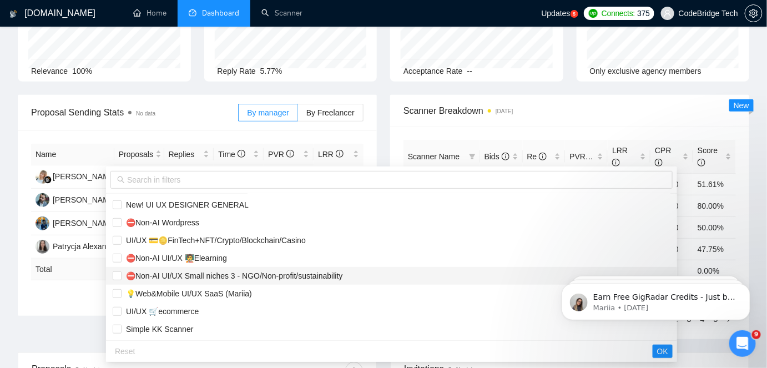
click at [250, 276] on span "⛔Non-AI UI/UX Small niches 3 - NGO/Non-profit/sustainability" at bounding box center [231, 275] width 221 height 9
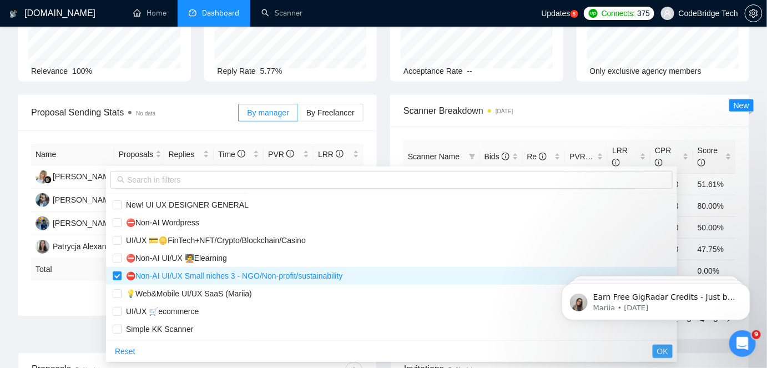
click at [657, 350] on span "OK" at bounding box center [662, 351] width 11 height 12
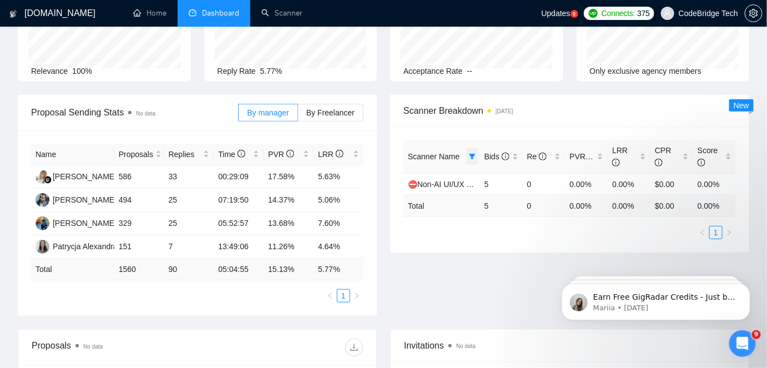
click at [472, 157] on icon "filter" at bounding box center [472, 157] width 6 height 6
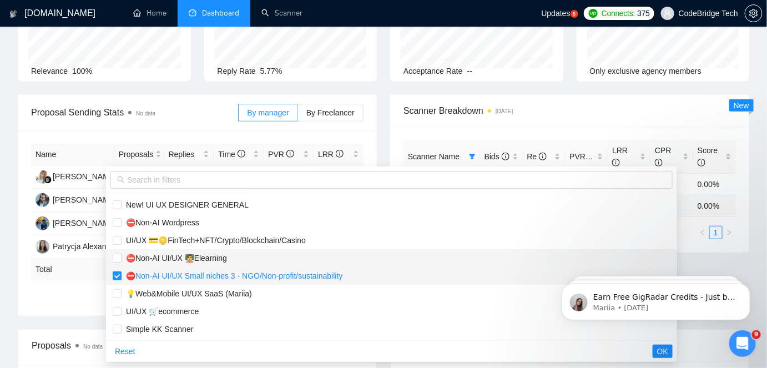
click at [356, 282] on span "⛔Non-AI UI/UX Small niches 3 - NGO/Non-profit/sustainability" at bounding box center [392, 276] width 558 height 12
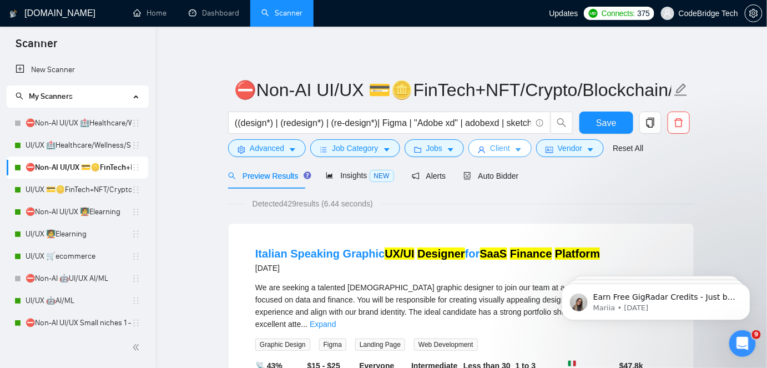
click at [501, 153] on span "Client" at bounding box center [500, 148] width 20 height 12
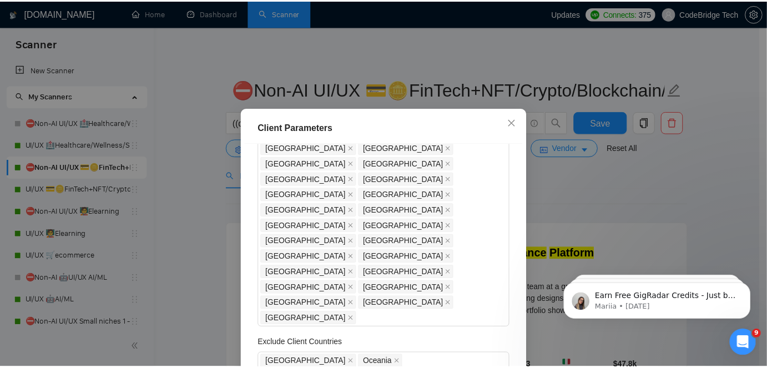
scroll to position [353, 0]
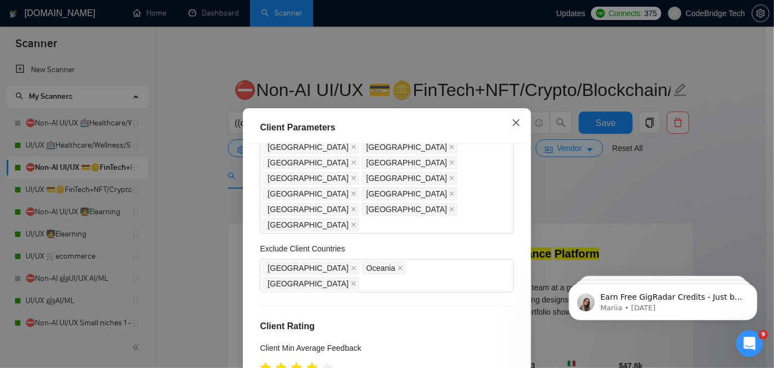
click at [512, 123] on icon "close" at bounding box center [516, 122] width 9 height 9
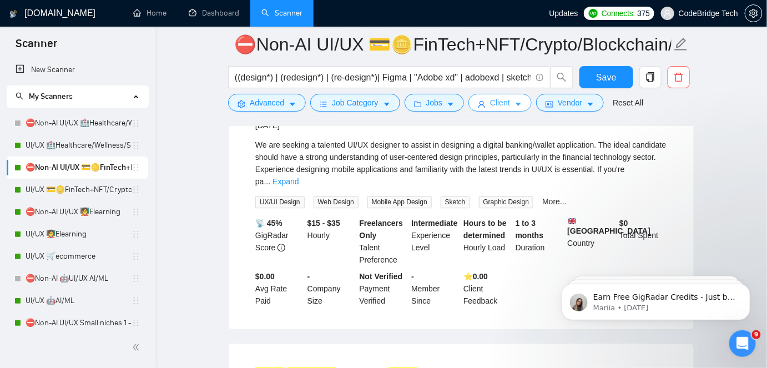
scroll to position [908, 0]
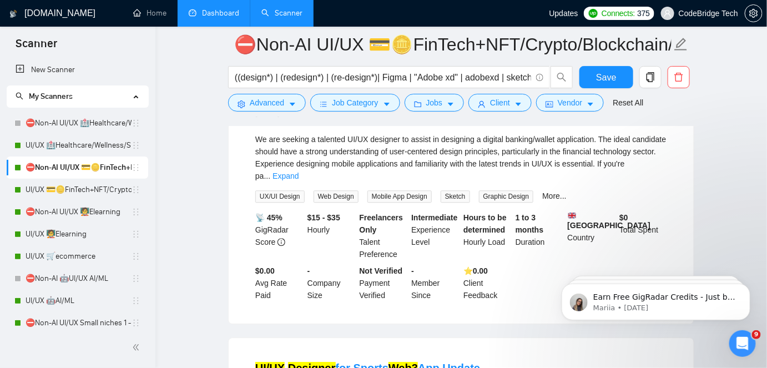
click at [227, 16] on link "Dashboard" at bounding box center [214, 12] width 50 height 9
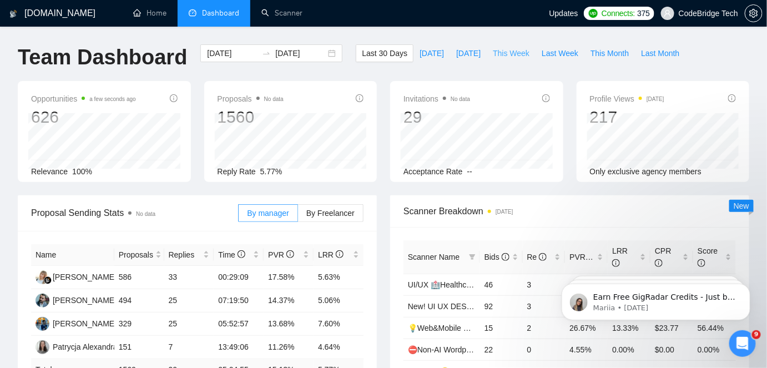
click at [500, 56] on span "This Week" at bounding box center [511, 53] width 37 height 12
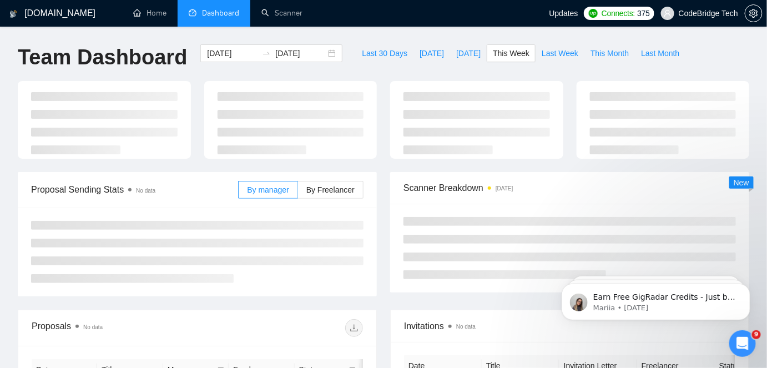
type input "[DATE]"
type input "2025-08-17"
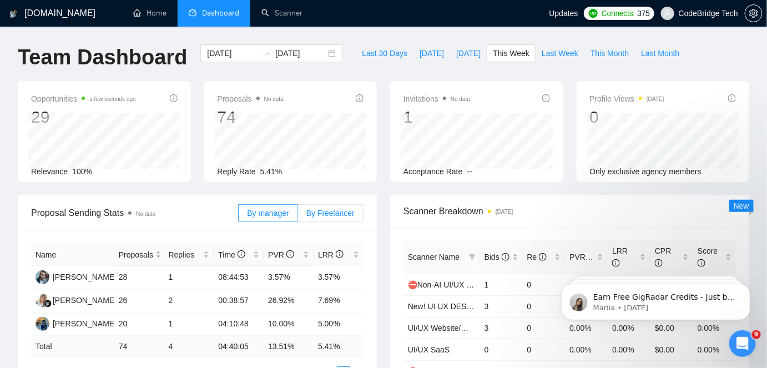
click at [343, 215] on span "By Freelancer" at bounding box center [330, 213] width 48 height 9
click at [298, 216] on input "By Freelancer" at bounding box center [298, 216] width 0 height 0
click at [282, 211] on span "By manager" at bounding box center [268, 213] width 42 height 9
click at [239, 216] on input "By manager" at bounding box center [239, 216] width 0 height 0
click at [263, 12] on link "Scanner" at bounding box center [281, 12] width 41 height 9
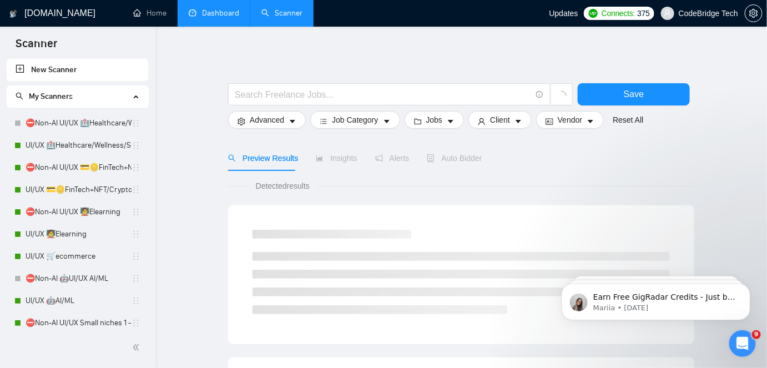
click at [195, 12] on link "Dashboard" at bounding box center [214, 12] width 50 height 9
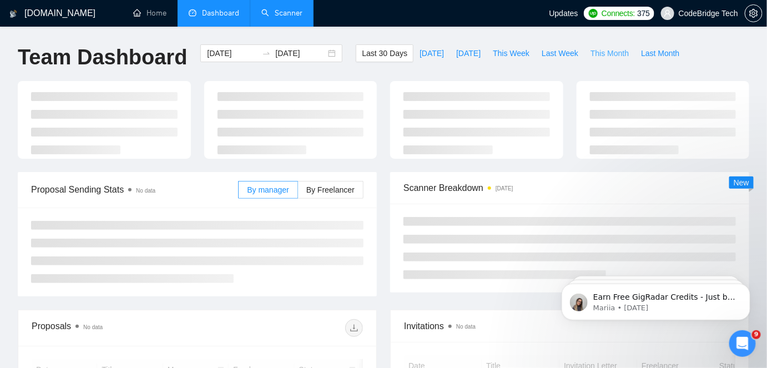
click at [590, 58] on span "This Month" at bounding box center [609, 53] width 38 height 12
type input "[DATE]"
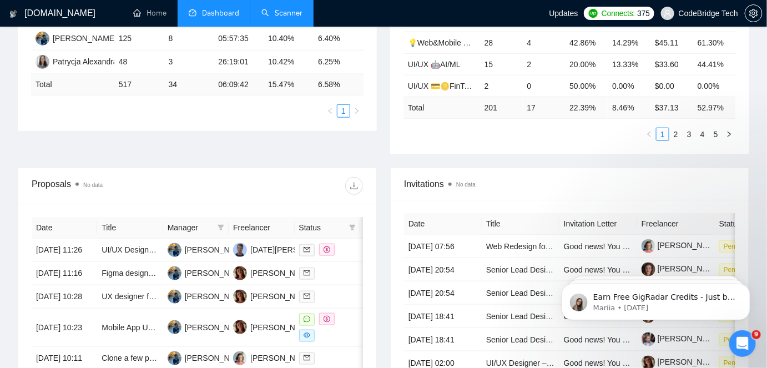
scroll to position [302, 0]
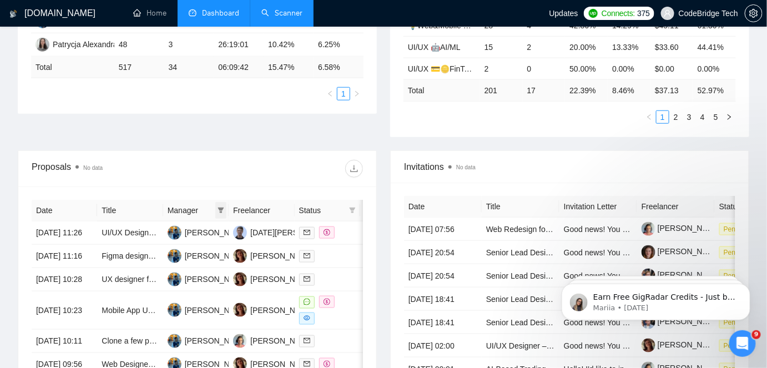
click at [225, 209] on span at bounding box center [220, 210] width 11 height 17
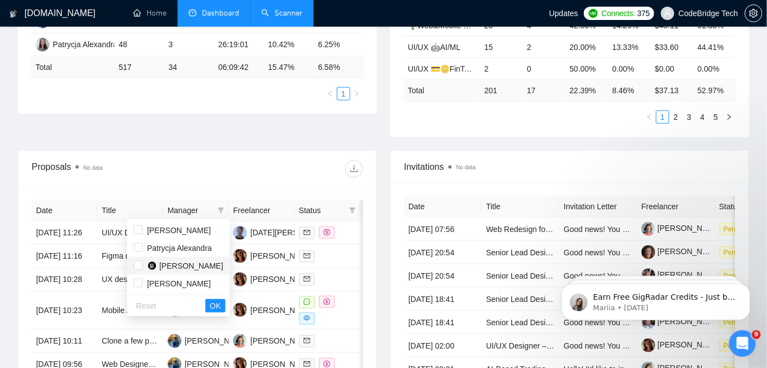
click at [197, 265] on span "[PERSON_NAME]" at bounding box center [191, 265] width 64 height 9
checkbox input "true"
click at [216, 306] on span "OK" at bounding box center [215, 306] width 11 height 12
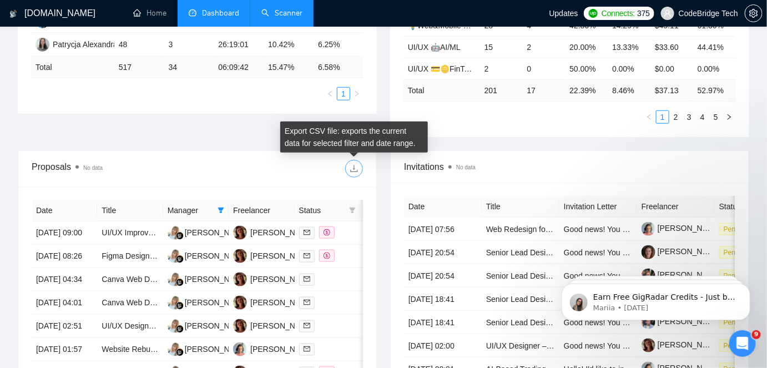
click at [354, 168] on icon "download" at bounding box center [353, 168] width 7 height 7
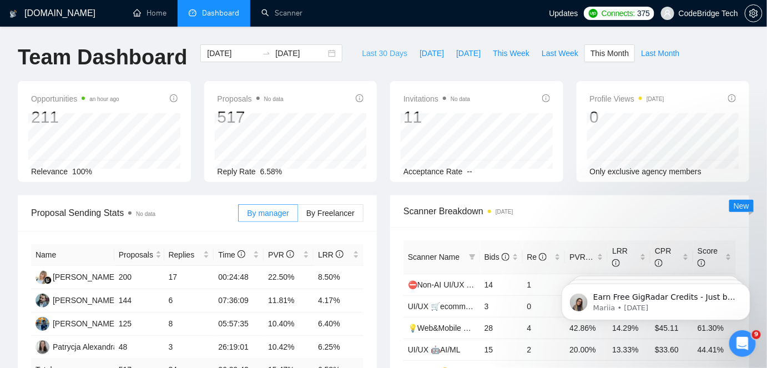
click at [384, 50] on span "Last 30 Days" at bounding box center [384, 53] width 45 height 12
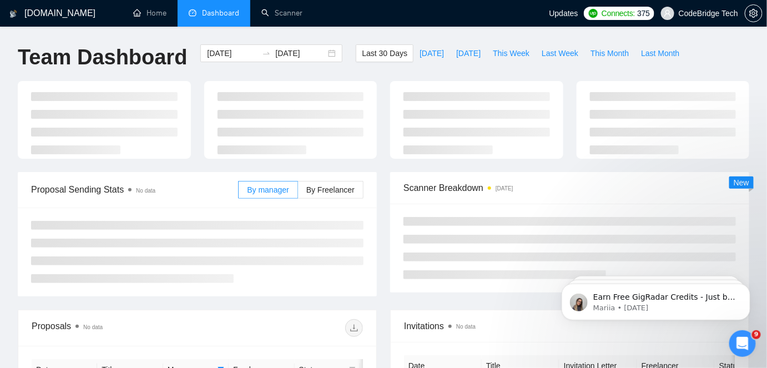
type input "[DATE]"
click at [228, 55] on input "[DATE]" at bounding box center [232, 53] width 50 height 12
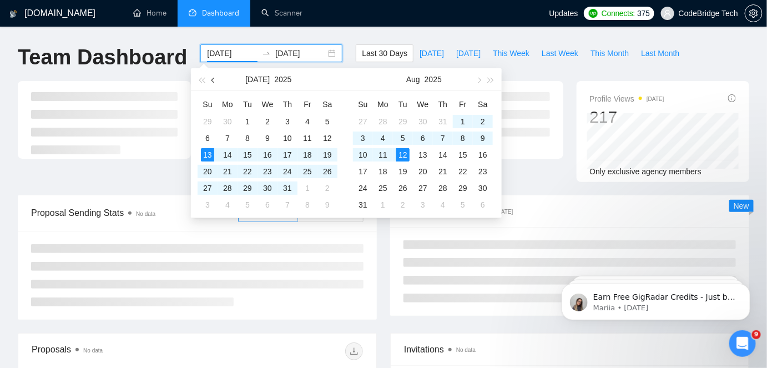
click at [215, 79] on span "button" at bounding box center [214, 80] width 6 height 6
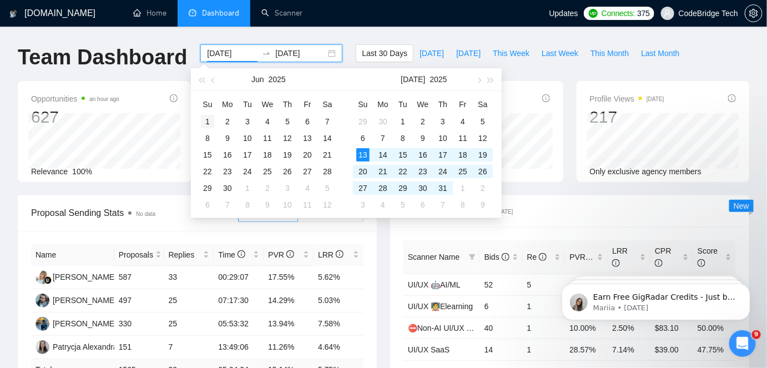
type input "[DATE]"
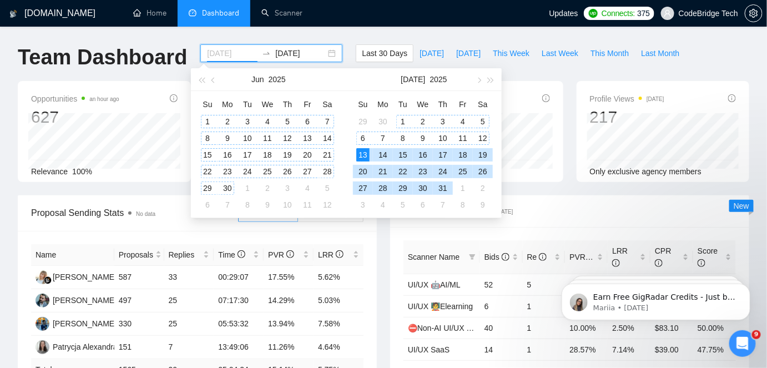
click at [207, 123] on div "1" at bounding box center [207, 121] width 13 height 13
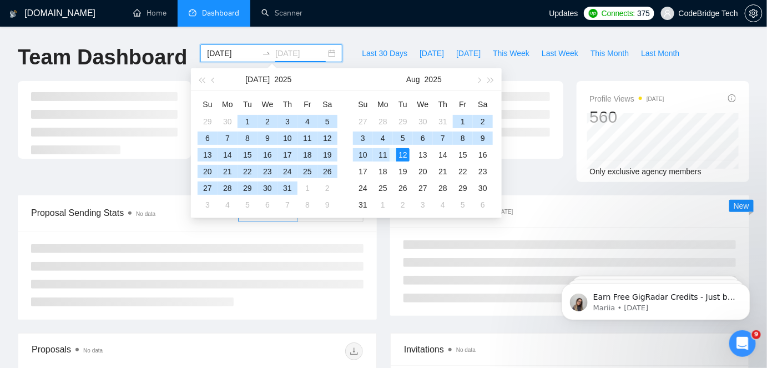
type input "[DATE]"
click at [399, 150] on div "12" at bounding box center [402, 154] width 13 height 13
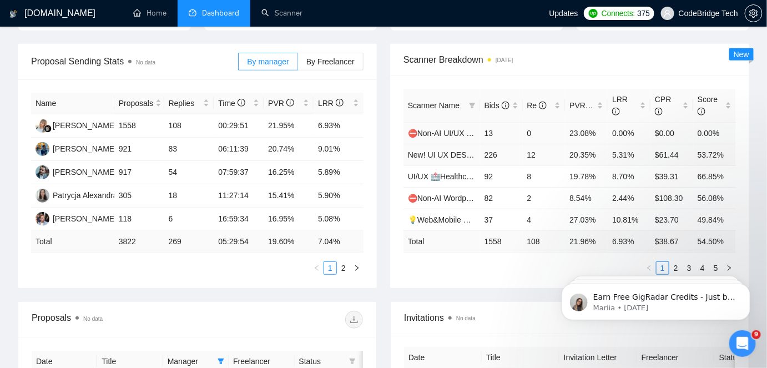
scroll to position [151, 0]
click at [470, 105] on icon "filter" at bounding box center [472, 106] width 7 height 7
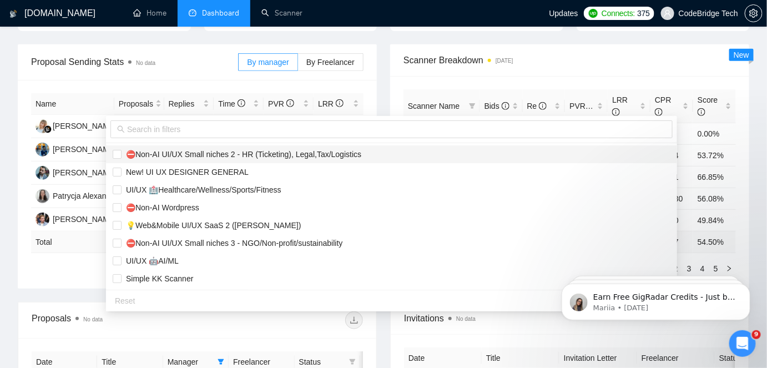
click at [187, 157] on span "⛔Non-AI UI/UX Small niches 2 - HR (Ticketing), Legal,Tax/Logistics" at bounding box center [241, 154] width 240 height 9
checkbox input "true"
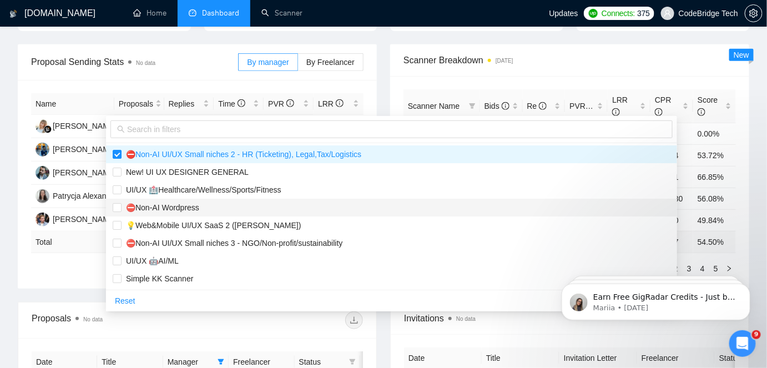
click at [174, 209] on span "⛔Non-AI Wordpress" at bounding box center [160, 207] width 78 height 9
checkbox input "true"
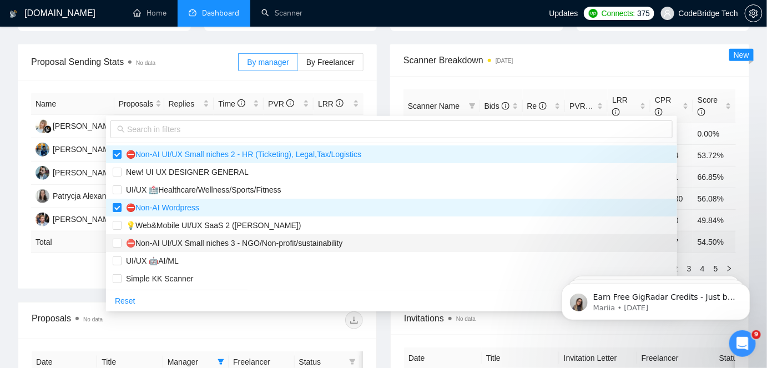
click at [172, 243] on span "⛔Non-AI UI/UX Small niches 3 - NGO/Non-profit/sustainability" at bounding box center [231, 243] width 221 height 9
checkbox input "true"
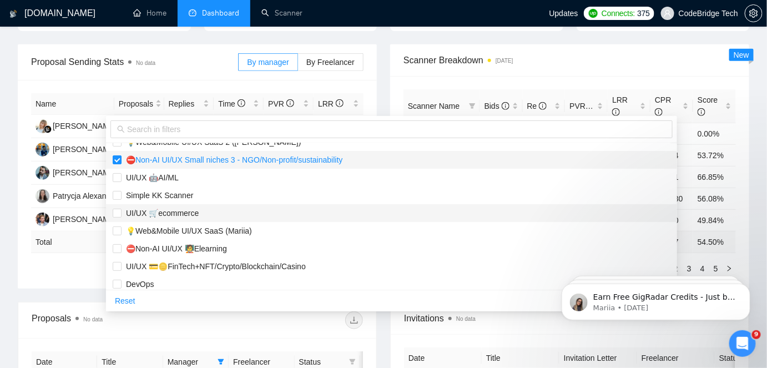
scroll to position [100, 0]
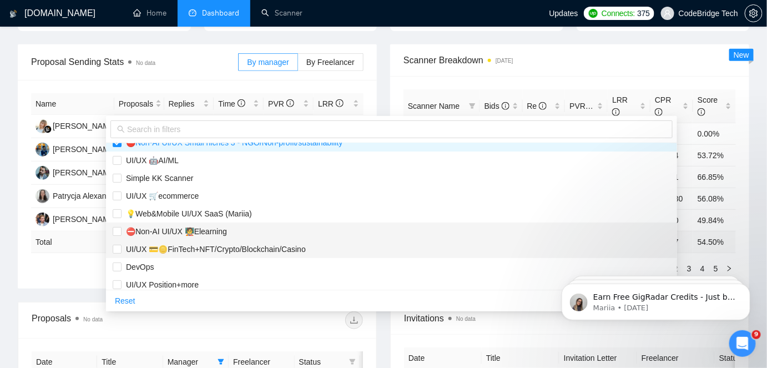
click at [181, 230] on span "⛔Non-AI UI/UX 🧑‍🏫Elearning" at bounding box center [173, 231] width 105 height 9
checkbox input "true"
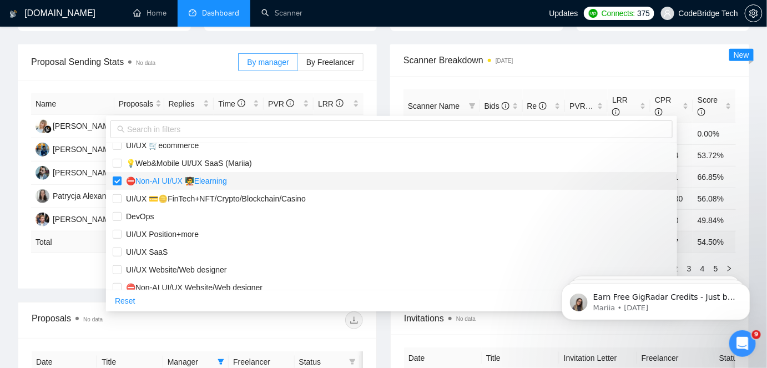
scroll to position [201, 0]
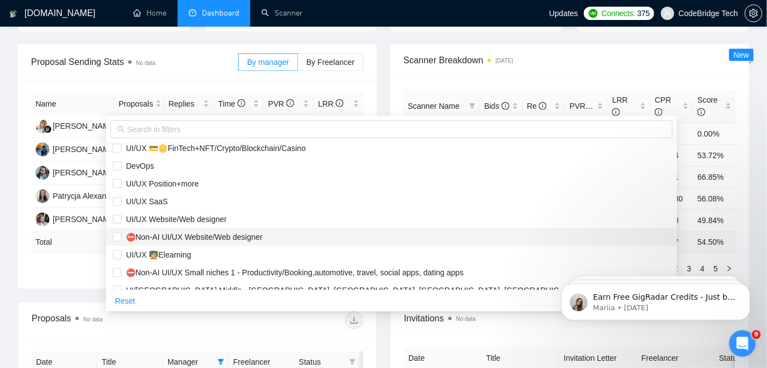
click at [181, 232] on span "⛔Non-AI UI/UX Website/Web designer" at bounding box center [191, 236] width 141 height 9
checkbox input "true"
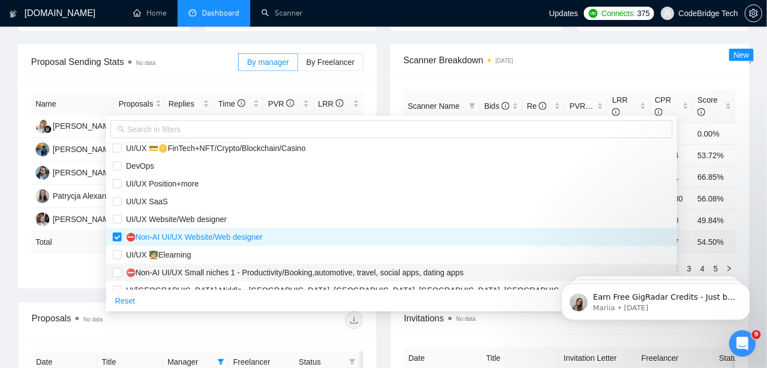
click at [175, 268] on span "⛔Non-AI UI/UX Small niches 1 - Productivity/Booking,automotive, travel, social …" at bounding box center [292, 272] width 342 height 9
checkbox input "true"
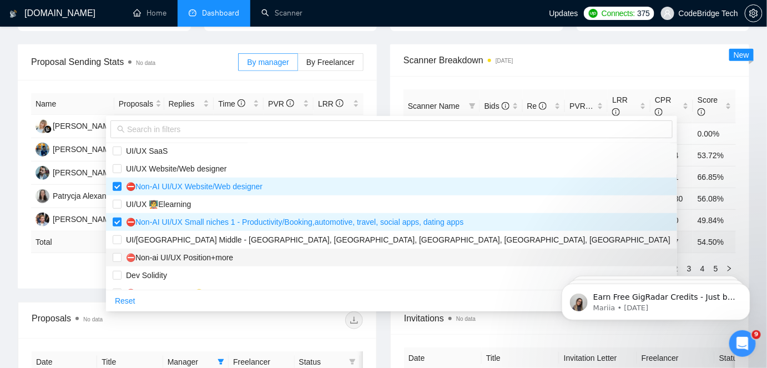
click at [176, 259] on span "⛔Non-ai UI/UX Position+more" at bounding box center [177, 257] width 112 height 9
checkbox input "true"
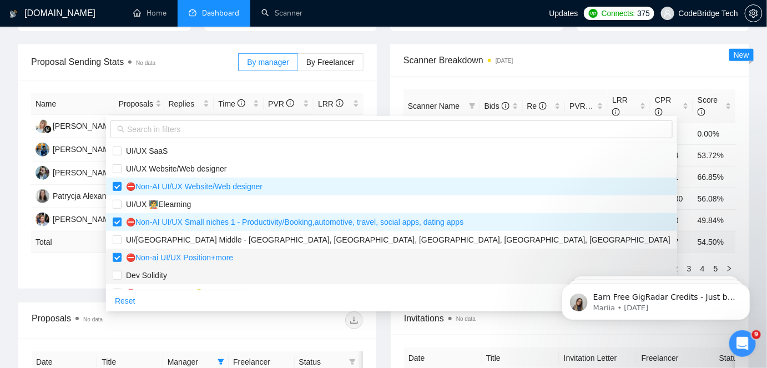
scroll to position [284, 0]
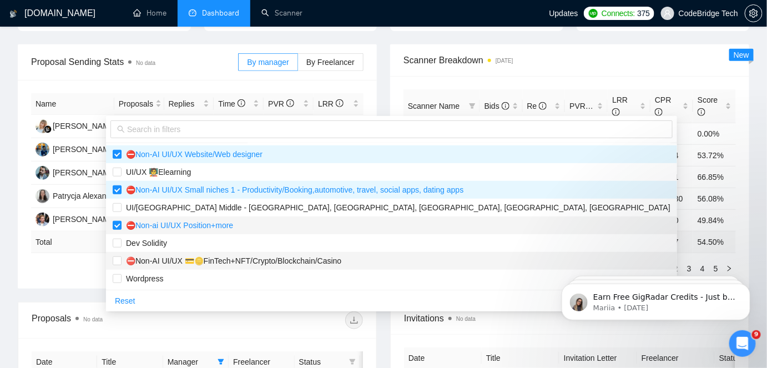
click at [176, 259] on span "⛔Non-AI UI/UX 💳🪙FinTech+NFT/Crypto/Blockchain/Casino" at bounding box center [231, 260] width 220 height 9
checkbox input "true"
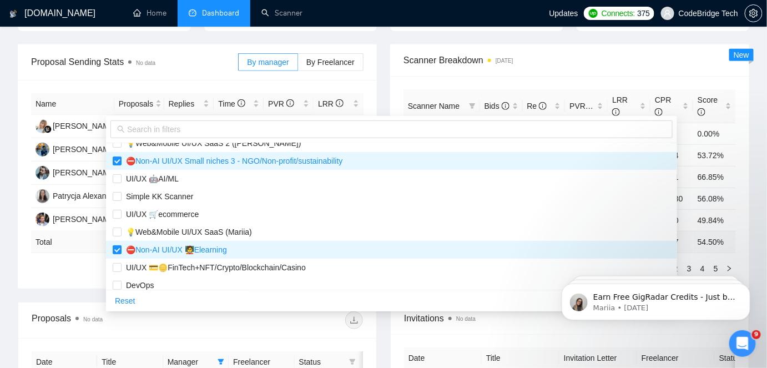
scroll to position [0, 0]
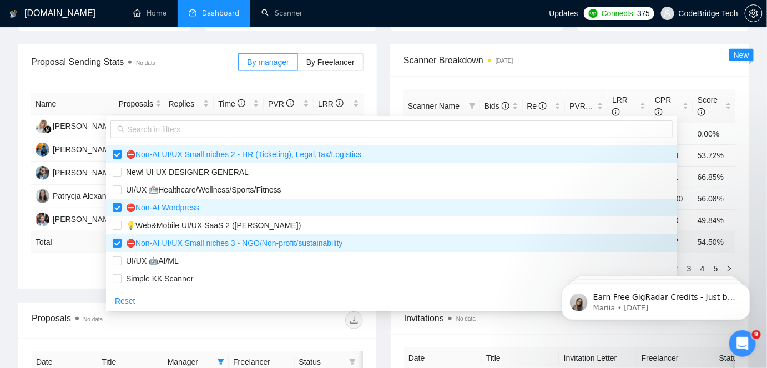
click at [474, 302] on div "Reset OK" at bounding box center [391, 301] width 571 height 22
click at [652, 301] on button "OK" at bounding box center [662, 300] width 20 height 13
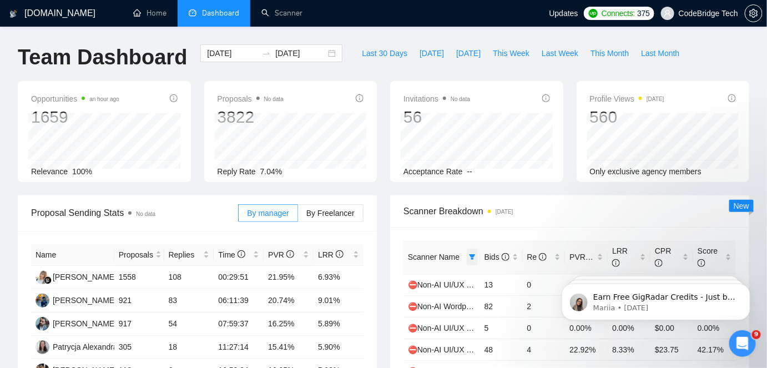
click at [474, 254] on icon "filter" at bounding box center [472, 257] width 7 height 7
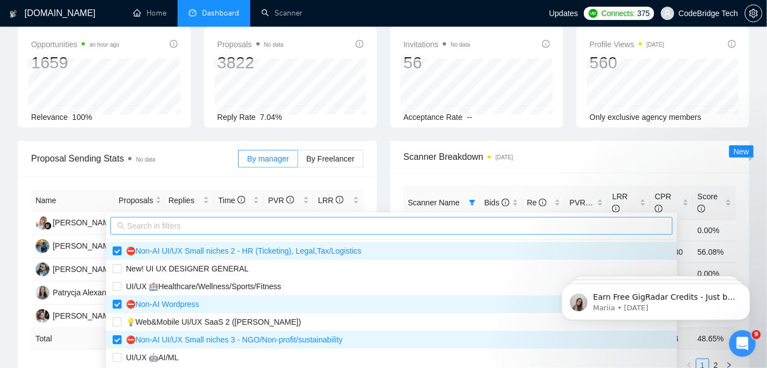
scroll to position [151, 0]
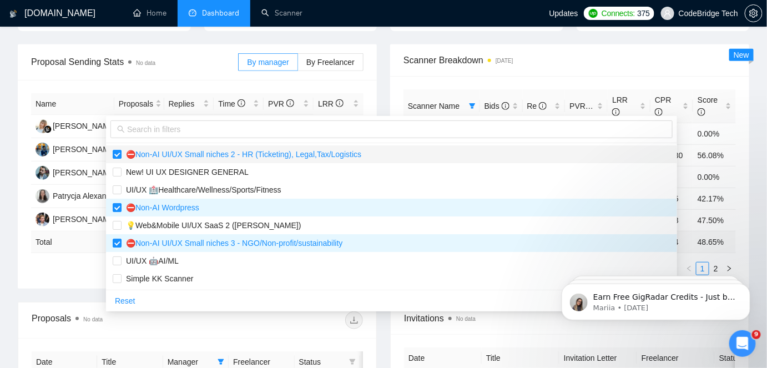
click at [189, 150] on span "⛔Non-AI UI/UX Small niches 2 - HR (Ticketing), Legal,Tax/Logistics" at bounding box center [241, 154] width 240 height 9
checkbox input "false"
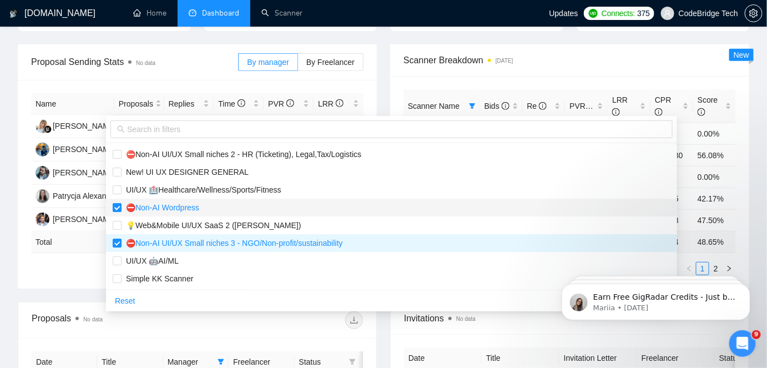
click at [177, 203] on span "⛔Non-AI Wordpress" at bounding box center [160, 207] width 78 height 9
checkbox input "false"
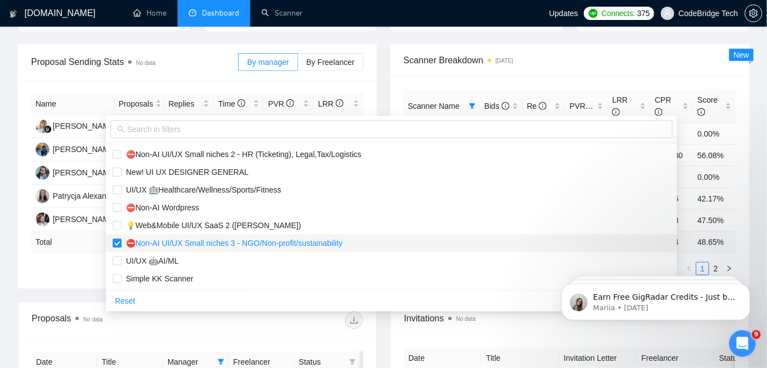
click at [175, 245] on span "⛔Non-AI UI/UX Small niches 3 - NGO/Non-profit/sustainability" at bounding box center [231, 243] width 221 height 9
checkbox input "false"
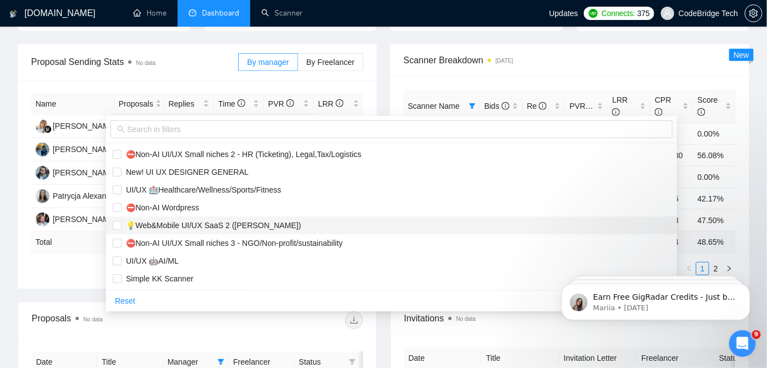
click at [178, 226] on span "💡Web&Mobile UI/UX SaaS 2 ([PERSON_NAME])" at bounding box center [211, 225] width 180 height 9
checkbox input "true"
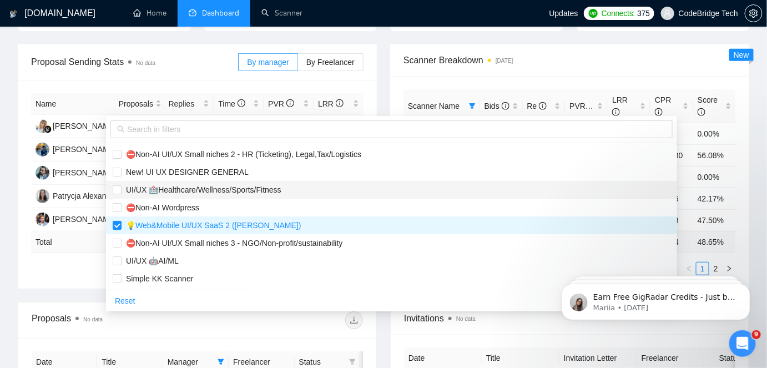
click at [178, 190] on span "UI/UX 🏥Healthcare/Wellness/Sports/Fitness" at bounding box center [201, 189] width 160 height 9
checkbox input "true"
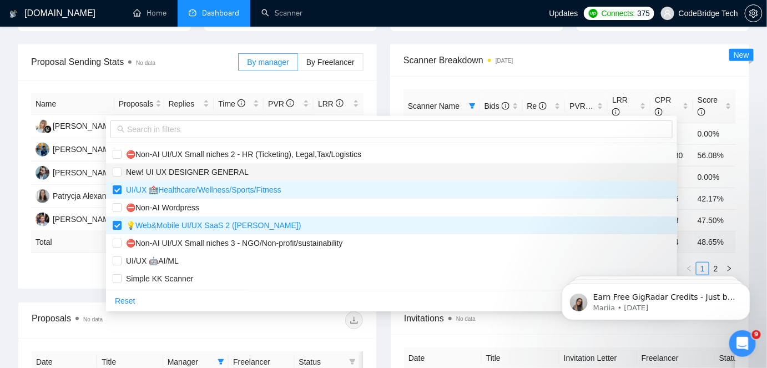
click at [186, 171] on span "New! UI UX DESIGNER GENERAL" at bounding box center [184, 172] width 127 height 9
checkbox input "true"
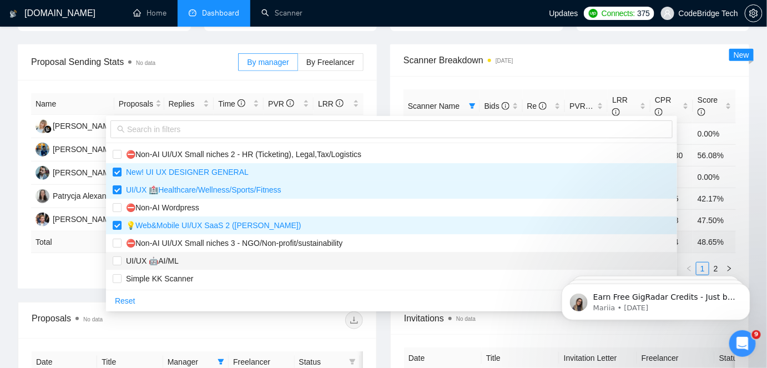
click at [160, 258] on span "UI/UX 🤖AI/ML" at bounding box center [149, 260] width 57 height 9
checkbox input "true"
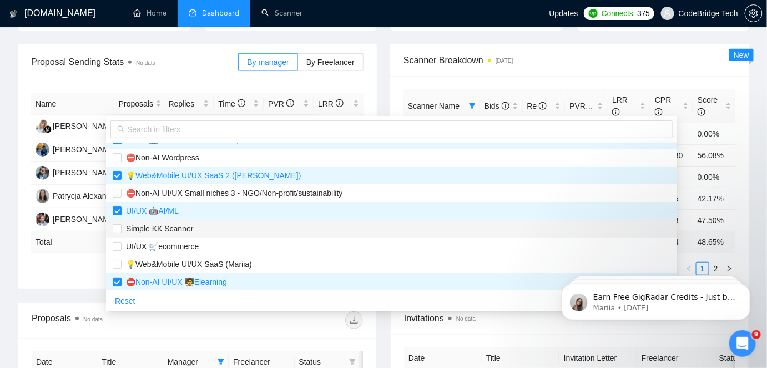
click at [160, 231] on span "Simple KK Scanner" at bounding box center [157, 228] width 72 height 9
checkbox input "true"
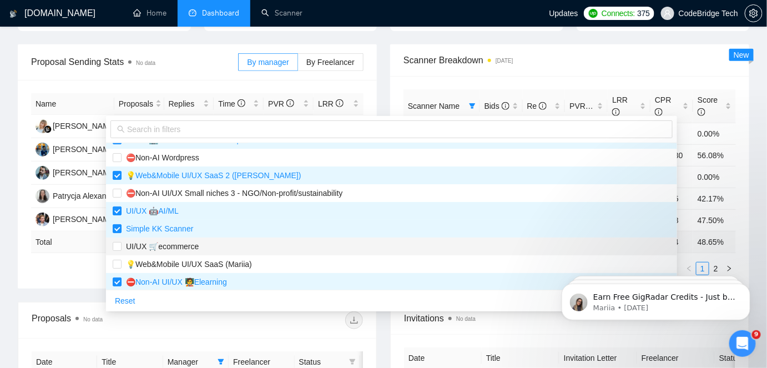
click at [159, 243] on span "UI/UX 🛒ecommerce" at bounding box center [159, 246] width 77 height 9
checkbox input "true"
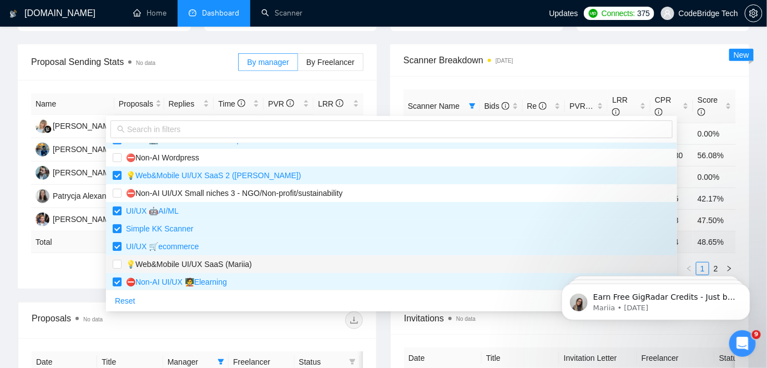
click at [165, 265] on span "💡Web&Mobile UI/UX SaaS (Mariia)" at bounding box center [186, 264] width 130 height 9
checkbox input "true"
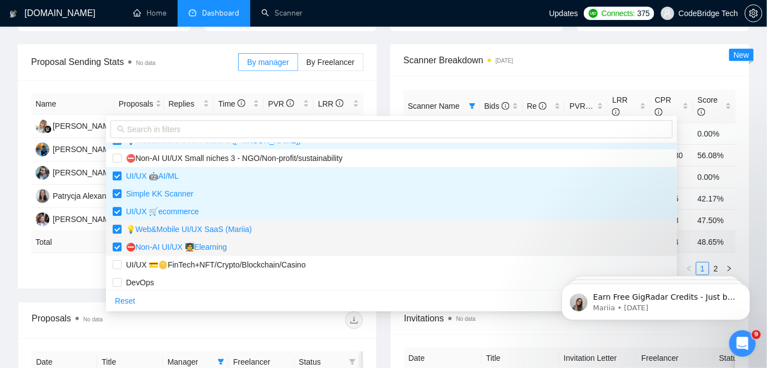
scroll to position [100, 0]
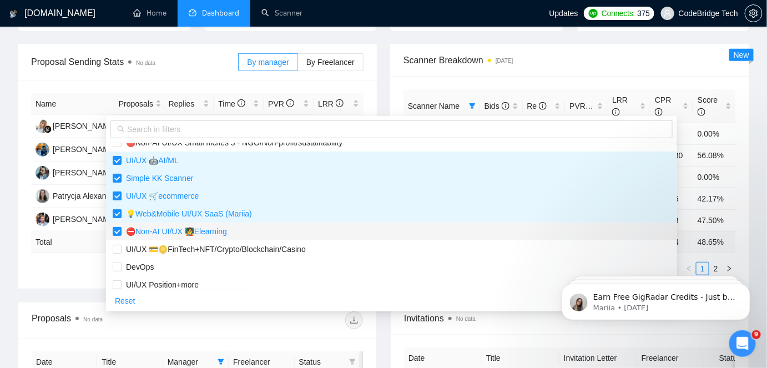
click at [181, 231] on span "⛔Non-AI UI/UX 🧑‍🏫Elearning" at bounding box center [173, 231] width 105 height 9
checkbox input "false"
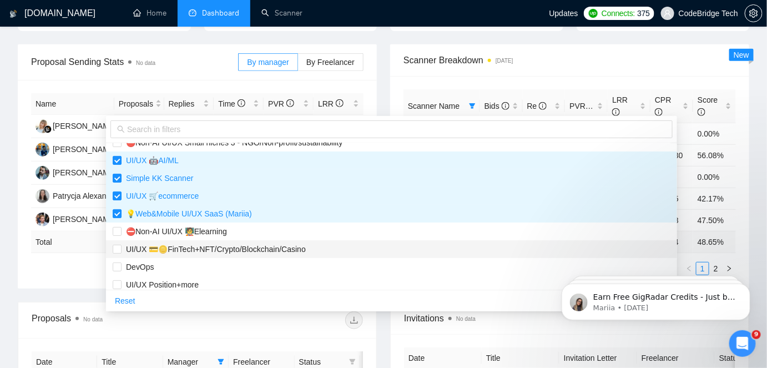
click at [171, 249] on span "UI/UX 💳🪙FinTech+NFT/Crypto/Blockchain/Casino" at bounding box center [213, 249] width 184 height 9
checkbox input "true"
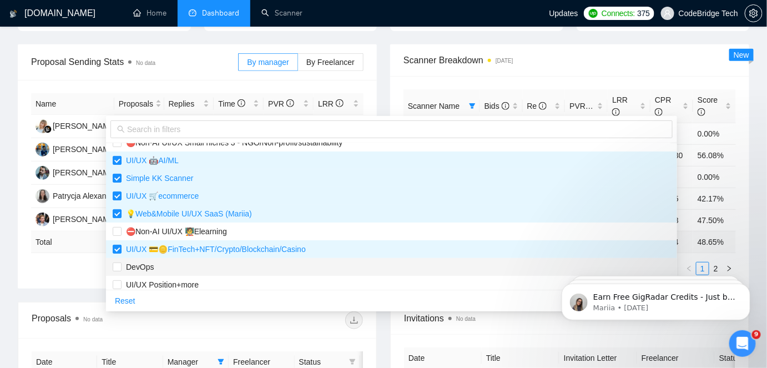
scroll to position [151, 0]
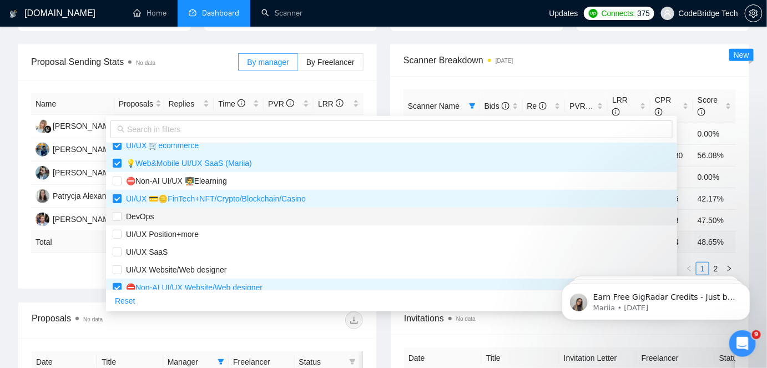
click at [176, 219] on span "DevOps" at bounding box center [392, 216] width 558 height 12
checkbox input "true"
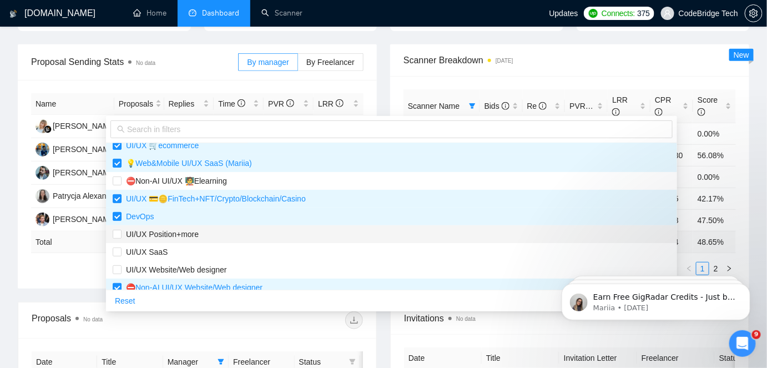
click at [178, 231] on span "UI/UX Position+more" at bounding box center [159, 234] width 77 height 9
checkbox input "true"
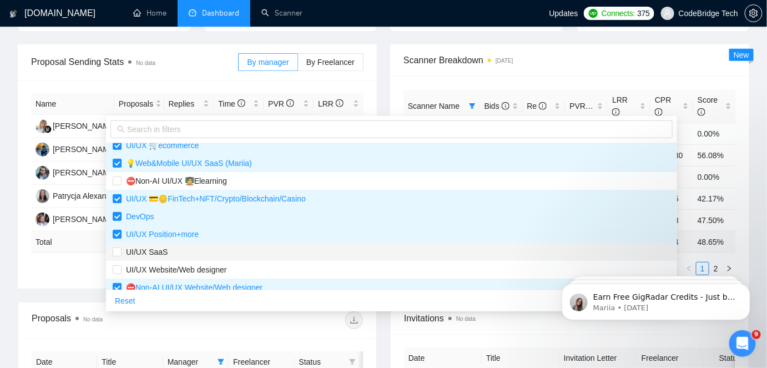
click at [173, 249] on span "UI/UX SaaS" at bounding box center [392, 252] width 558 height 12
checkbox input "false"
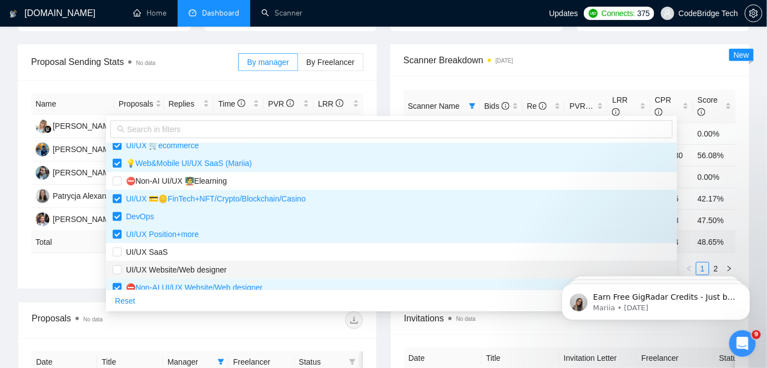
click at [174, 267] on span "UI/UX Website/Web designer" at bounding box center [173, 269] width 105 height 9
checkbox input "true"
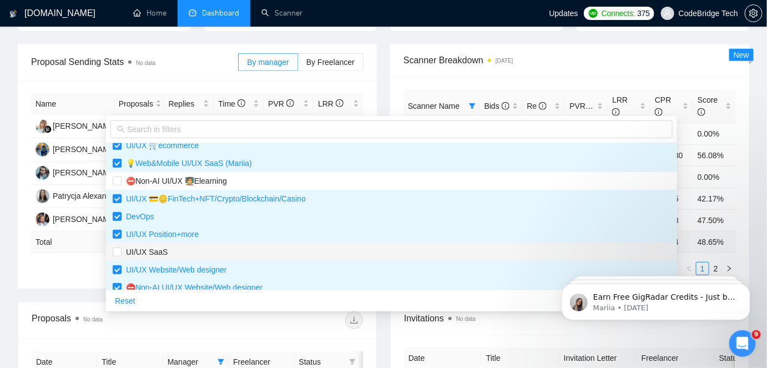
click at [175, 247] on span "UI/UX SaaS" at bounding box center [392, 252] width 558 height 12
checkbox input "true"
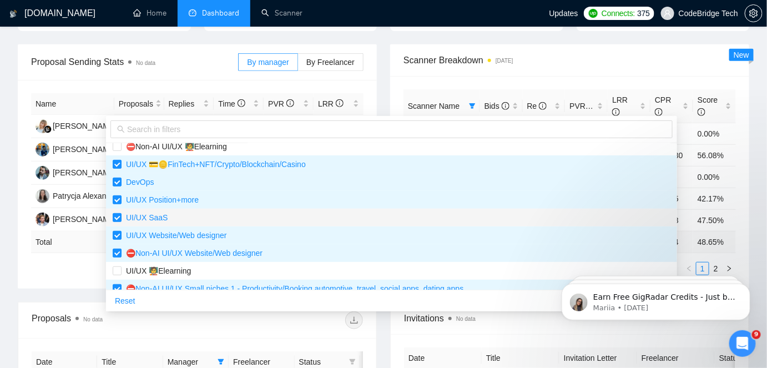
scroll to position [201, 0]
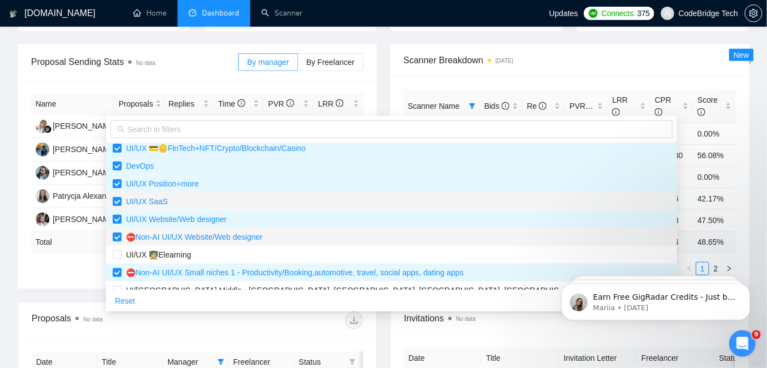
click at [186, 232] on span "⛔Non-AI UI/UX Website/Web designer" at bounding box center [191, 236] width 141 height 9
checkbox input "false"
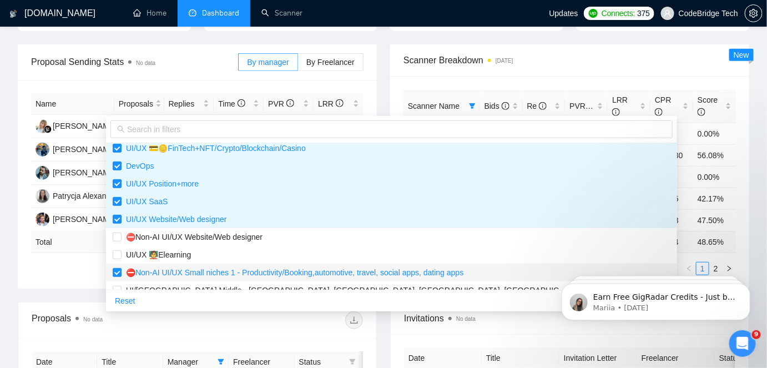
click at [176, 270] on span "⛔Non-AI UI/UX Small niches 1 - Productivity/Booking,automotive, travel, social …" at bounding box center [292, 272] width 342 height 9
checkbox input "false"
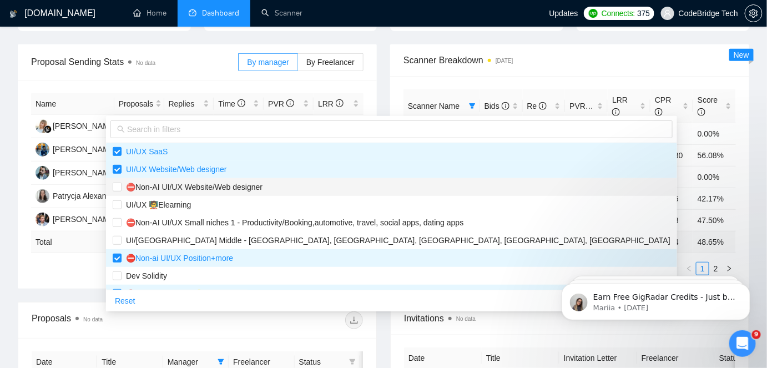
scroll to position [252, 0]
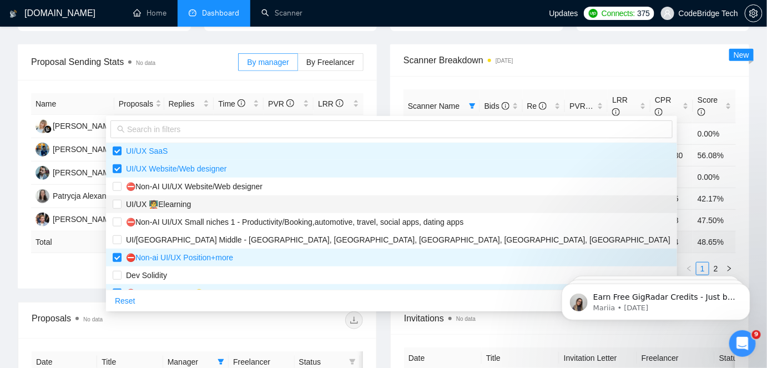
click at [192, 204] on span "UI/UX 🧑‍🏫Elearning" at bounding box center [392, 204] width 558 height 12
checkbox input "true"
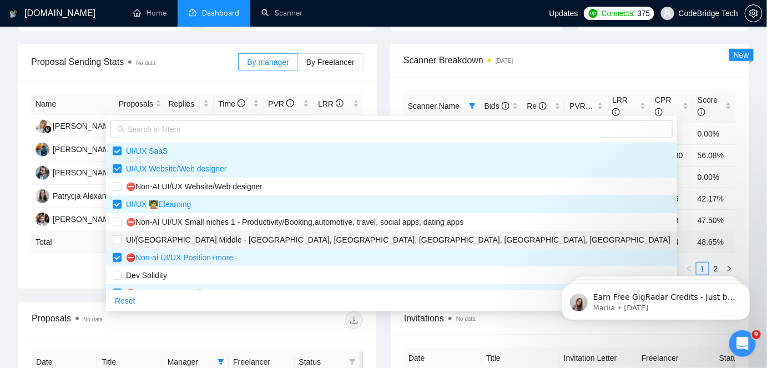
click at [193, 240] on span "UI/[GEOGRAPHIC_DATA] Middle - [GEOGRAPHIC_DATA], [GEOGRAPHIC_DATA], [GEOGRAPHIC…" at bounding box center [395, 239] width 549 height 9
checkbox input "true"
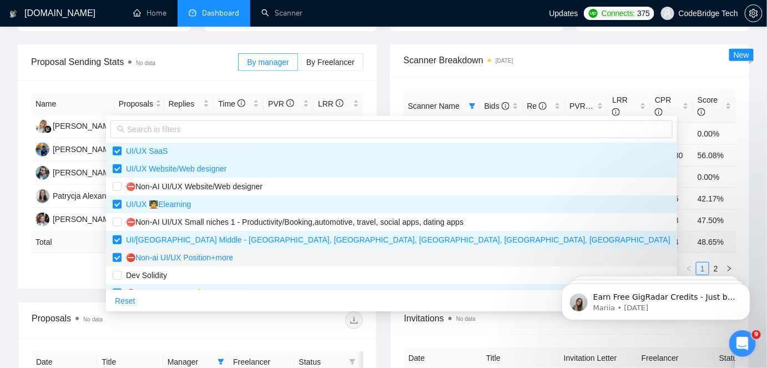
click at [189, 259] on span "⛔Non-ai UI/UX Position+more" at bounding box center [177, 257] width 112 height 9
checkbox input "false"
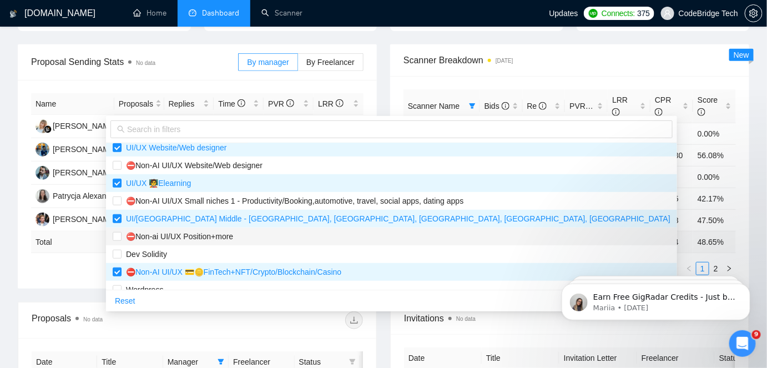
scroll to position [284, 0]
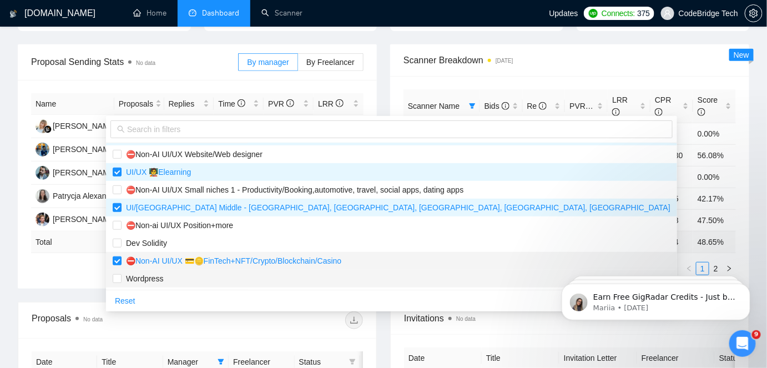
click at [180, 272] on span "Wordpress" at bounding box center [392, 278] width 558 height 12
checkbox input "true"
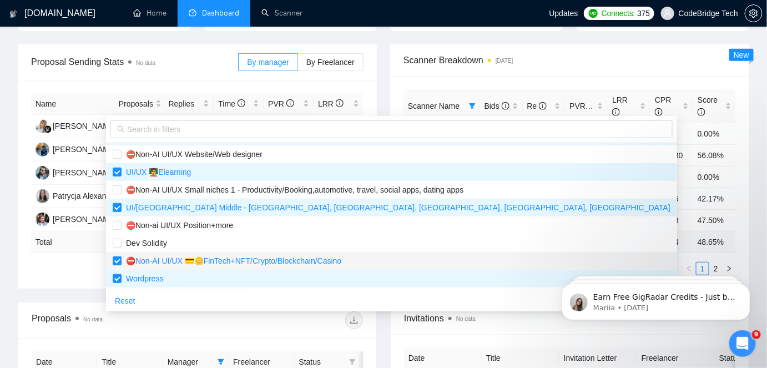
click at [186, 261] on span "⛔Non-AI UI/UX 💳🪙FinTech+NFT/Crypto/Blockchain/Casino" at bounding box center [231, 260] width 220 height 9
checkbox input "false"
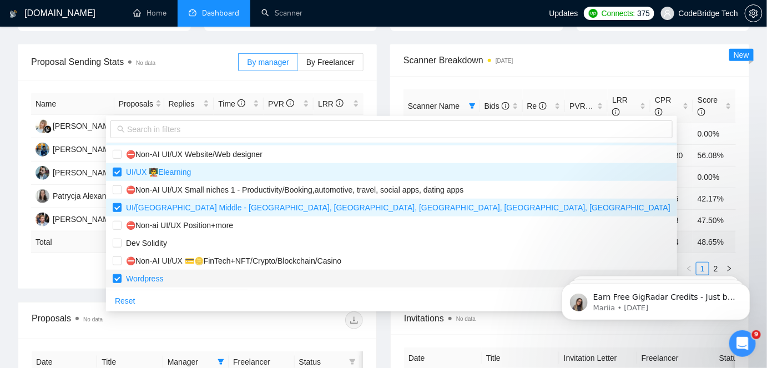
click at [176, 275] on span "Wordpress" at bounding box center [392, 278] width 558 height 12
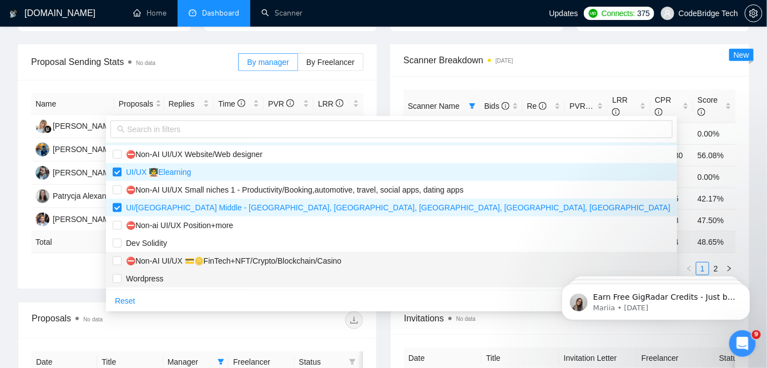
click at [180, 272] on span "Wordpress" at bounding box center [392, 278] width 558 height 12
checkbox input "true"
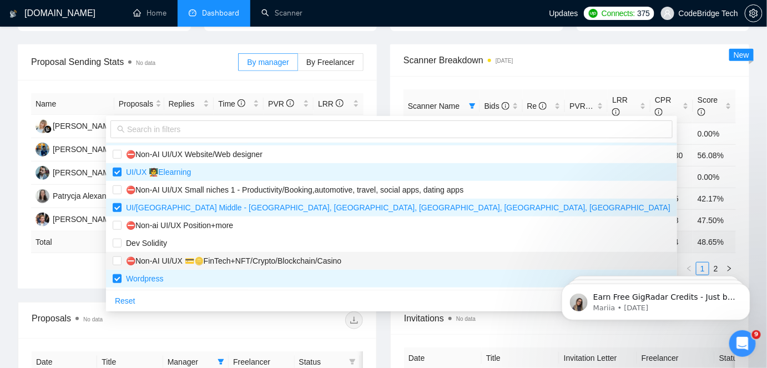
click at [189, 261] on span "⛔Non-AI UI/UX 💳🪙FinTech+NFT/Crypto/Blockchain/Casino" at bounding box center [231, 260] width 220 height 9
checkbox input "false"
click at [657, 296] on span "OK" at bounding box center [662, 301] width 11 height 12
